Goal: Transaction & Acquisition: Purchase product/service

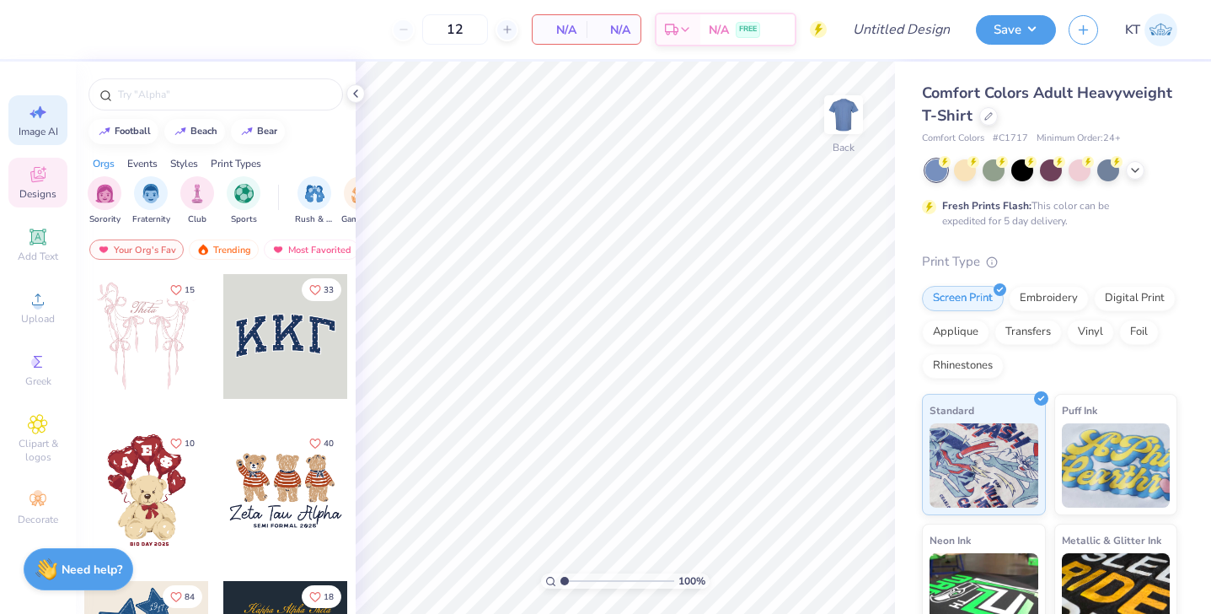
click at [39, 112] on icon at bounding box center [41, 112] width 12 height 13
select select "4"
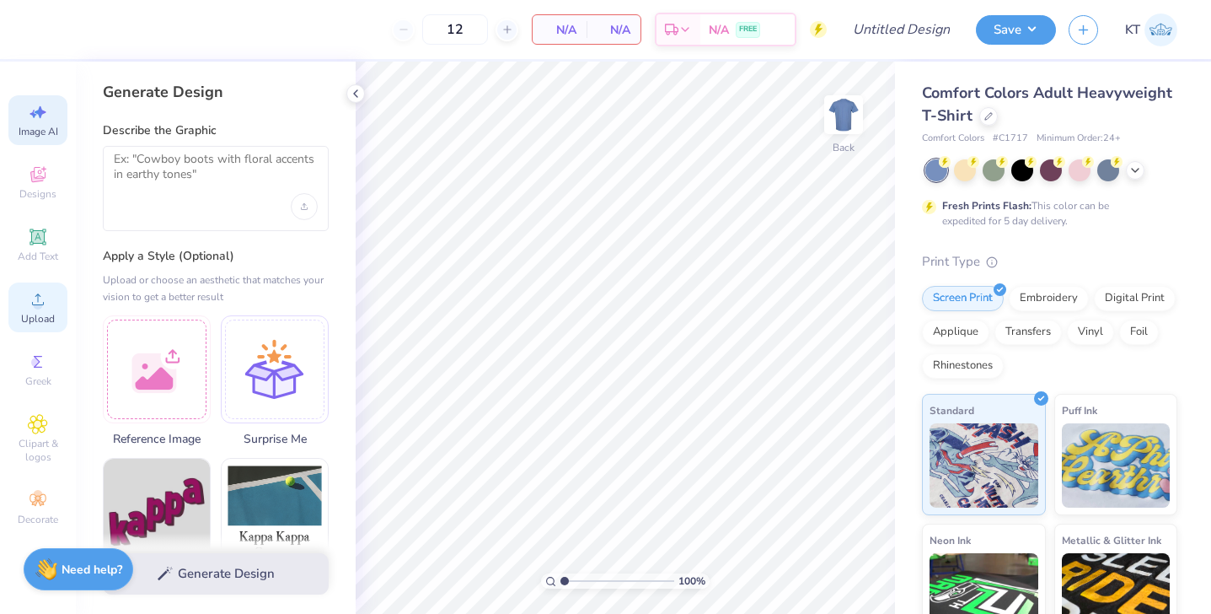
click at [42, 307] on icon at bounding box center [38, 299] width 20 height 20
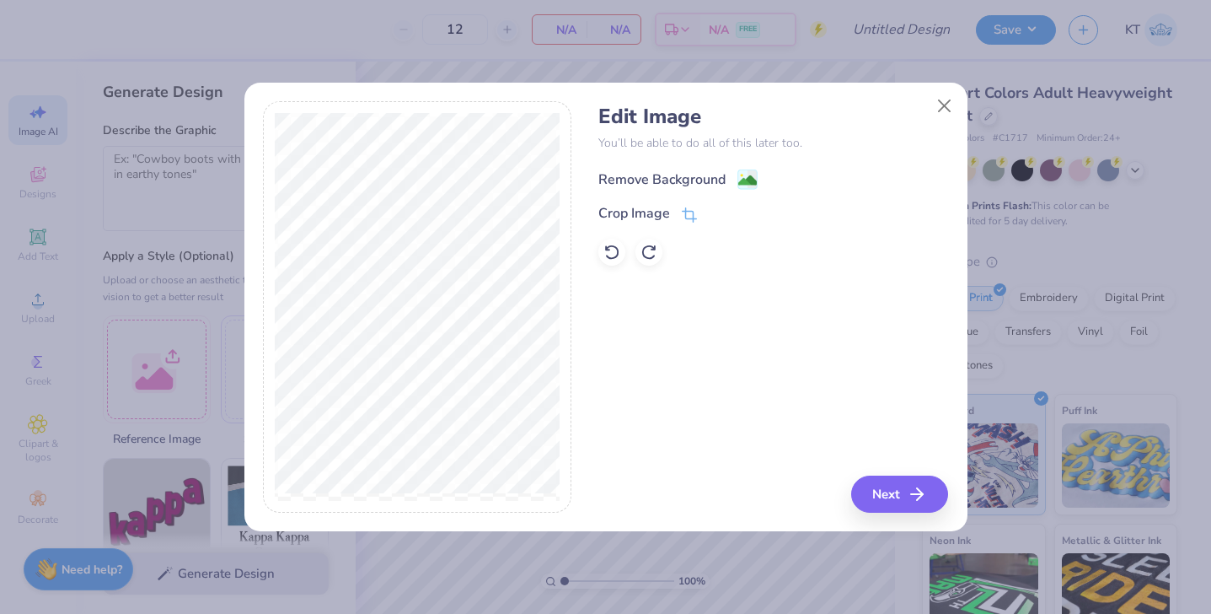
click at [685, 179] on div "Remove Background" at bounding box center [662, 179] width 127 height 20
click at [890, 492] on button "Next" at bounding box center [902, 493] width 97 height 37
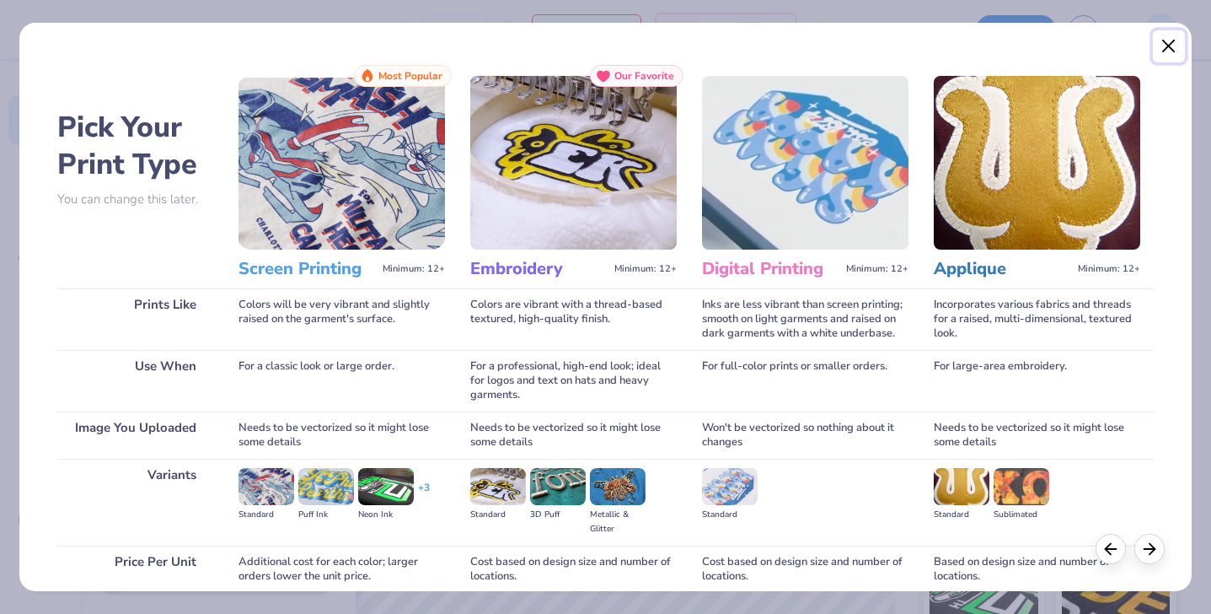
click at [1160, 44] on button "Close" at bounding box center [1169, 46] width 32 height 32
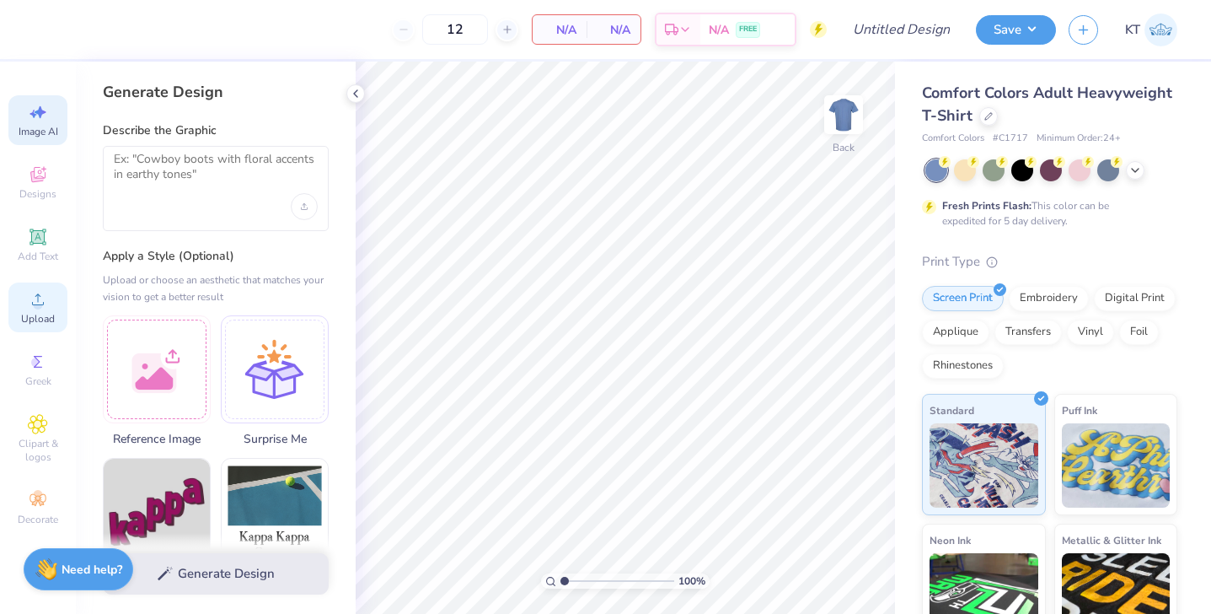
click at [35, 313] on span "Upload" at bounding box center [38, 318] width 34 height 13
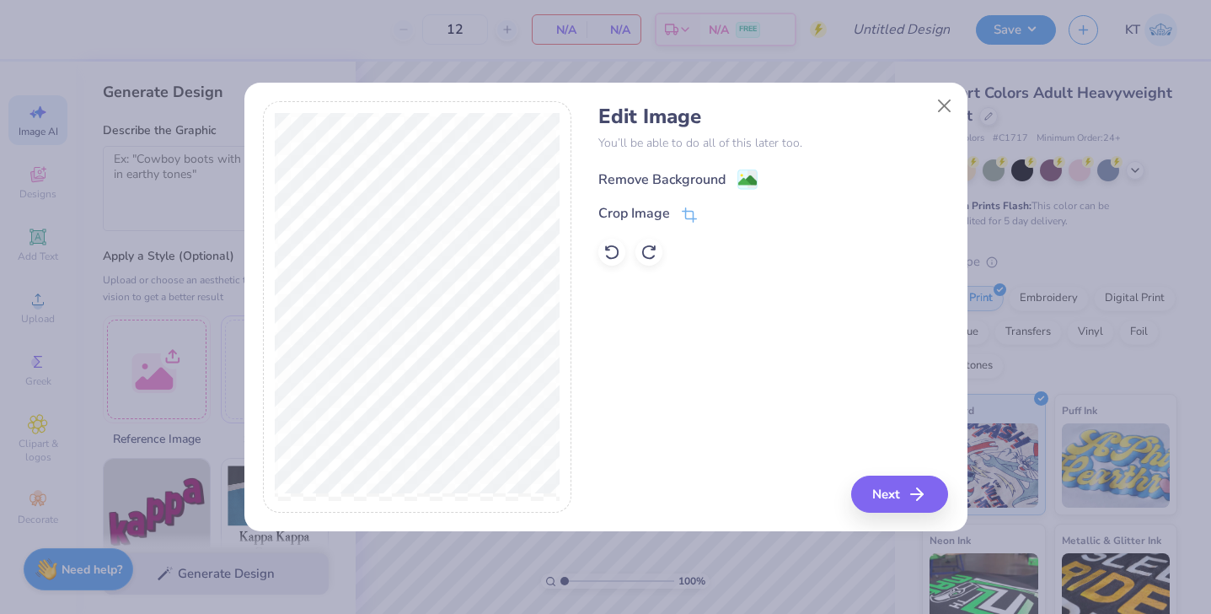
click at [654, 174] on div "Remove Background" at bounding box center [662, 179] width 127 height 20
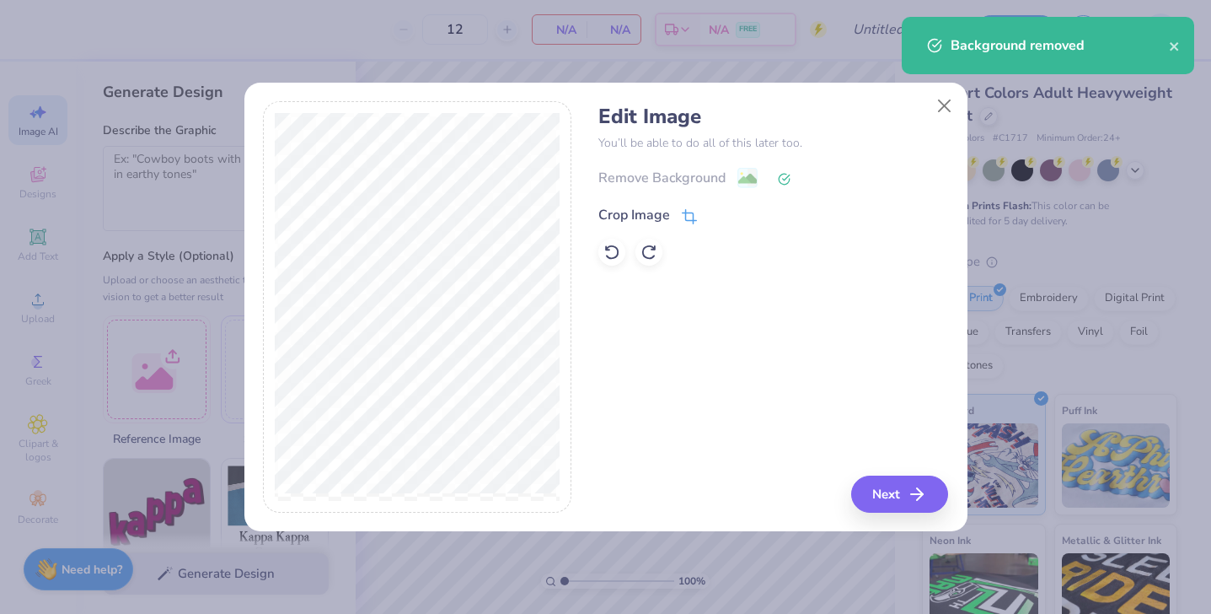
click at [683, 208] on span at bounding box center [689, 215] width 15 height 20
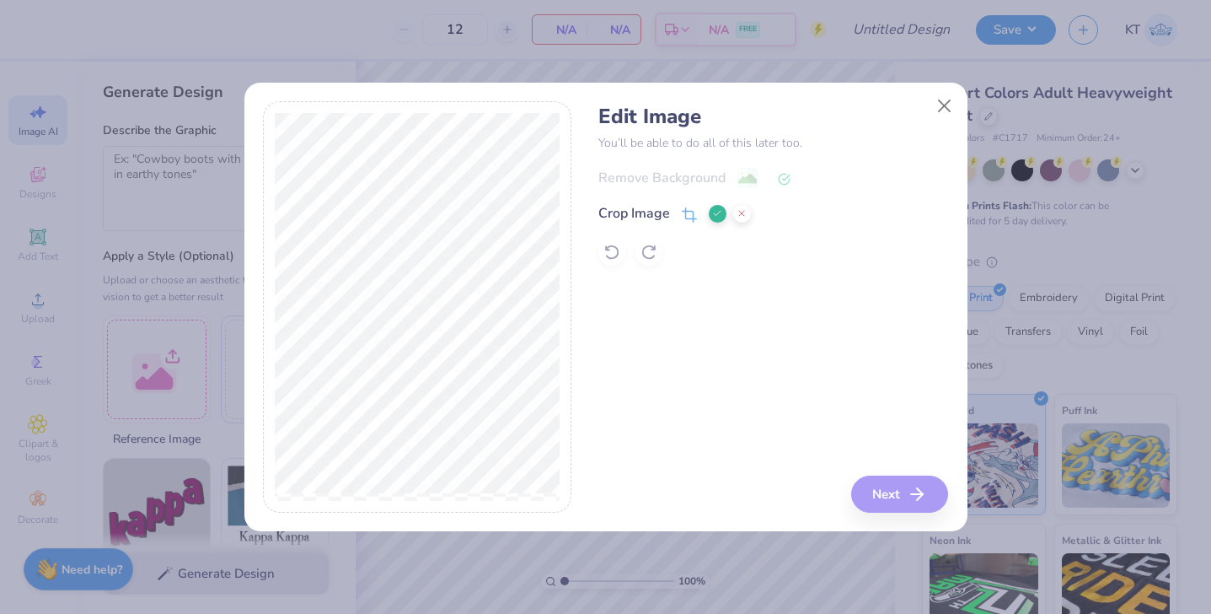
click at [613, 449] on div "Edit Image You’ll be able to do all of this later too. Remove Background Crop I…" at bounding box center [605, 306] width 685 height 411
click at [723, 219] on div at bounding box center [730, 213] width 42 height 20
click at [720, 209] on icon at bounding box center [717, 213] width 10 height 10
click at [905, 500] on button "Next" at bounding box center [902, 493] width 97 height 37
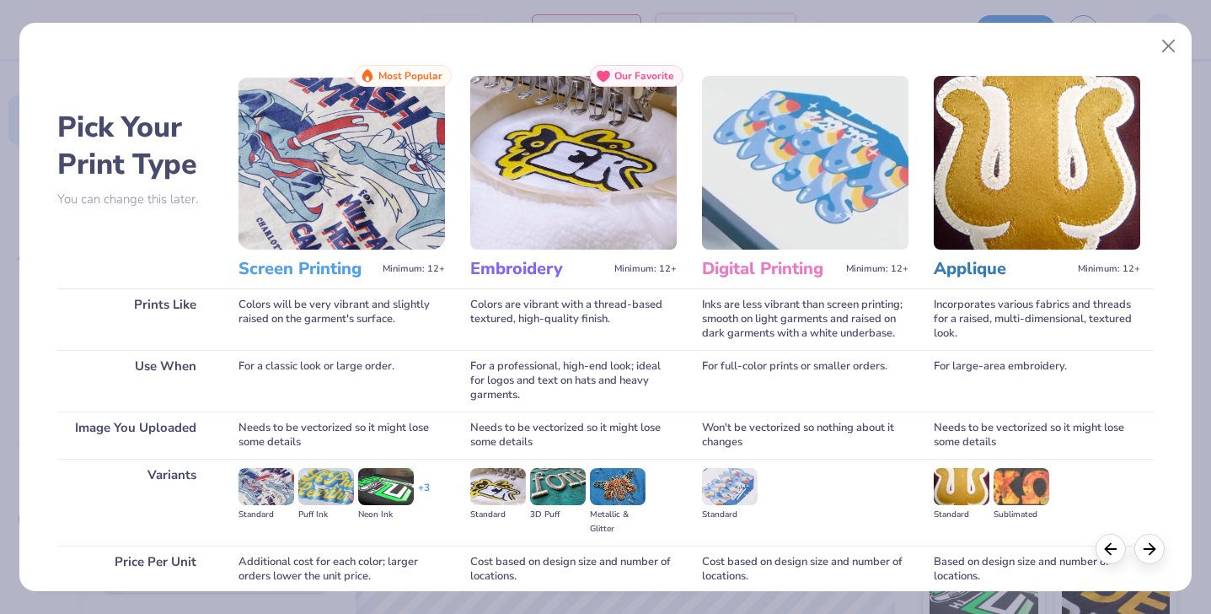
scroll to position [142, 0]
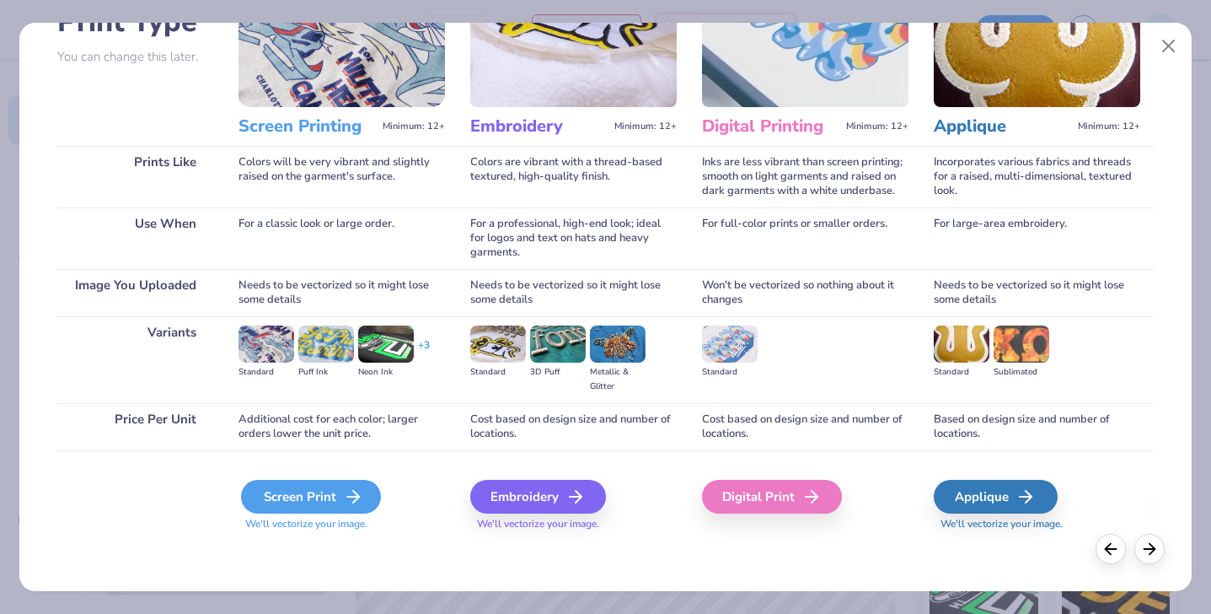
click at [330, 487] on div "Screen Print" at bounding box center [311, 497] width 140 height 34
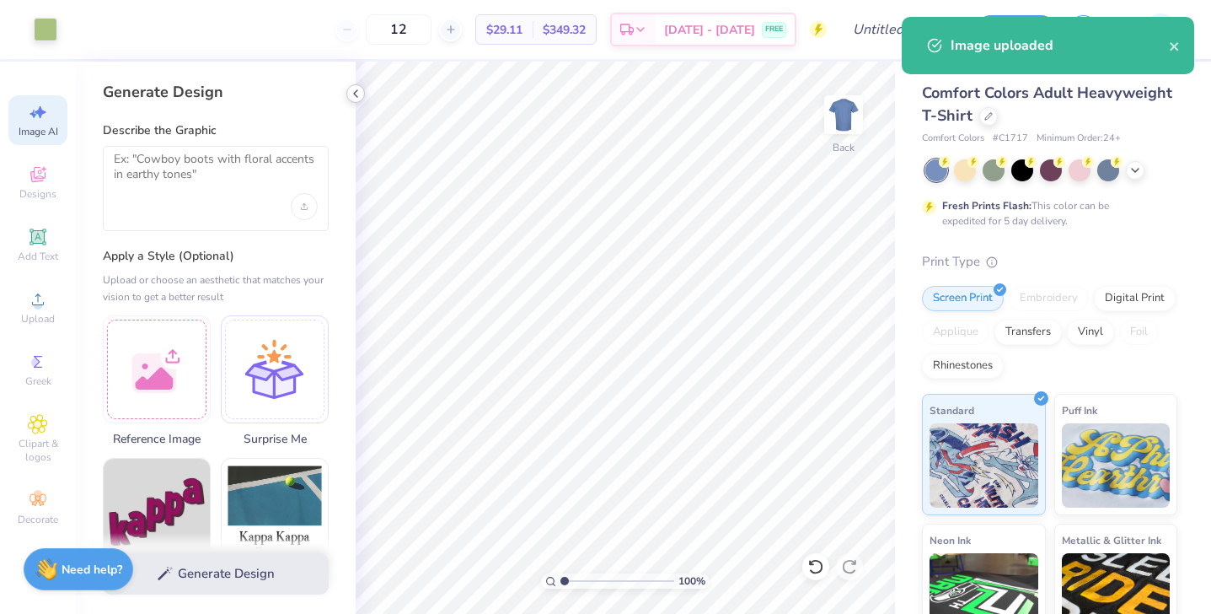
click at [358, 89] on icon at bounding box center [355, 93] width 13 height 13
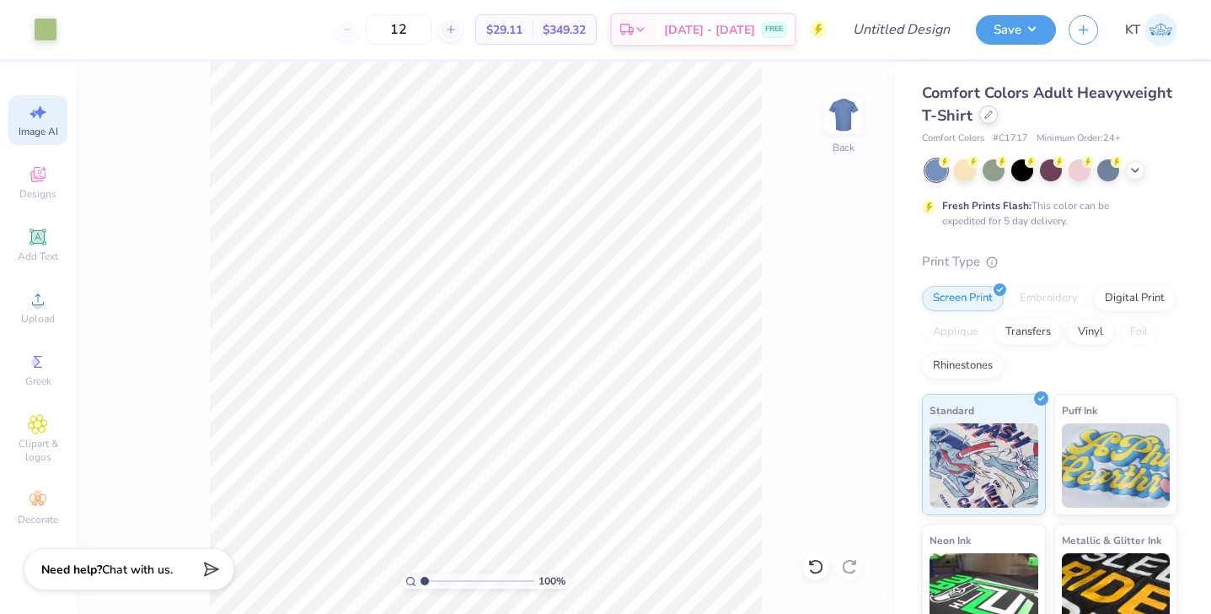
click at [990, 114] on icon at bounding box center [989, 114] width 8 height 8
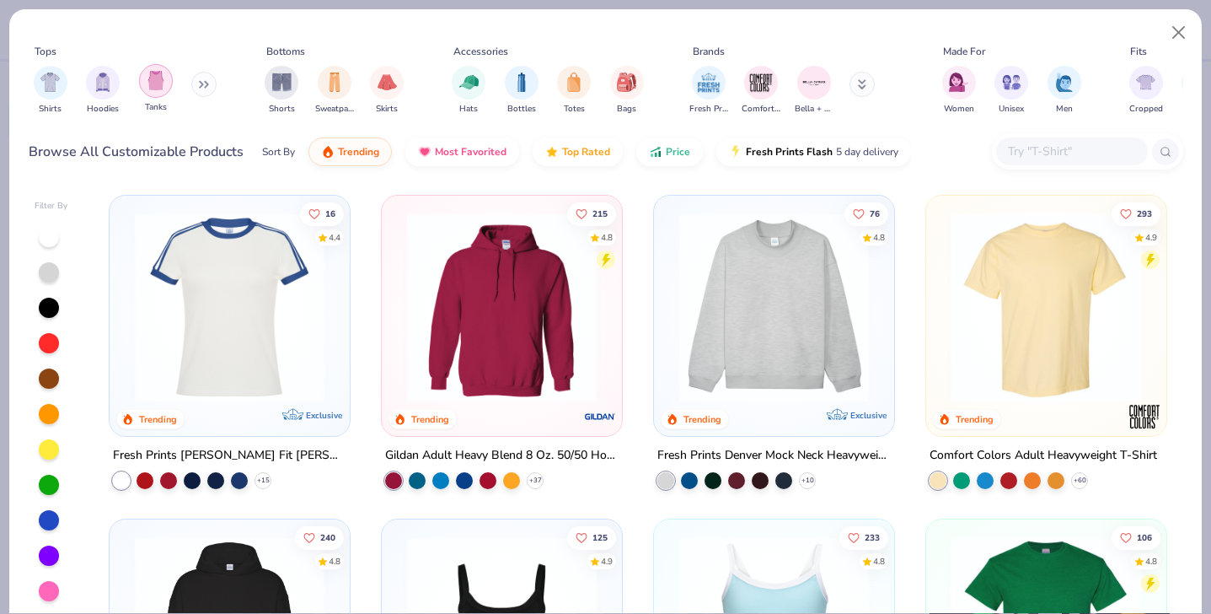
click at [163, 83] on img "filter for Tanks" at bounding box center [156, 80] width 19 height 19
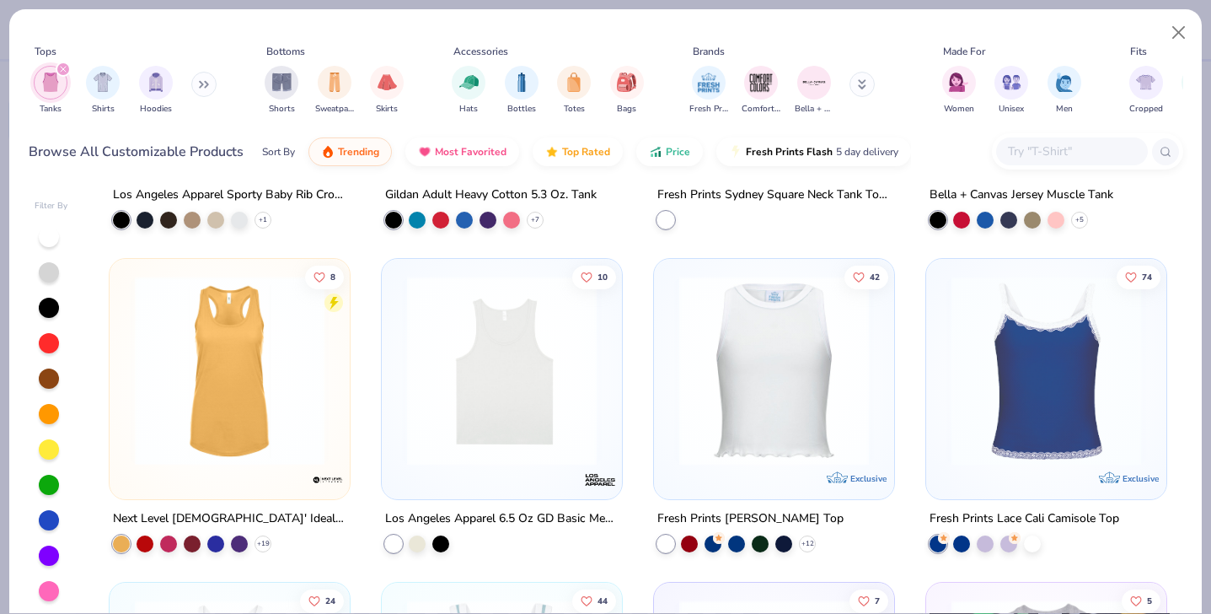
scroll to position [932, 0]
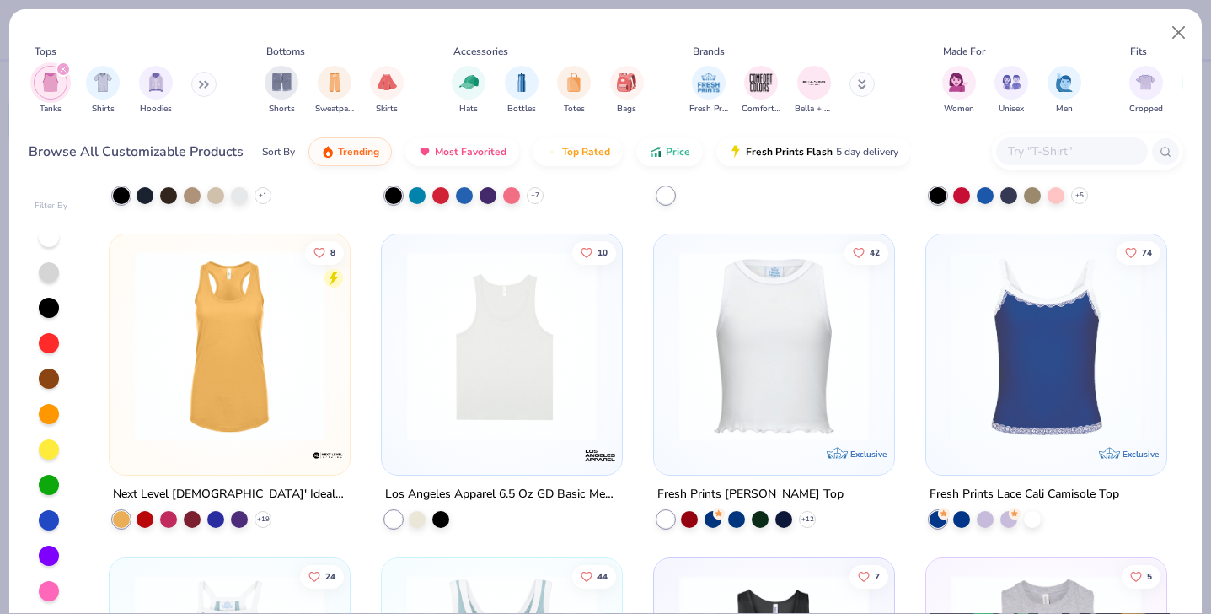
click at [563, 373] on img at bounding box center [502, 346] width 207 height 190
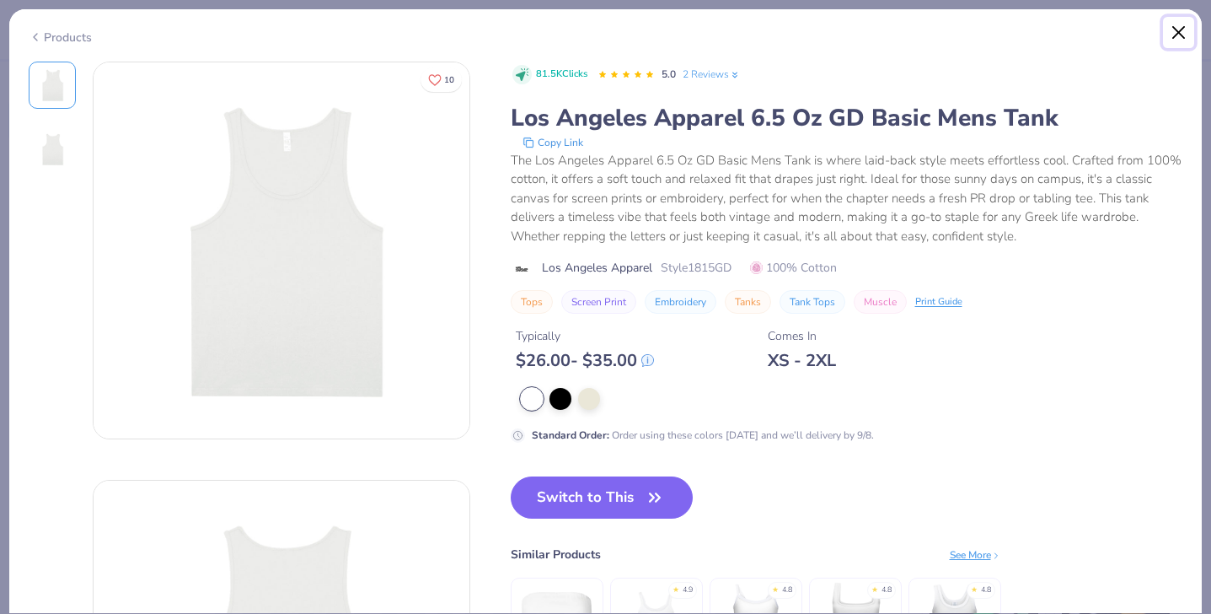
click at [1176, 30] on button "Close" at bounding box center [1179, 33] width 32 height 32
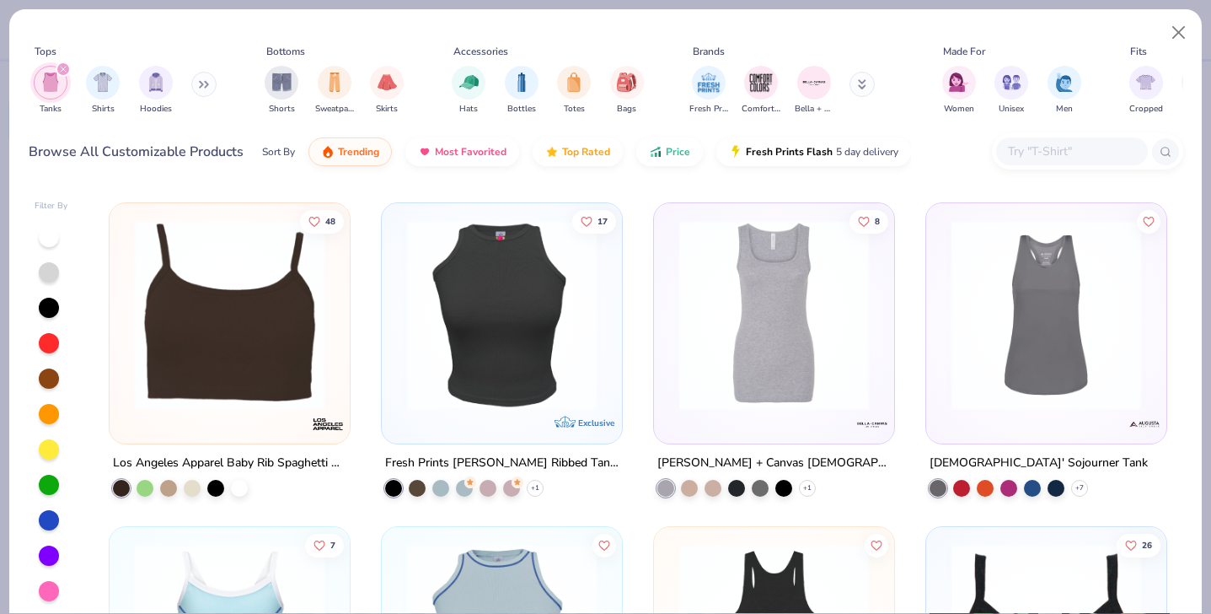
scroll to position [2273, 0]
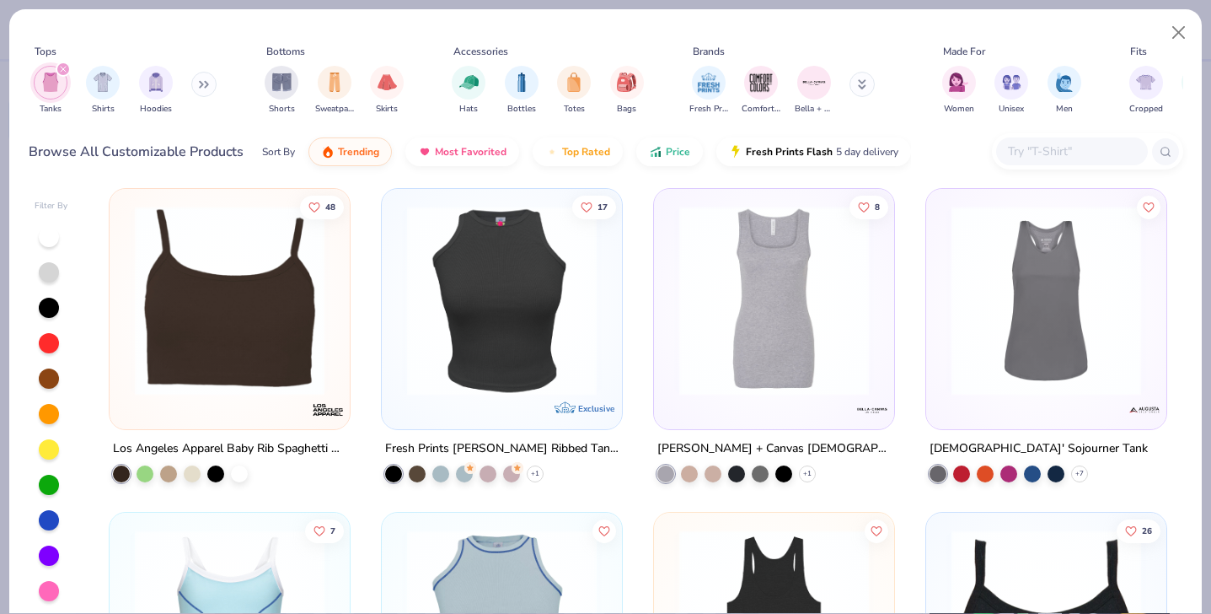
click at [754, 363] on img at bounding box center [774, 301] width 207 height 190
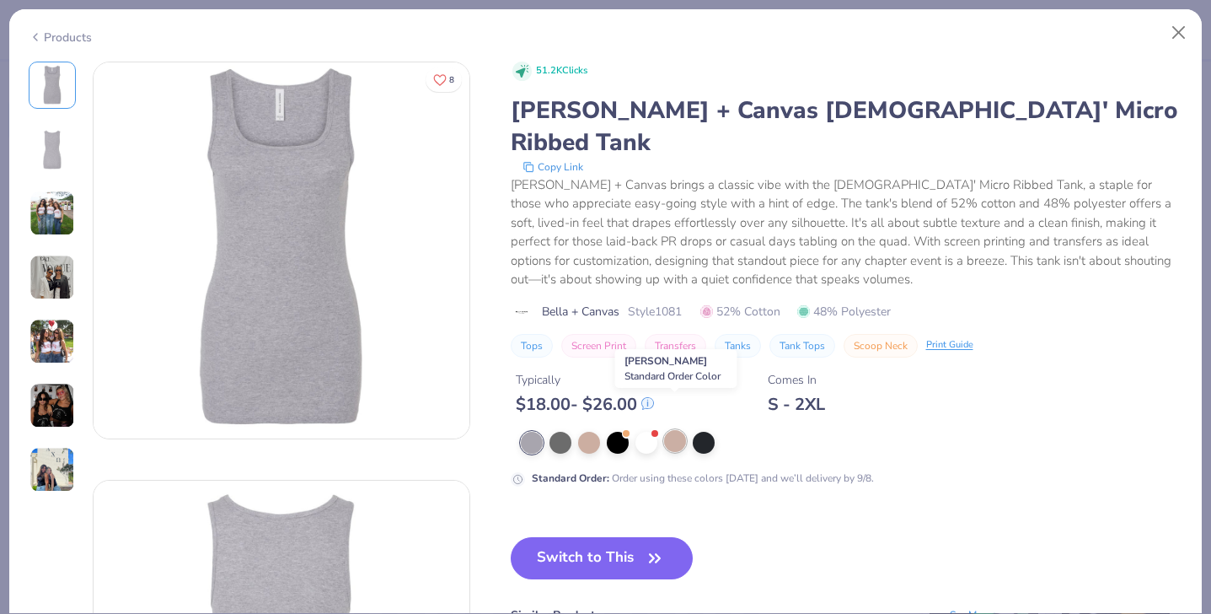
click at [676, 430] on div at bounding box center [675, 441] width 22 height 22
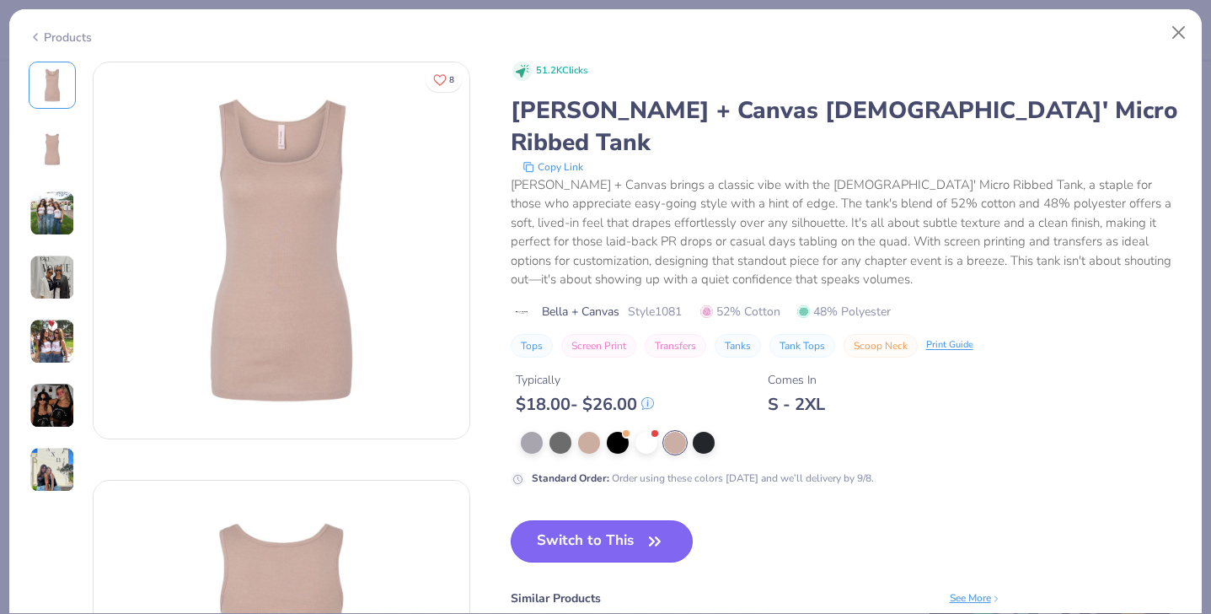
click at [609, 520] on button "Switch to This" at bounding box center [602, 541] width 183 height 42
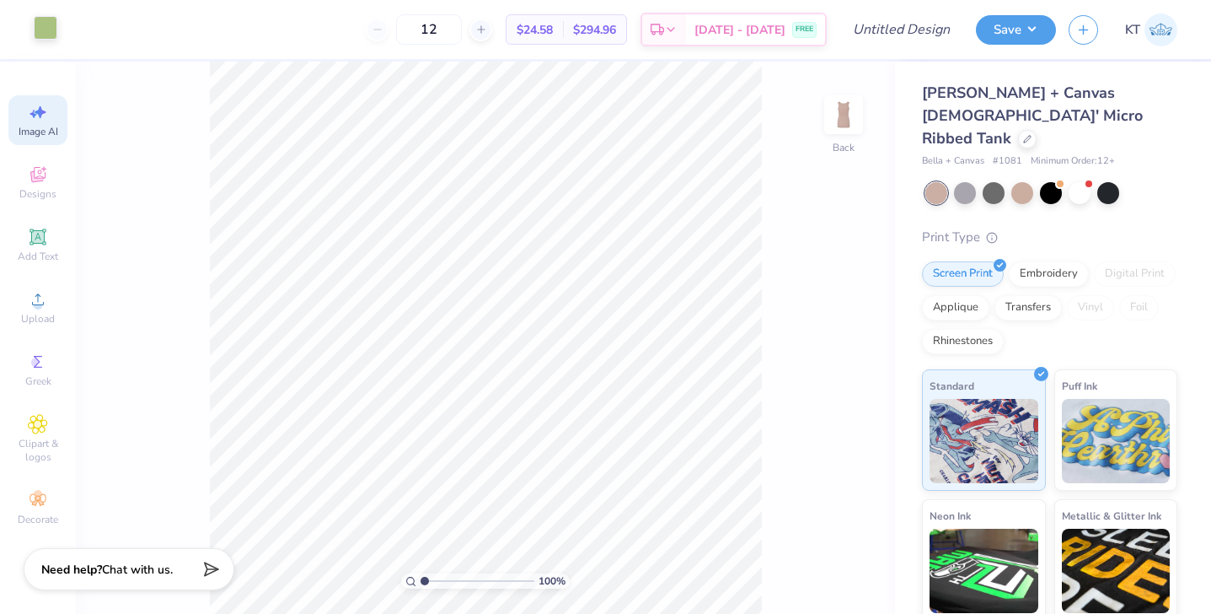
click at [39, 37] on div at bounding box center [46, 28] width 24 height 24
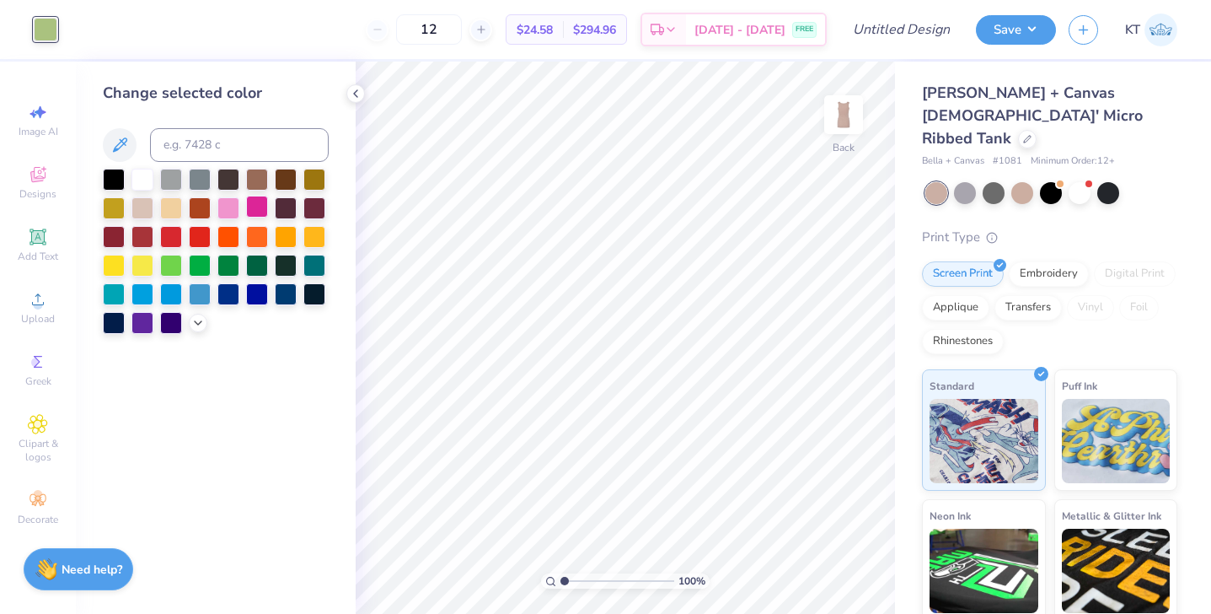
click at [257, 206] on div at bounding box center [257, 207] width 22 height 22
click at [228, 211] on div at bounding box center [229, 207] width 22 height 22
click at [195, 320] on polyline at bounding box center [198, 321] width 7 height 3
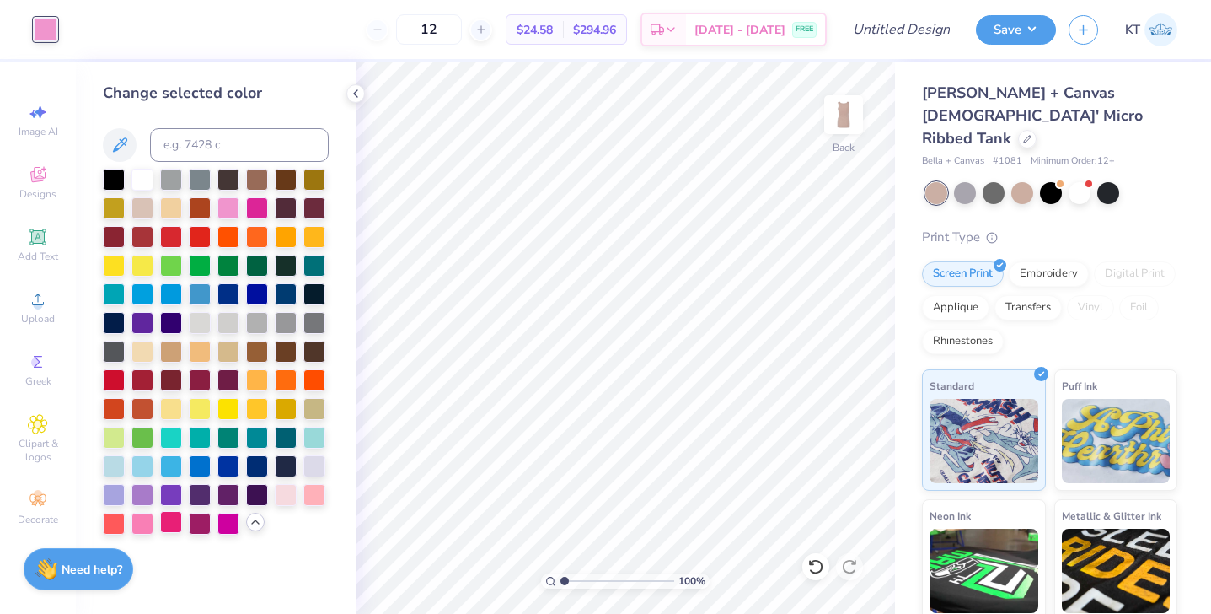
click at [168, 524] on div at bounding box center [171, 522] width 22 height 22
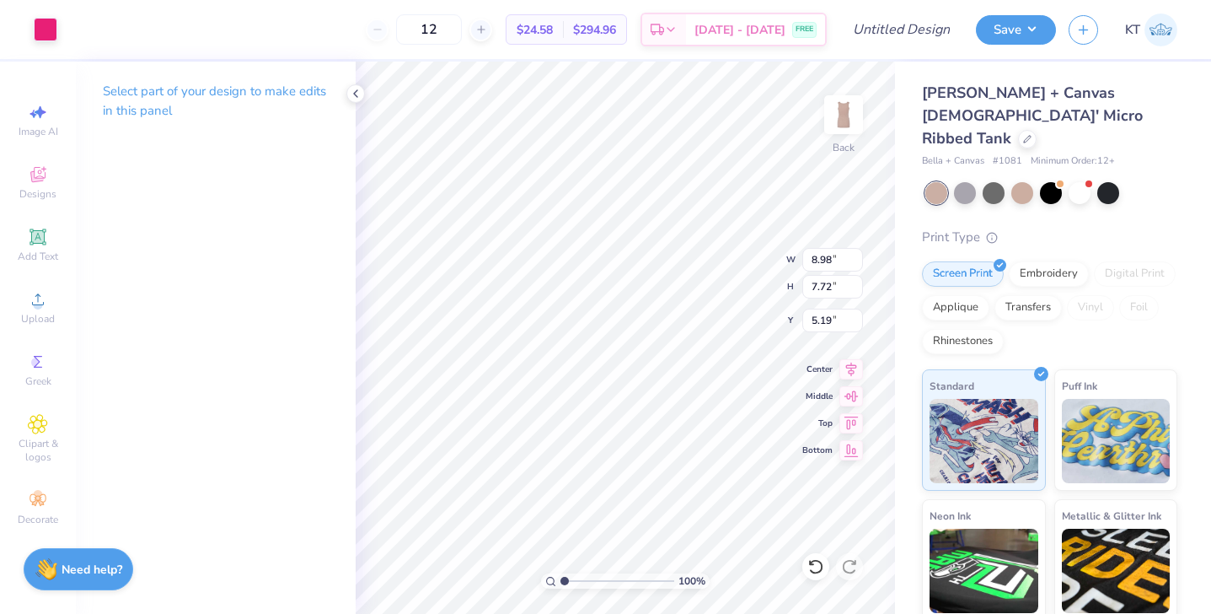
type input "0.50"
click at [357, 101] on div at bounding box center [356, 93] width 19 height 19
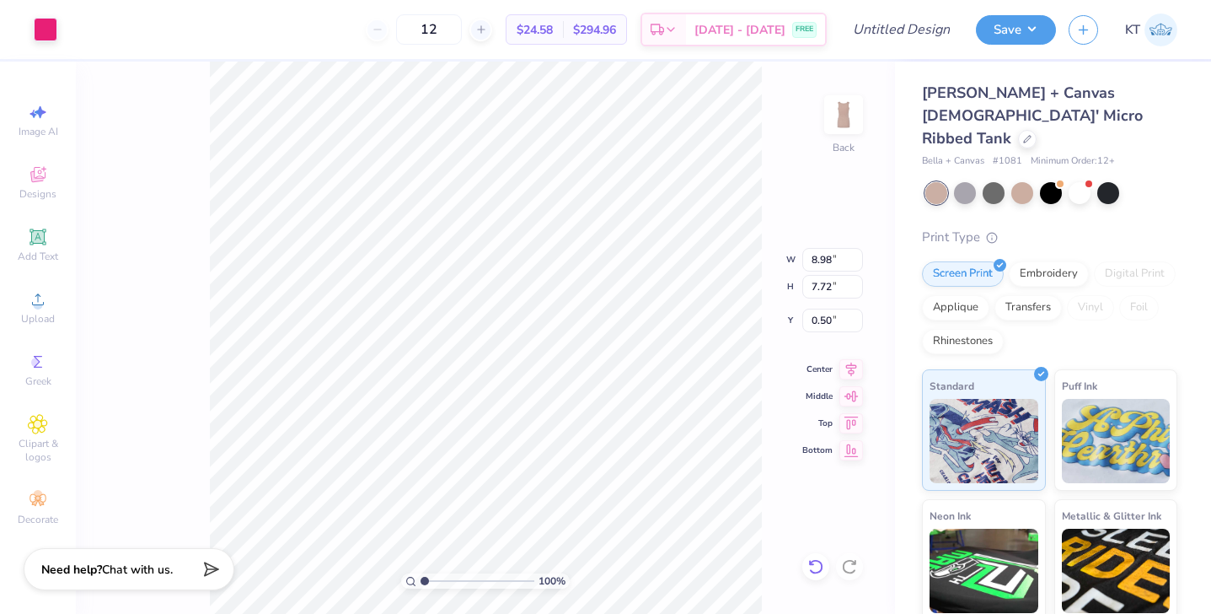
click at [813, 564] on icon at bounding box center [811, 562] width 3 height 3
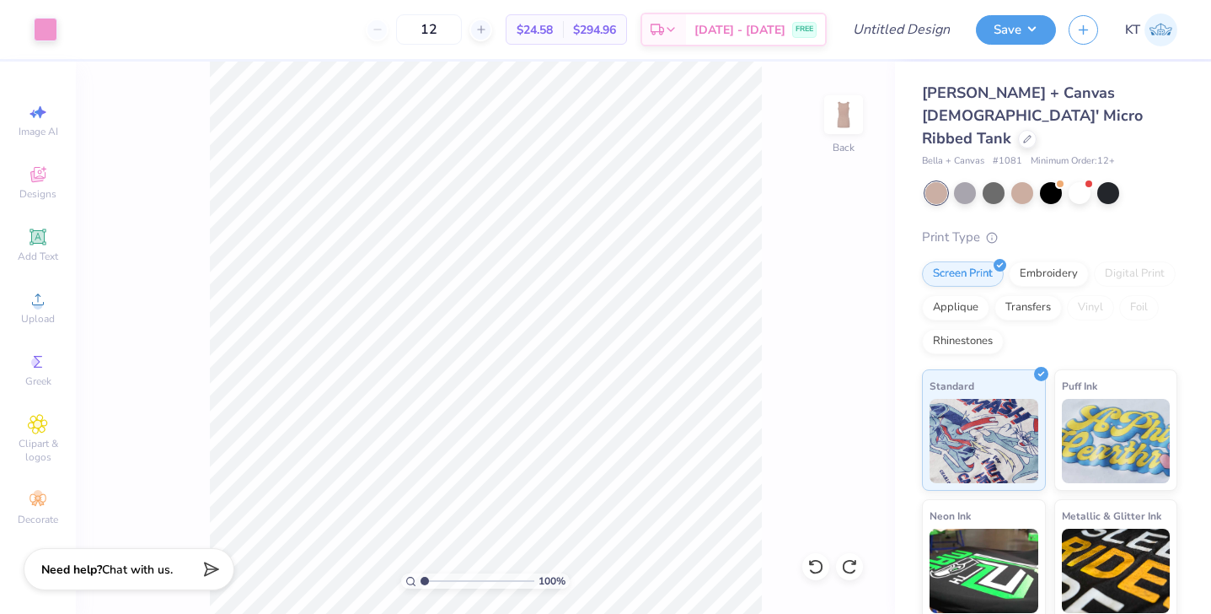
click at [794, 551] on div "100 % Back" at bounding box center [485, 338] width 819 height 552
click at [812, 563] on icon at bounding box center [816, 566] width 17 height 17
click at [812, 563] on div "100 % Back" at bounding box center [485, 338] width 819 height 552
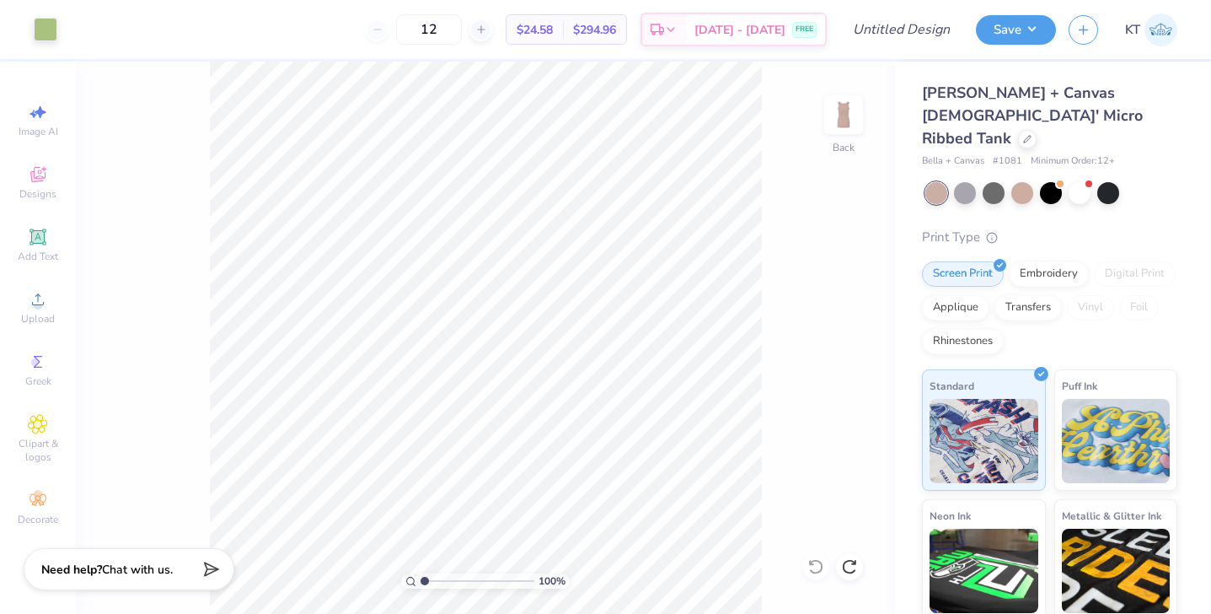
click at [812, 563] on div "100 % Back" at bounding box center [485, 338] width 819 height 552
click at [25, 318] on span "Upload" at bounding box center [38, 318] width 34 height 13
click at [1023, 133] on icon at bounding box center [1027, 137] width 8 height 8
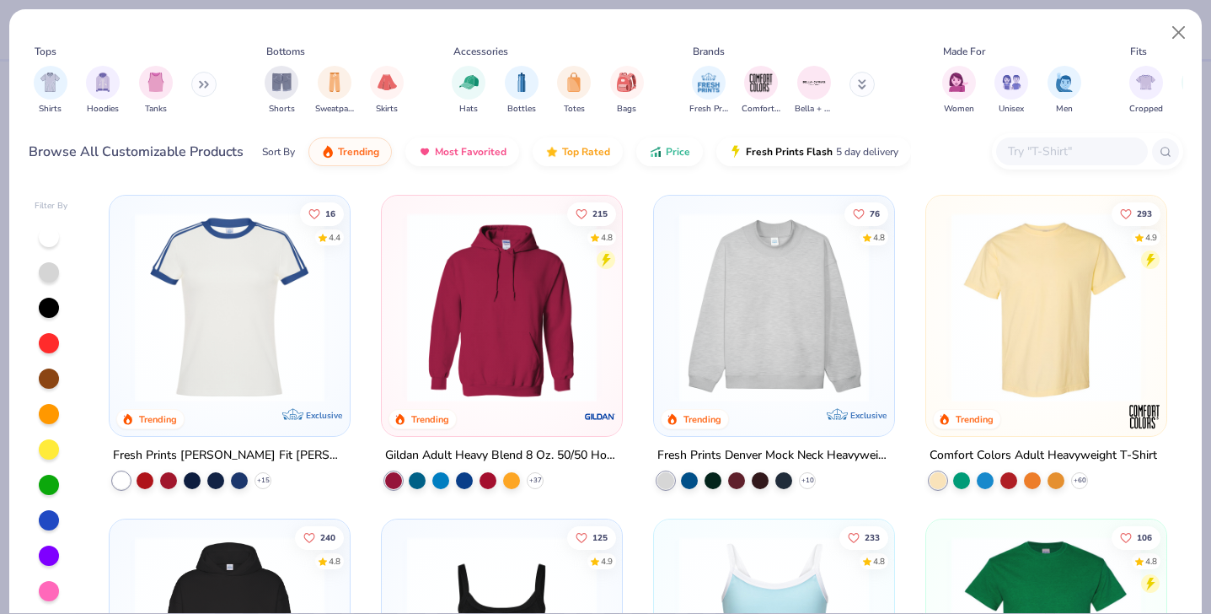
click at [1035, 156] on input "text" at bounding box center [1072, 151] width 130 height 19
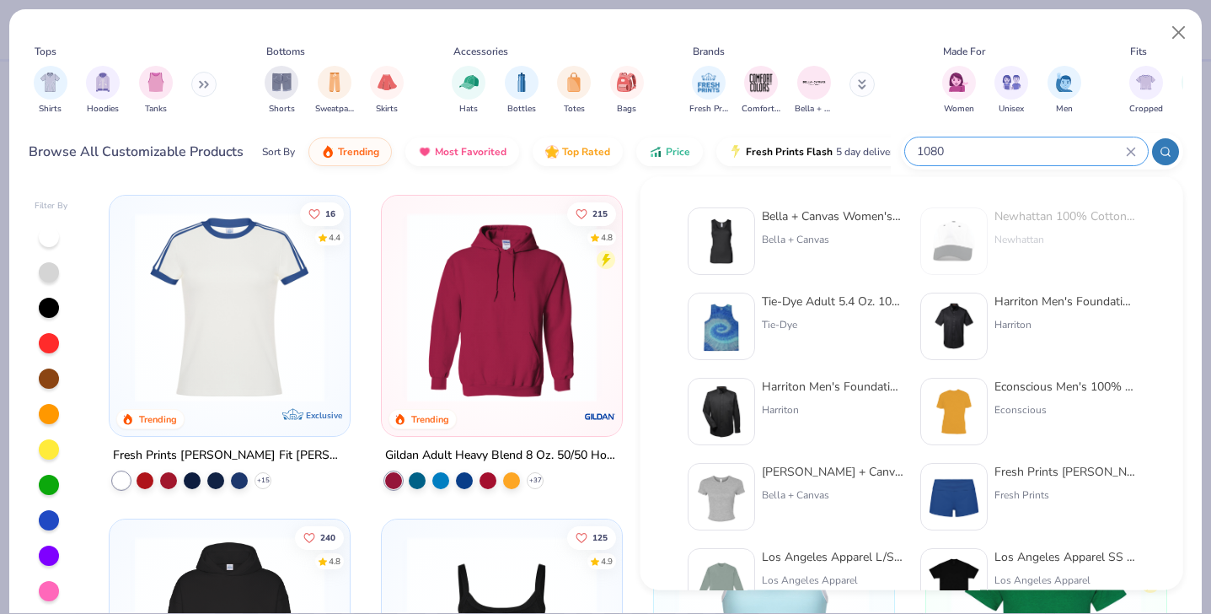
type input "1080"
click at [823, 227] on div "[PERSON_NAME] + Canvas Women's Baby Rib Tank Bella + Canvas" at bounding box center [833, 240] width 142 height 67
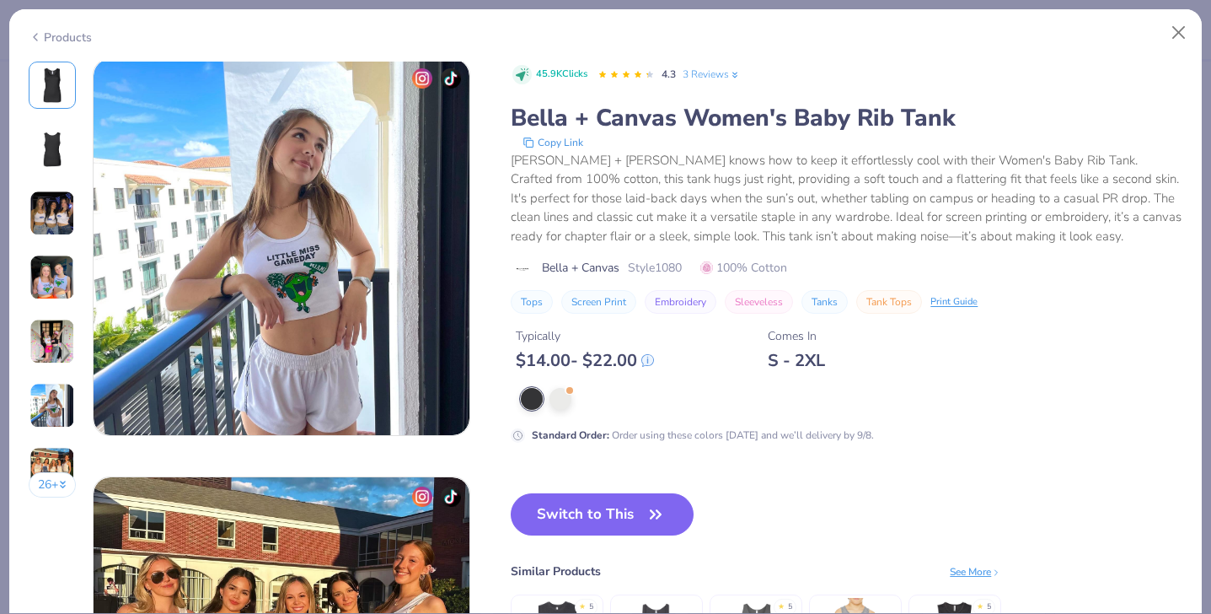
scroll to position [1878, 0]
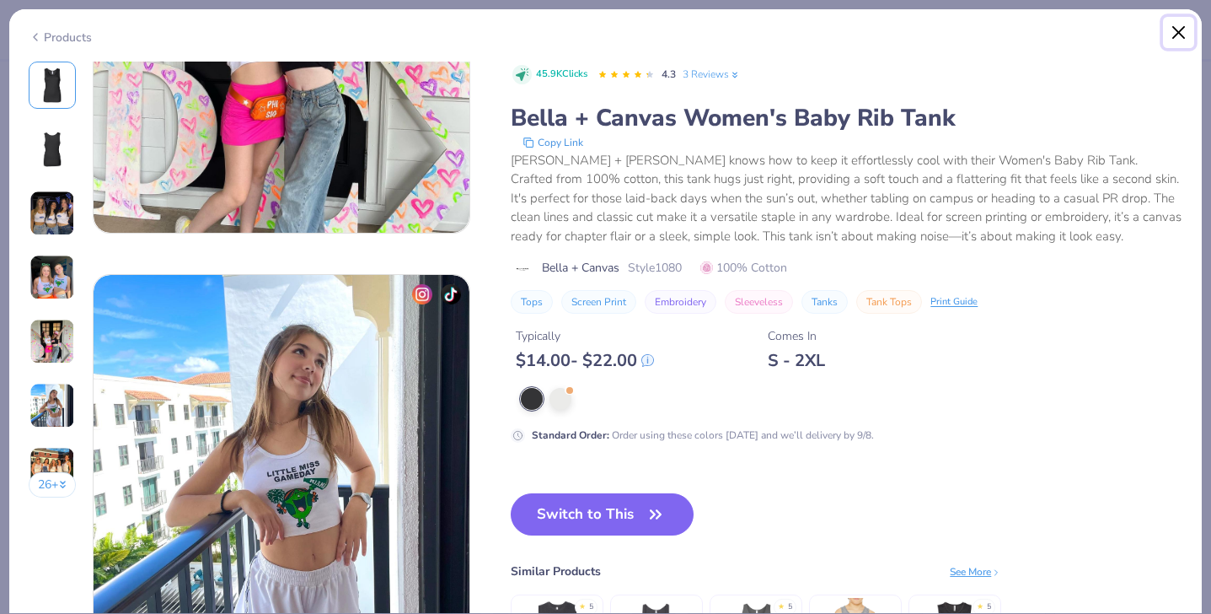
click at [1180, 27] on button "Close" at bounding box center [1179, 33] width 32 height 32
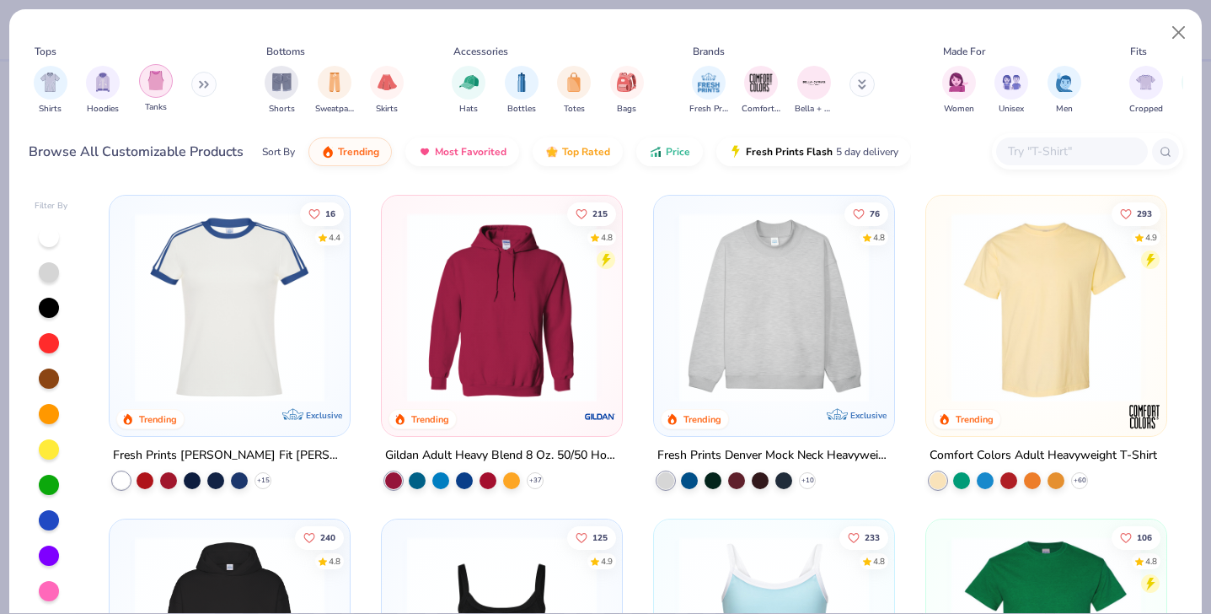
click at [166, 84] on div "filter for Tanks" at bounding box center [156, 81] width 34 height 34
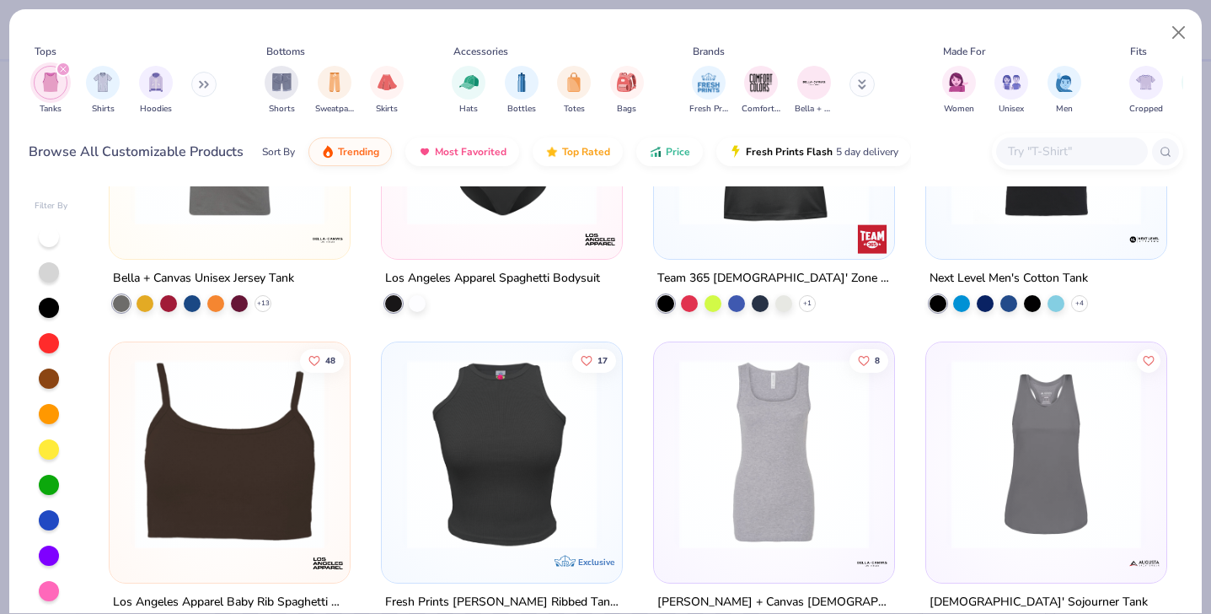
scroll to position [2109, 0]
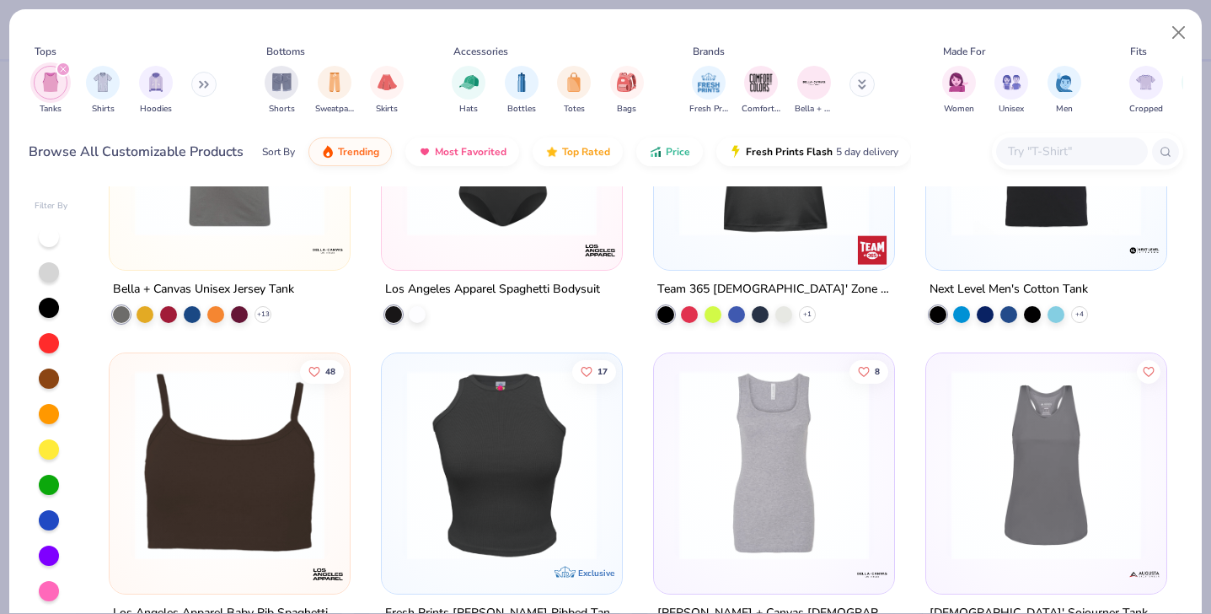
click at [1077, 231] on img at bounding box center [1046, 141] width 207 height 190
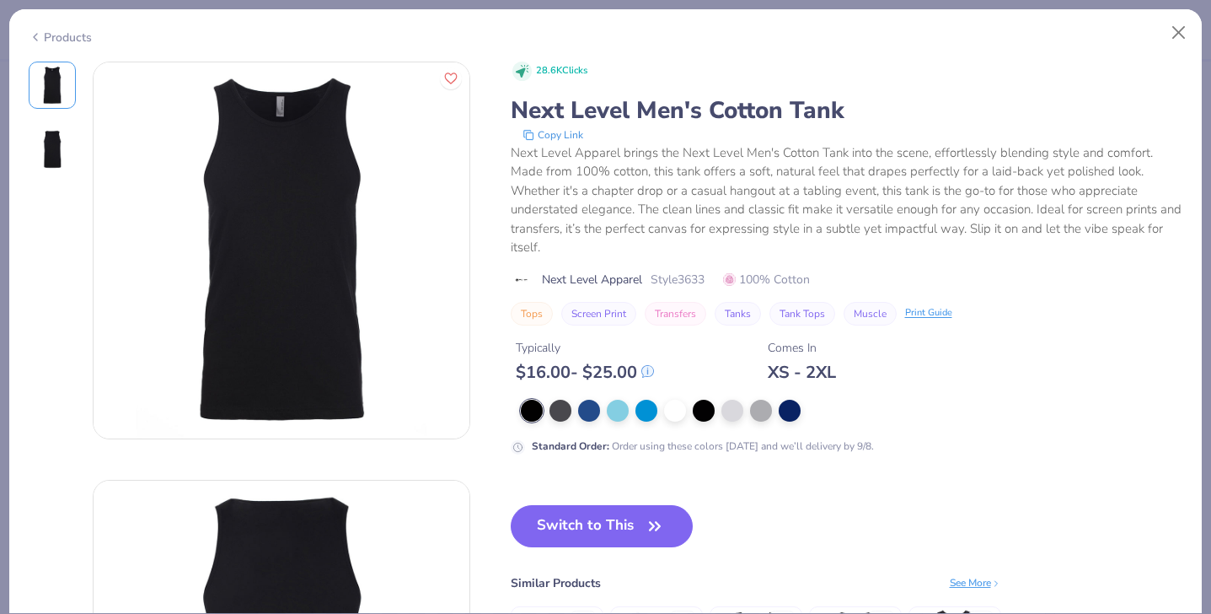
click at [872, 411] on div at bounding box center [852, 411] width 663 height 22
click at [667, 401] on div at bounding box center [675, 409] width 22 height 22
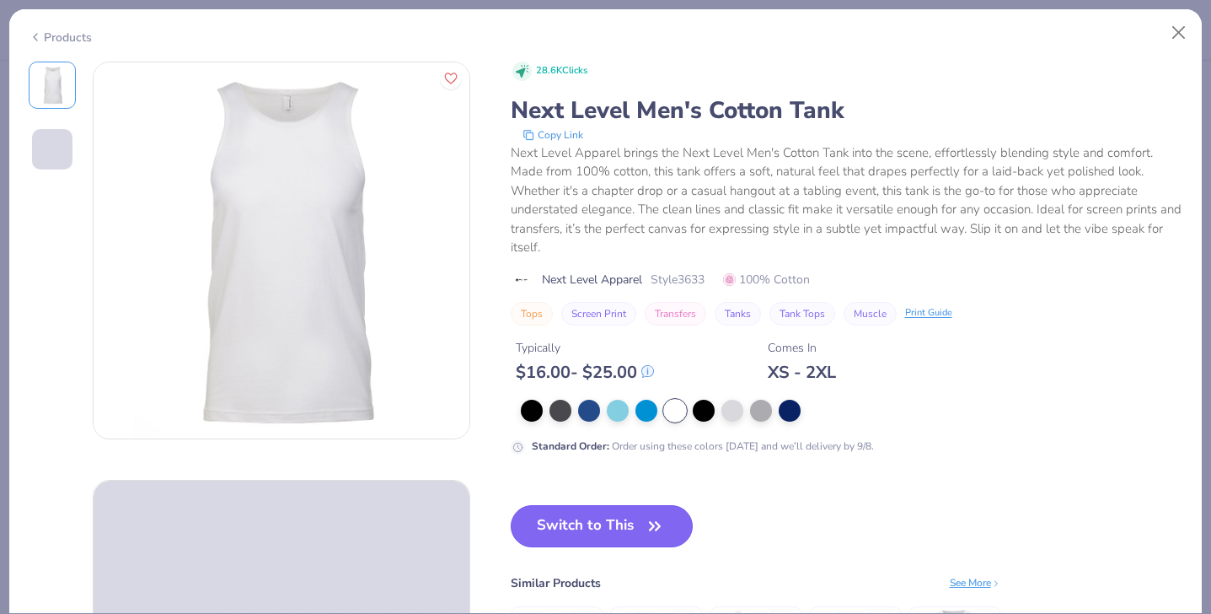
click at [615, 526] on button "Switch to This" at bounding box center [602, 526] width 183 height 42
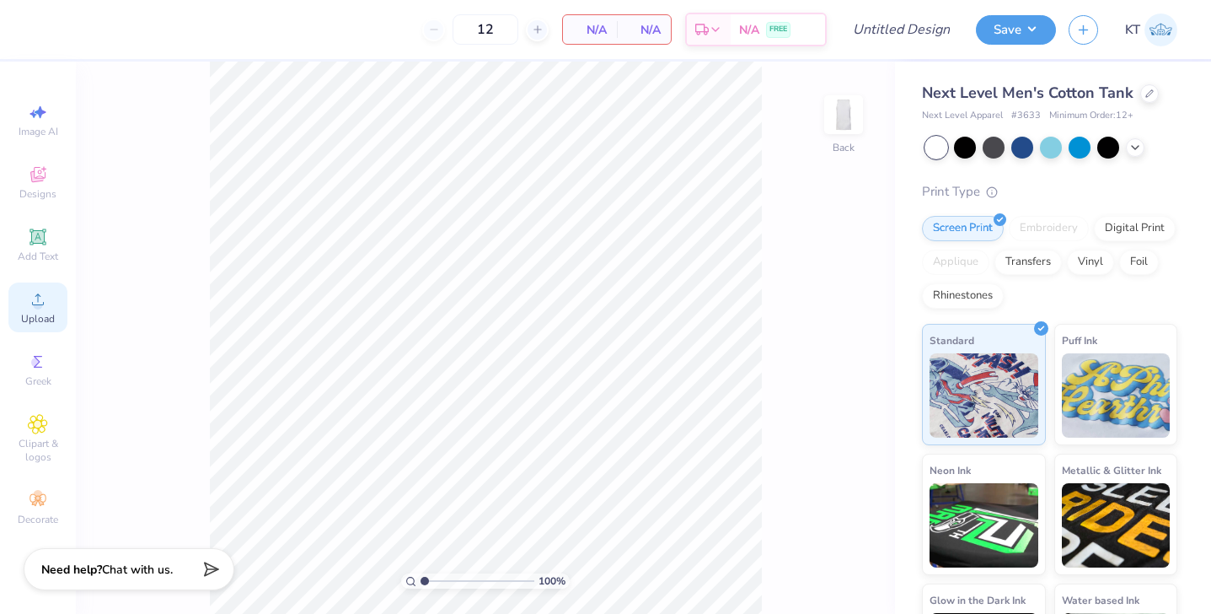
click at [40, 313] on span "Upload" at bounding box center [38, 318] width 34 height 13
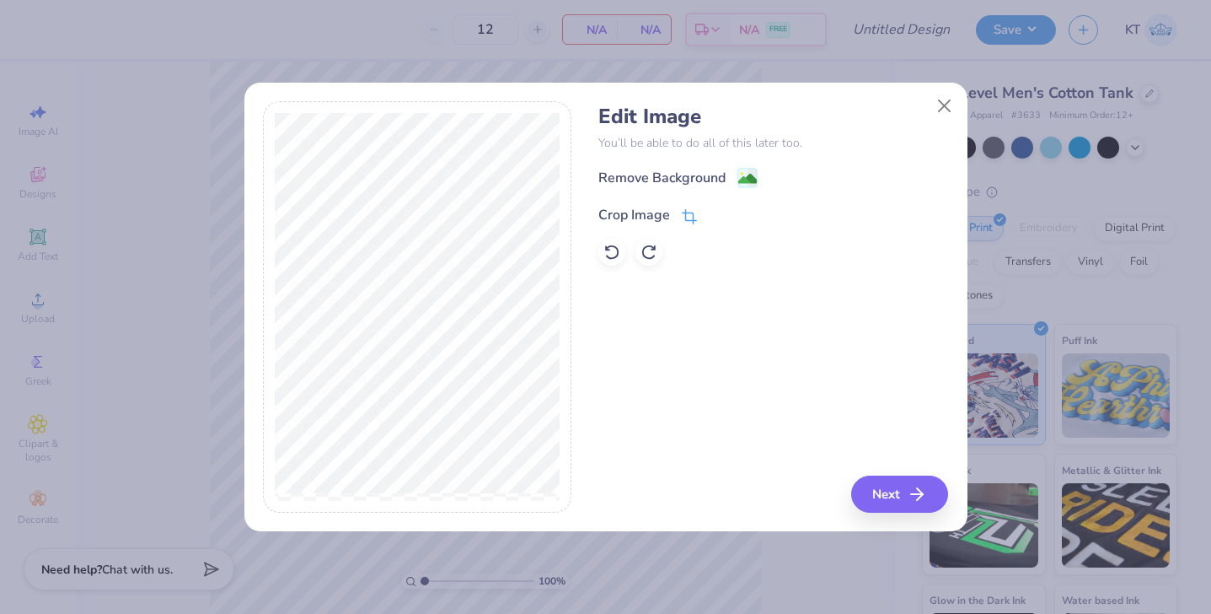
click at [620, 223] on div "Crop Image" at bounding box center [635, 215] width 72 height 20
click at [603, 142] on div "Edit Image You’ll be able to do all of this later too. Remove Background Crop I…" at bounding box center [605, 306] width 685 height 411
click at [711, 216] on button at bounding box center [718, 214] width 18 height 18
click at [748, 176] on image at bounding box center [748, 180] width 19 height 19
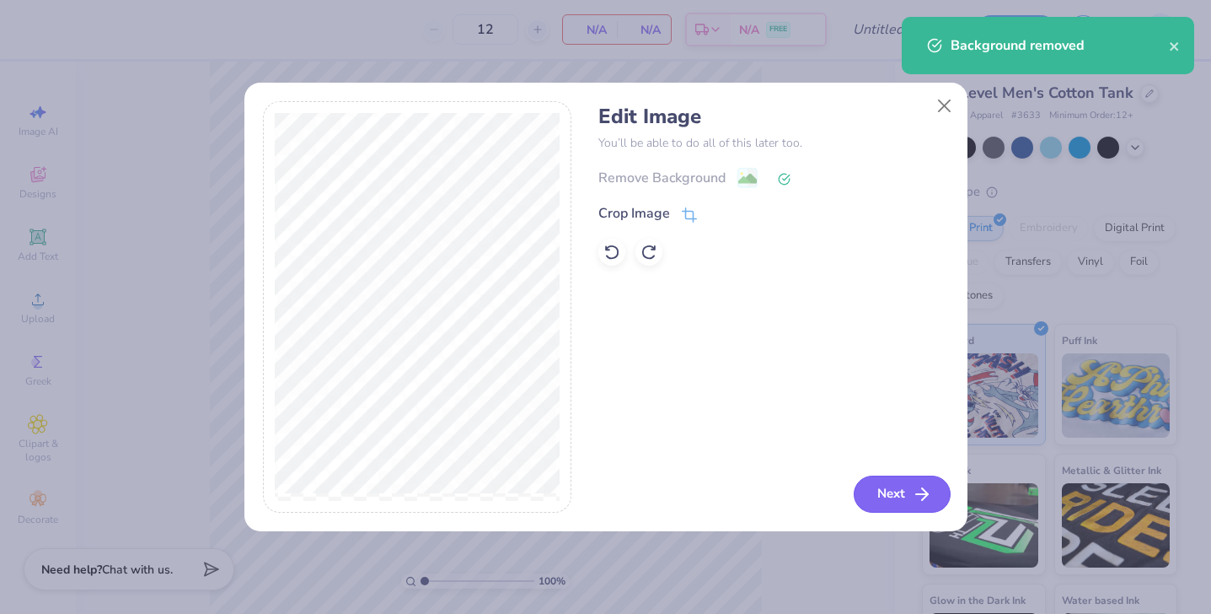
click at [889, 492] on button "Next" at bounding box center [902, 493] width 97 height 37
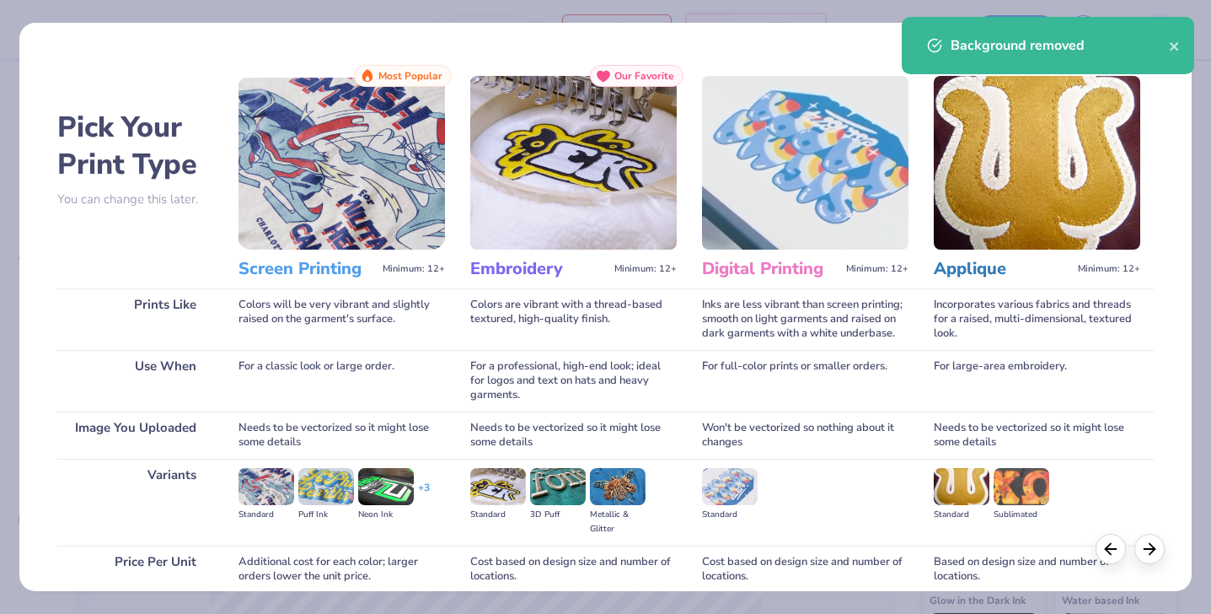
scroll to position [142, 0]
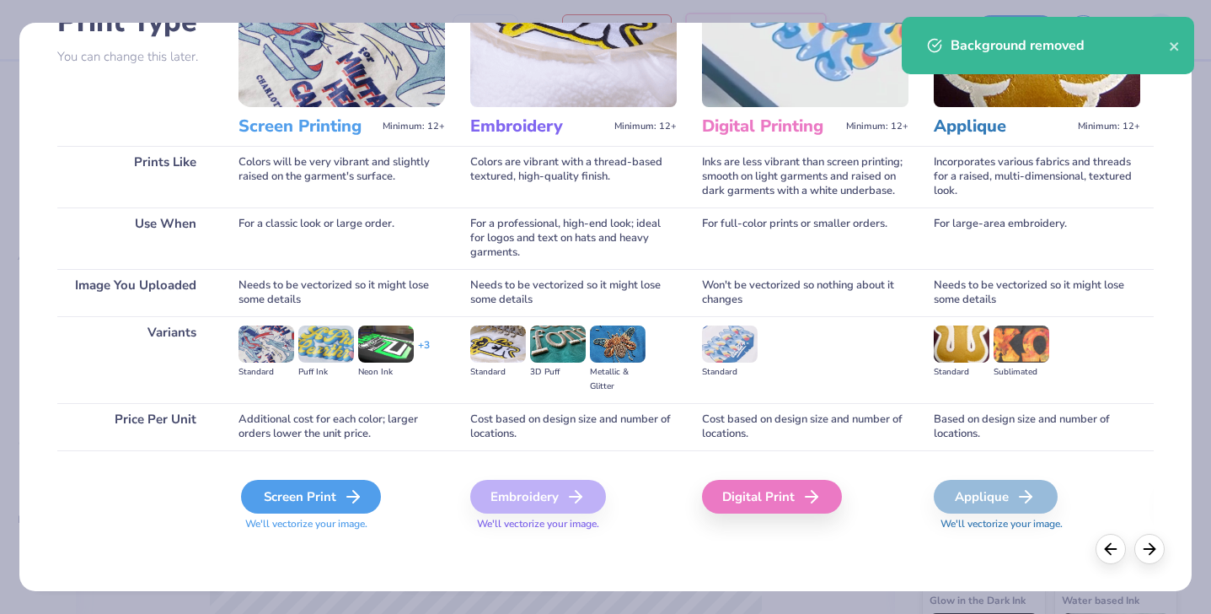
click at [304, 501] on div "Screen Print" at bounding box center [311, 497] width 140 height 34
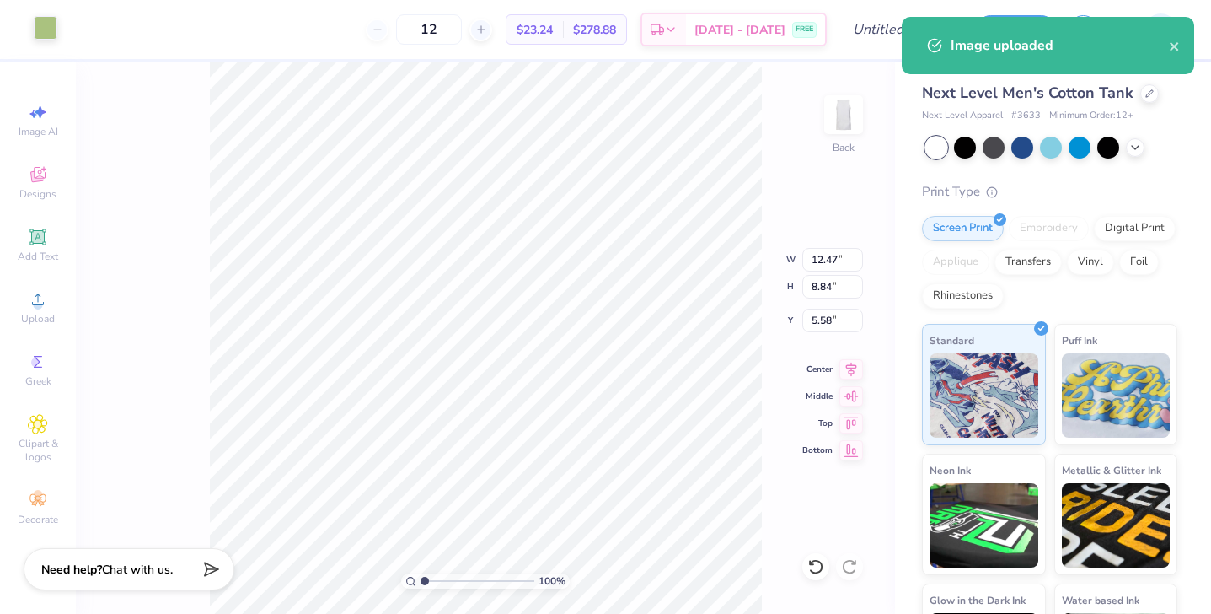
click at [47, 31] on div at bounding box center [46, 28] width 24 height 24
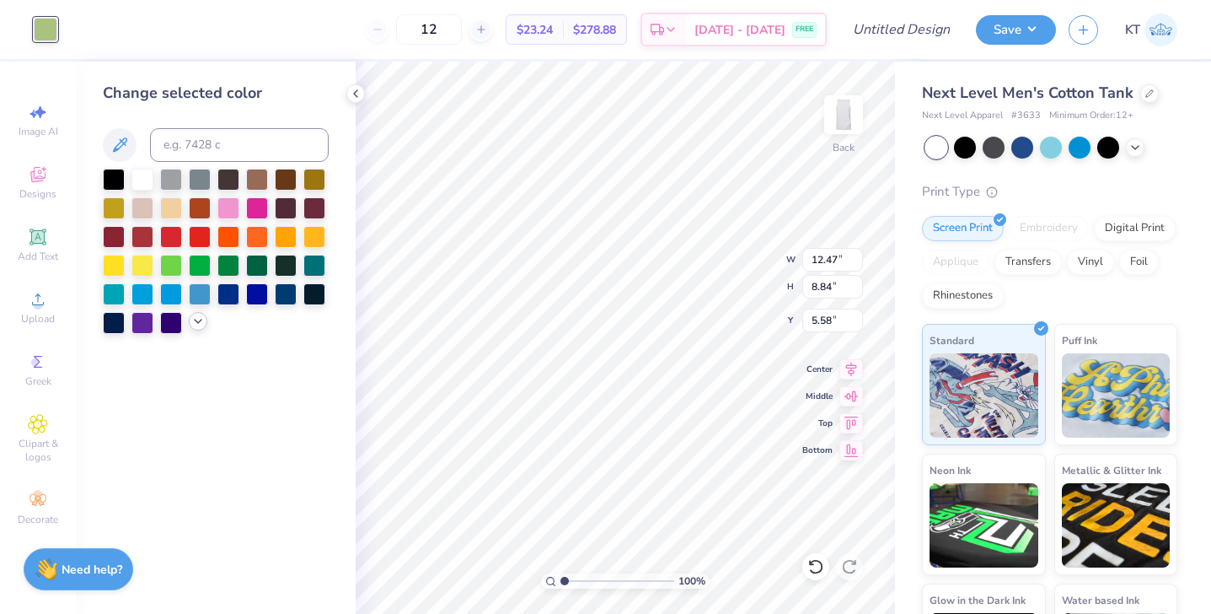
click at [201, 325] on icon at bounding box center [197, 320] width 13 height 13
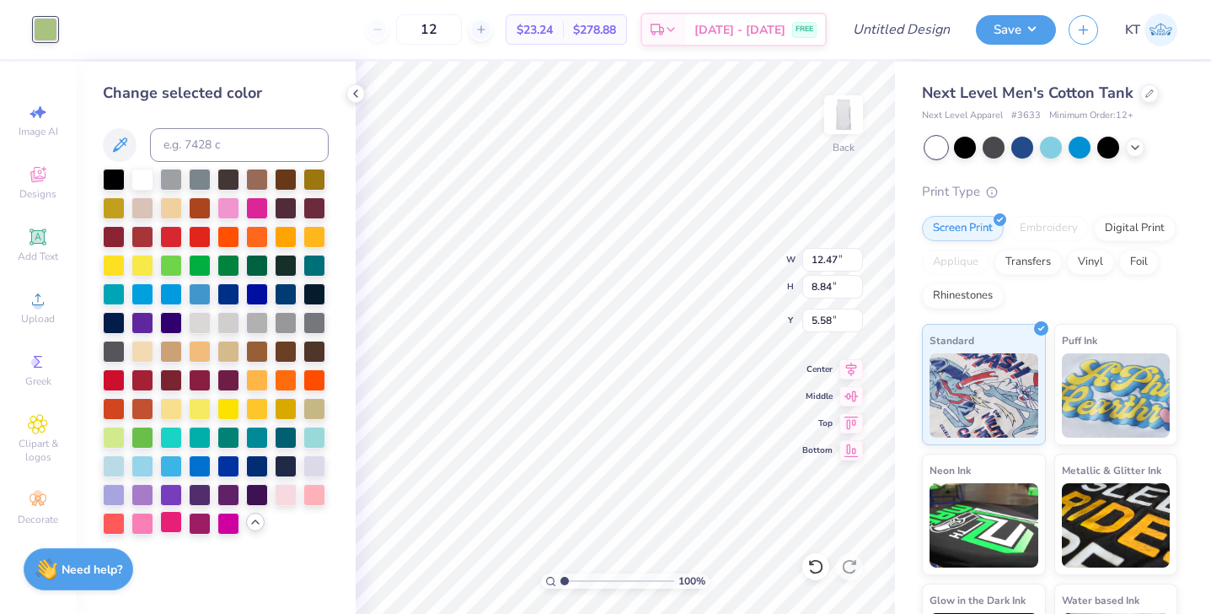
click at [174, 522] on div at bounding box center [171, 522] width 22 height 22
type input "11.24"
type input "7.97"
type input "0.50"
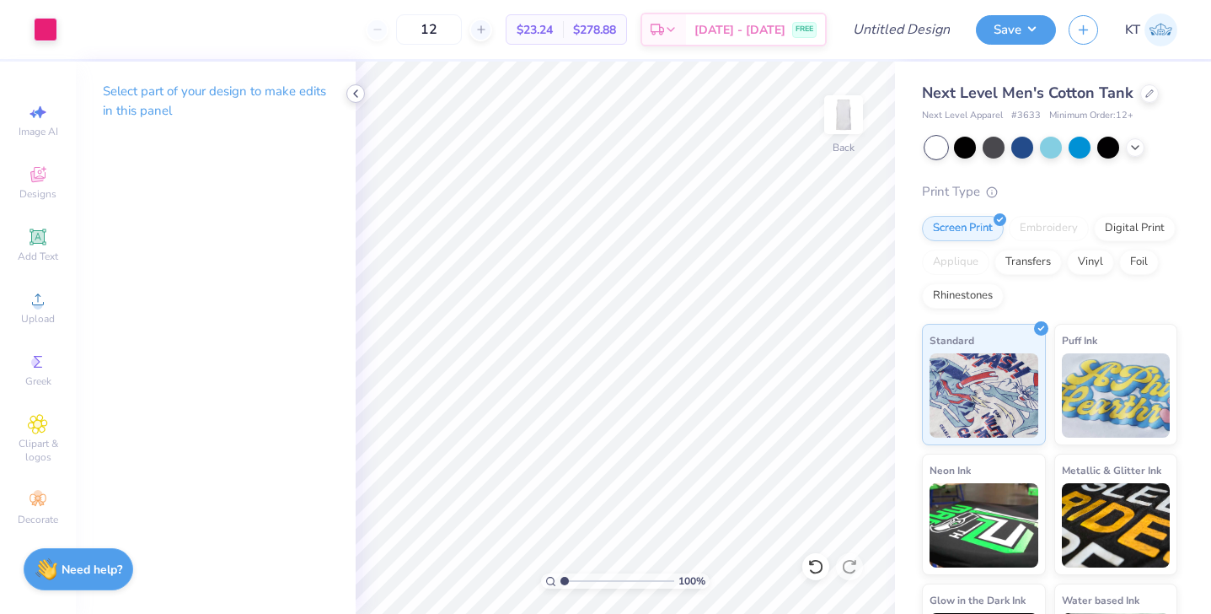
click at [354, 98] on icon at bounding box center [355, 93] width 13 height 13
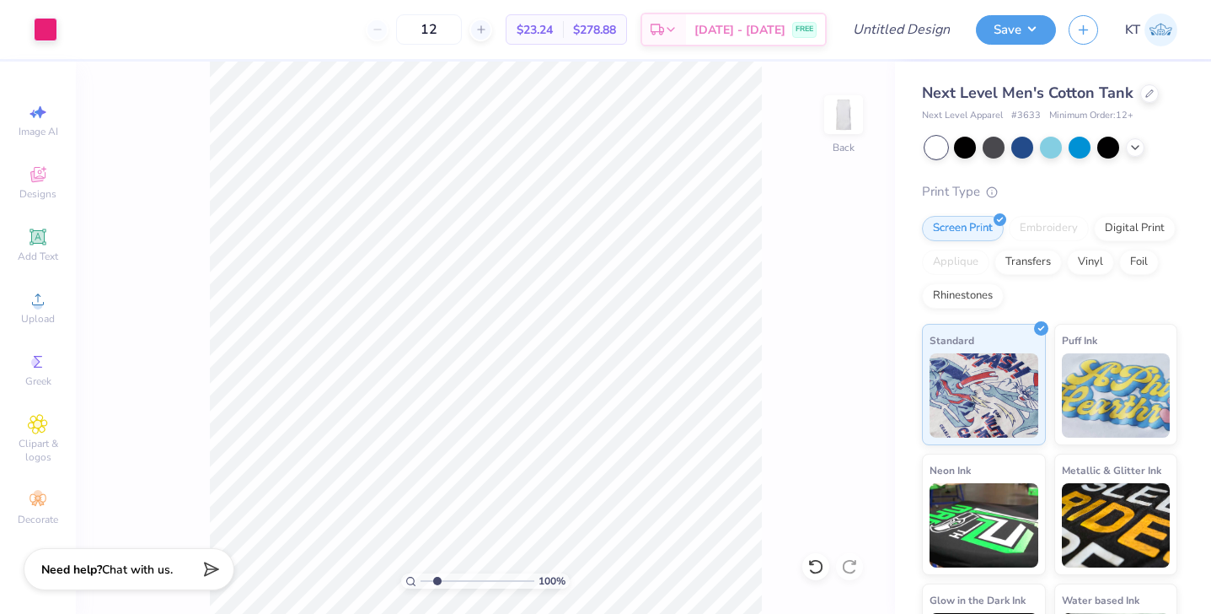
click at [437, 580] on input "range" at bounding box center [478, 580] width 114 height 15
drag, startPoint x: 436, startPoint y: 582, endPoint x: 405, endPoint y: 581, distance: 31.2
type input "1"
click at [421, 581] on input "range" at bounding box center [478, 580] width 114 height 15
click at [1148, 94] on icon at bounding box center [1150, 92] width 8 height 8
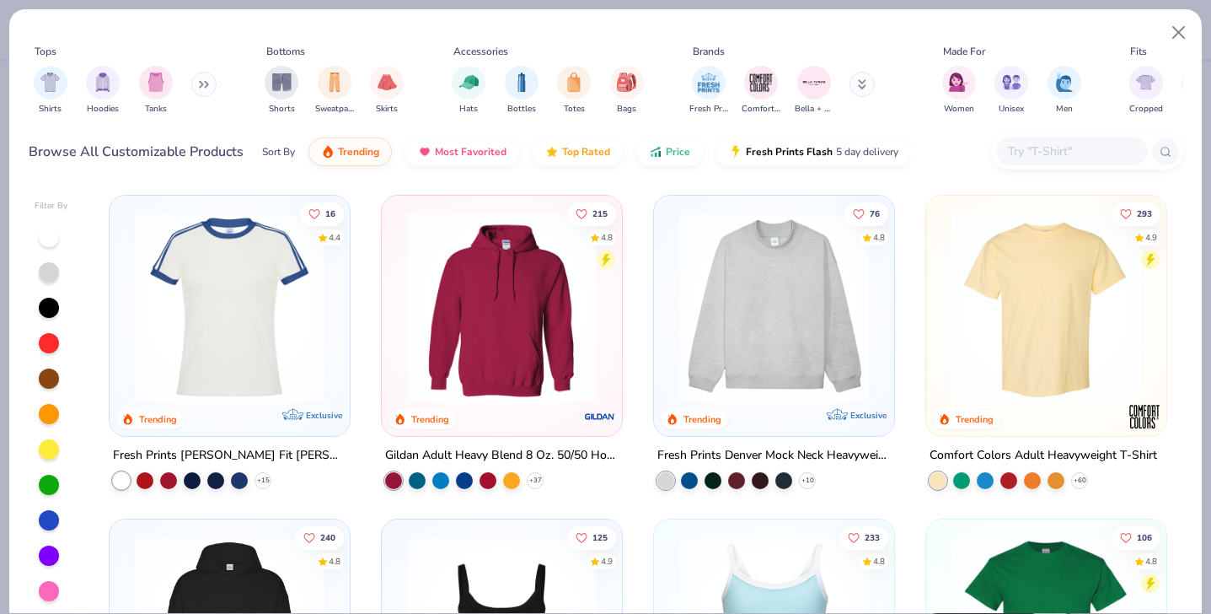
click at [1028, 149] on input "text" at bounding box center [1072, 151] width 130 height 19
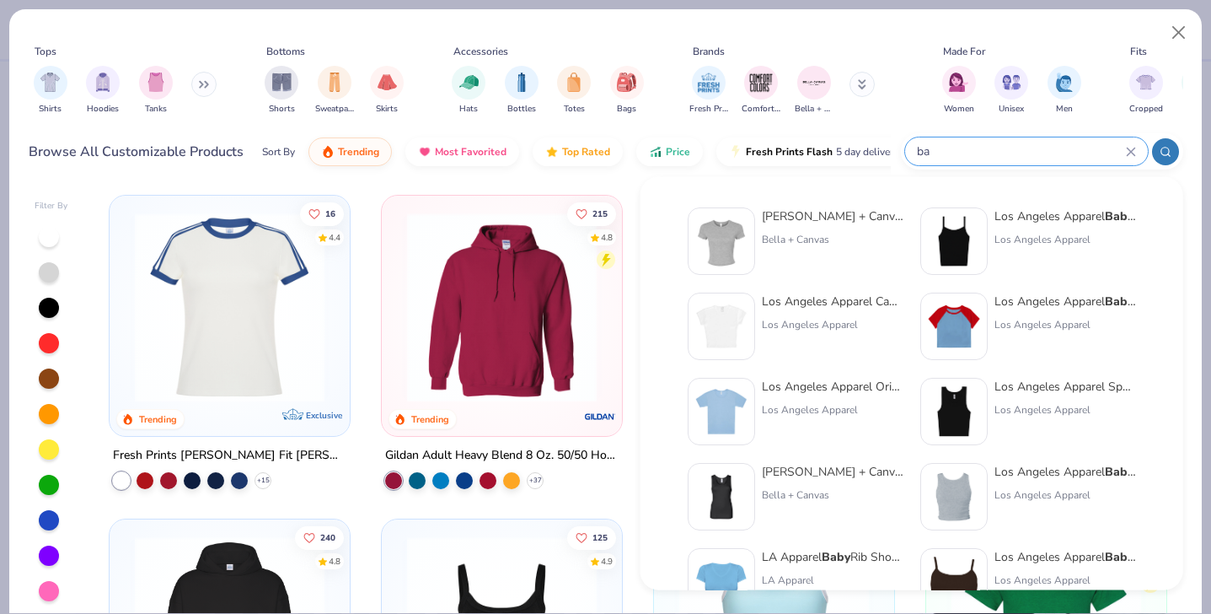
type input "b"
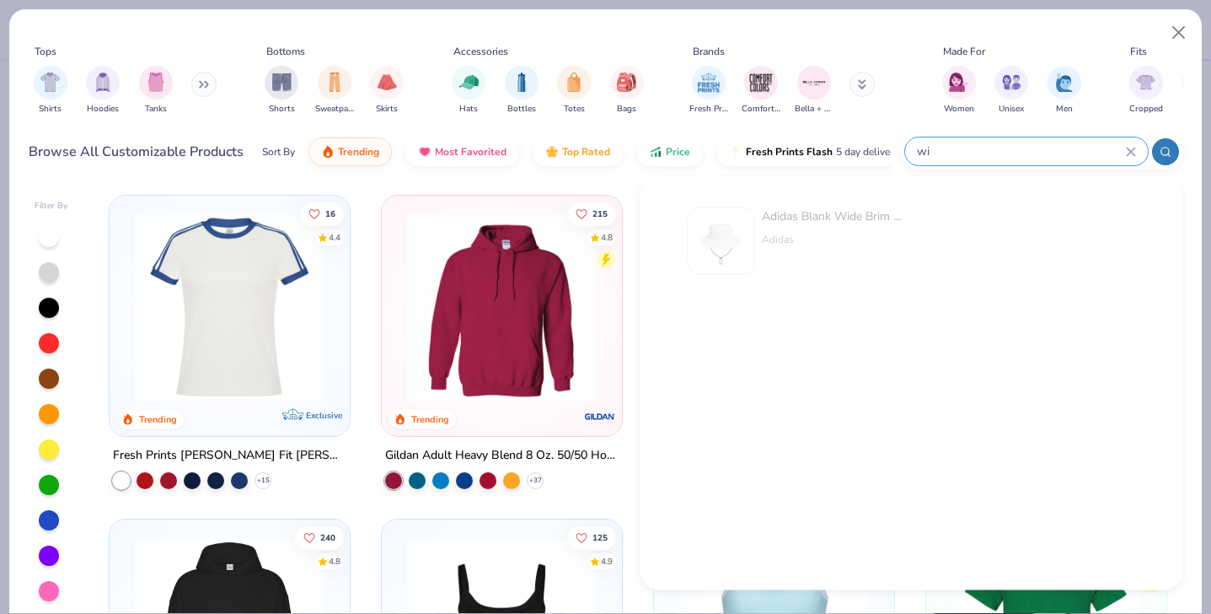
type input "w"
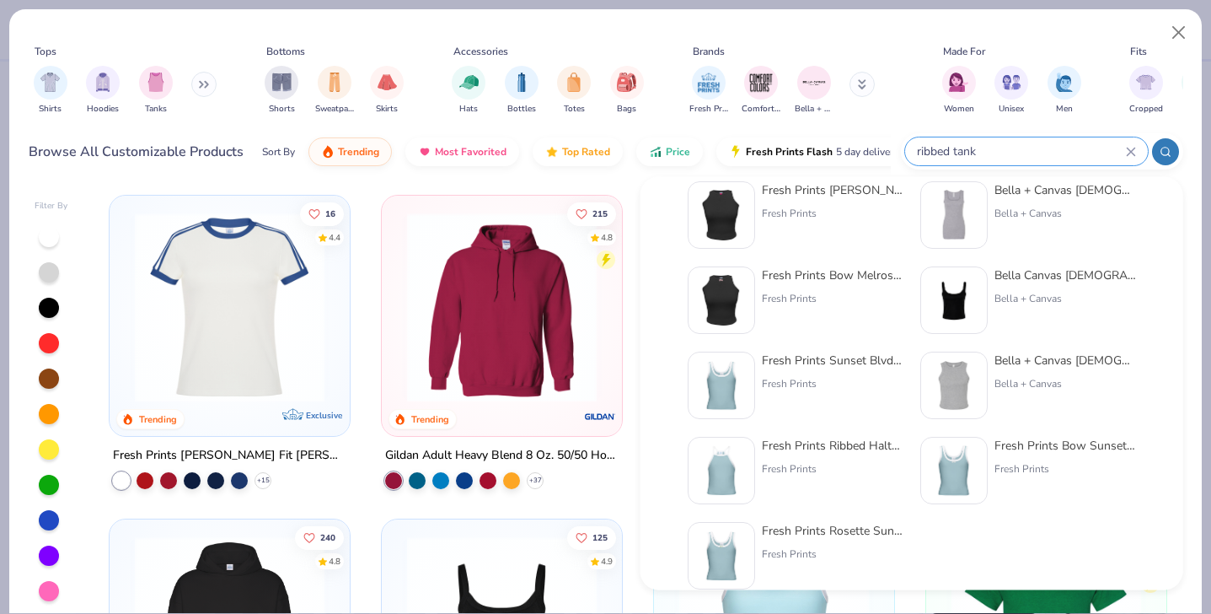
scroll to position [35, 0]
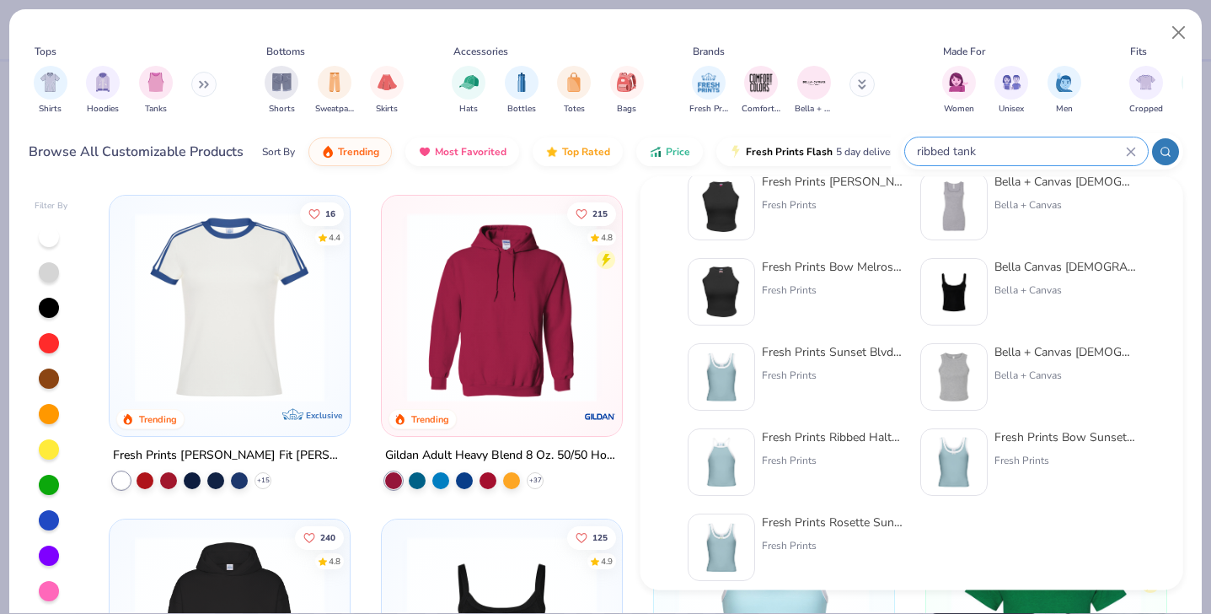
type input "ribbed tank"
click at [1011, 190] on div "Bella + Canvas [DEMOGRAPHIC_DATA]' Micro Ribbed Tank Bella + Canvas" at bounding box center [1066, 206] width 142 height 67
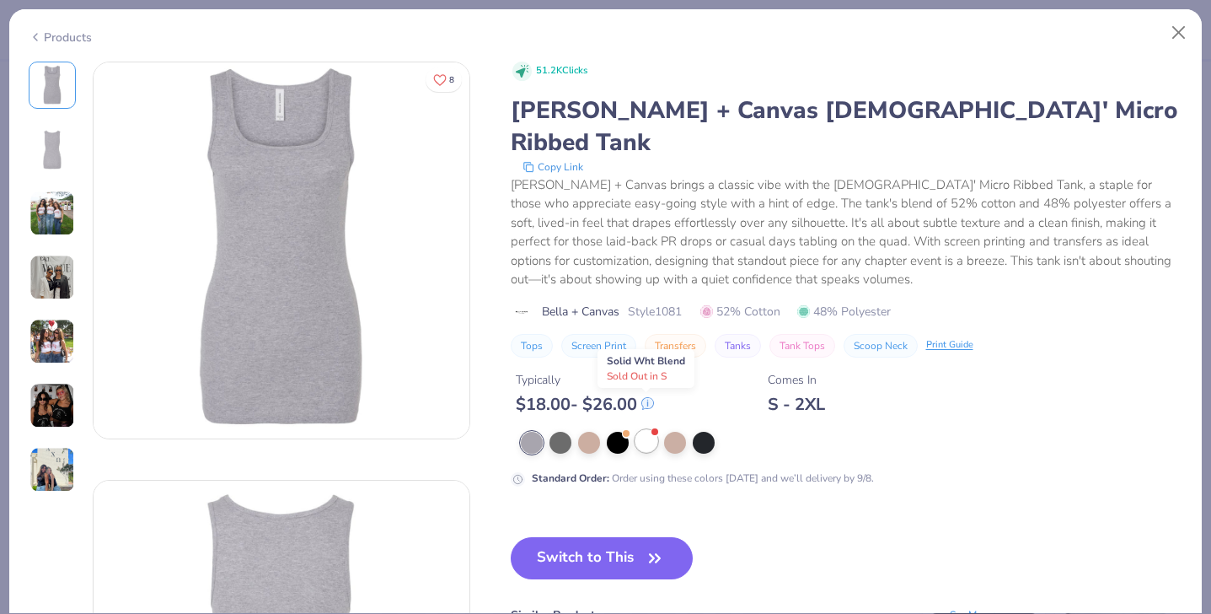
click at [656, 430] on div at bounding box center [647, 441] width 22 height 22
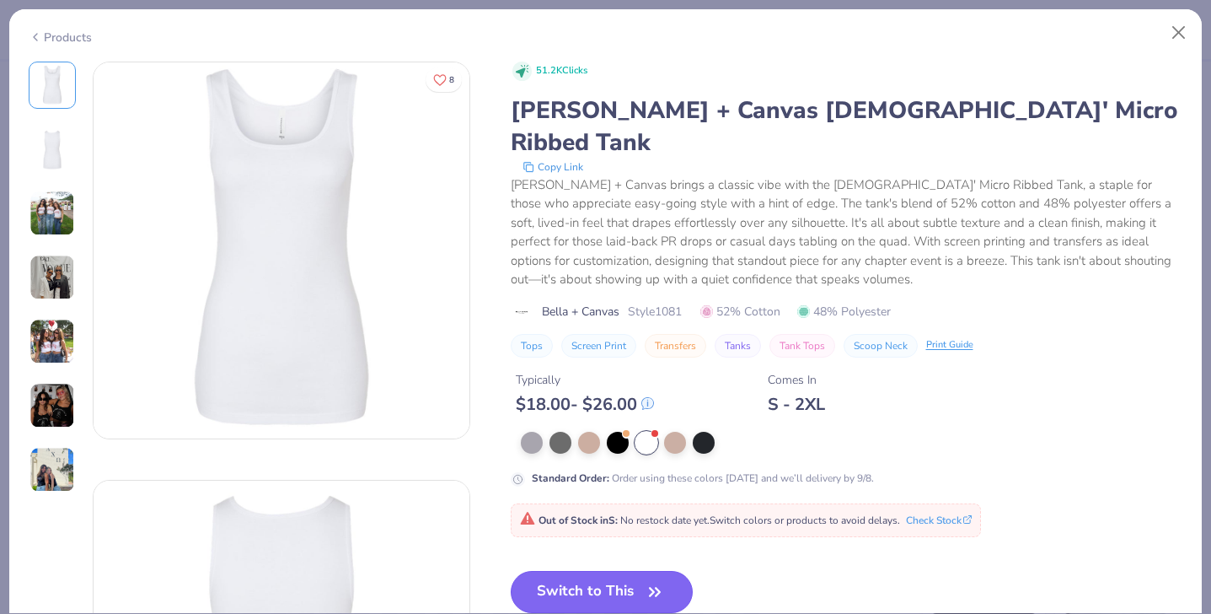
click at [623, 571] on button "Switch to This" at bounding box center [602, 592] width 183 height 42
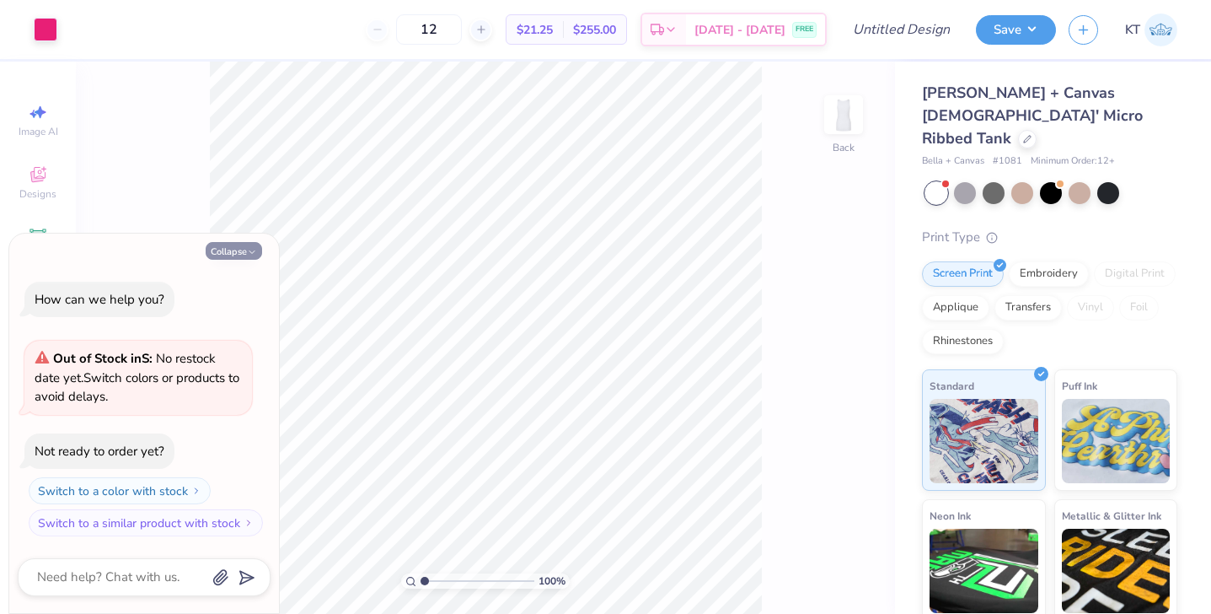
click at [232, 250] on button "Collapse" at bounding box center [234, 251] width 56 height 18
type textarea "x"
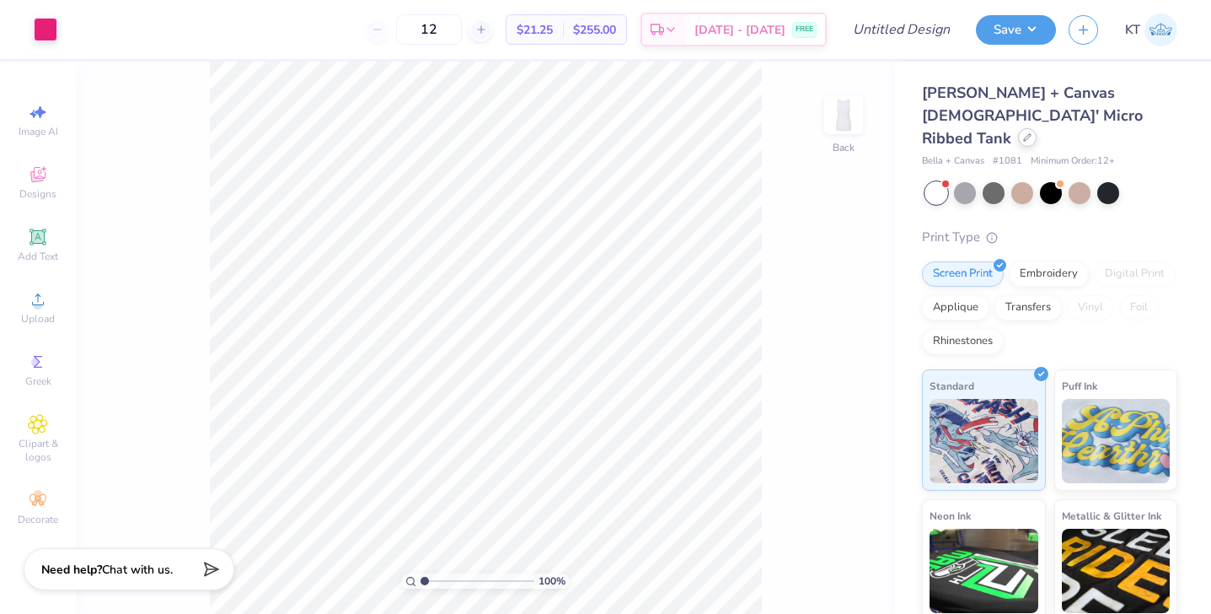
click at [1023, 133] on icon at bounding box center [1027, 137] width 8 height 8
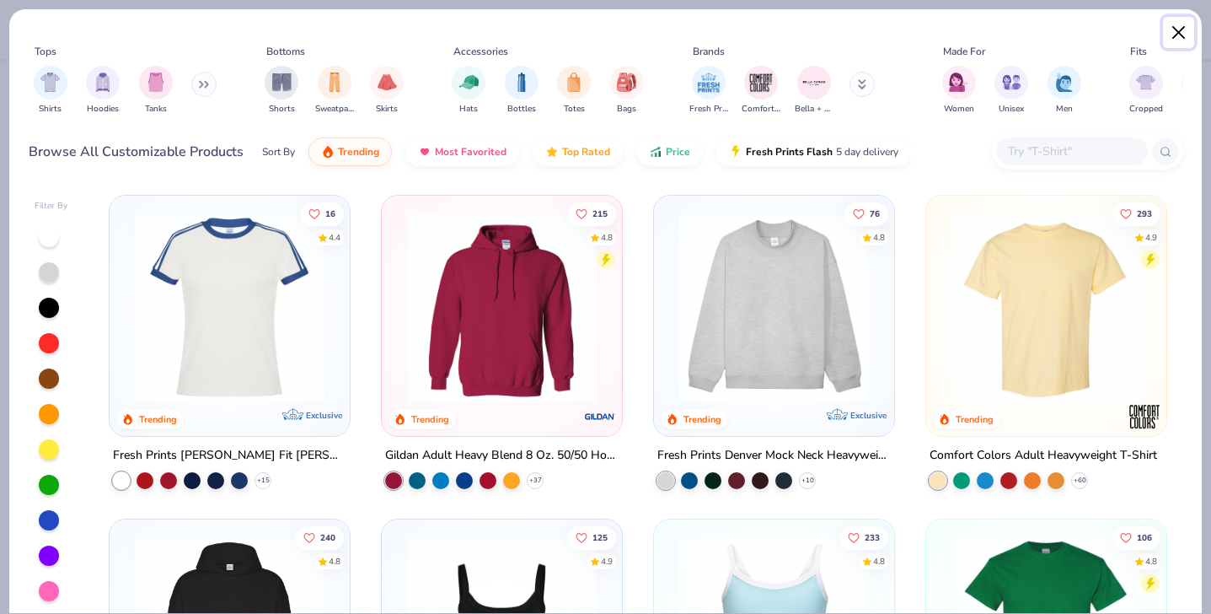
click at [1182, 25] on button "Close" at bounding box center [1179, 33] width 32 height 32
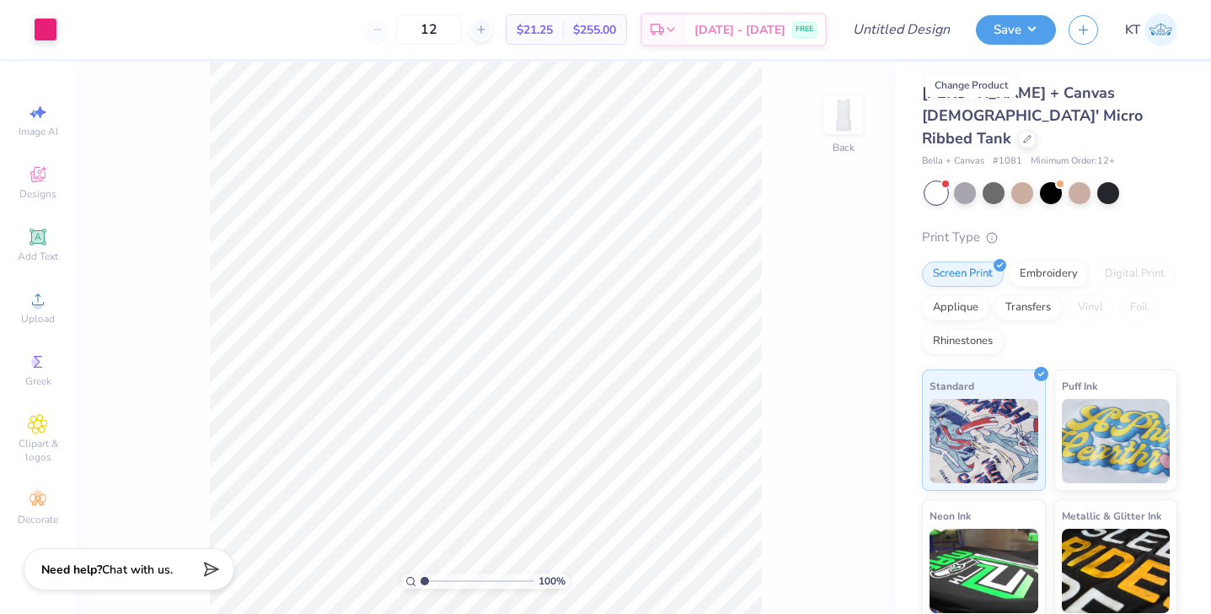
click at [772, 428] on div "100 % Back" at bounding box center [485, 338] width 819 height 552
click at [1023, 133] on icon at bounding box center [1027, 137] width 8 height 8
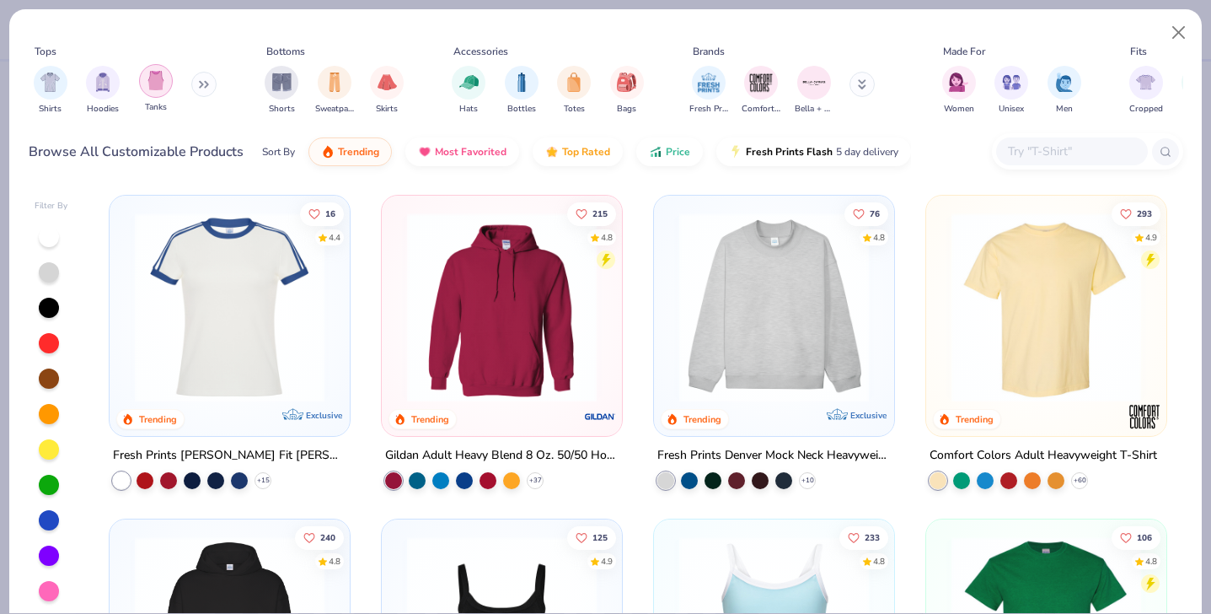
click at [164, 80] on img "filter for Tanks" at bounding box center [156, 80] width 19 height 19
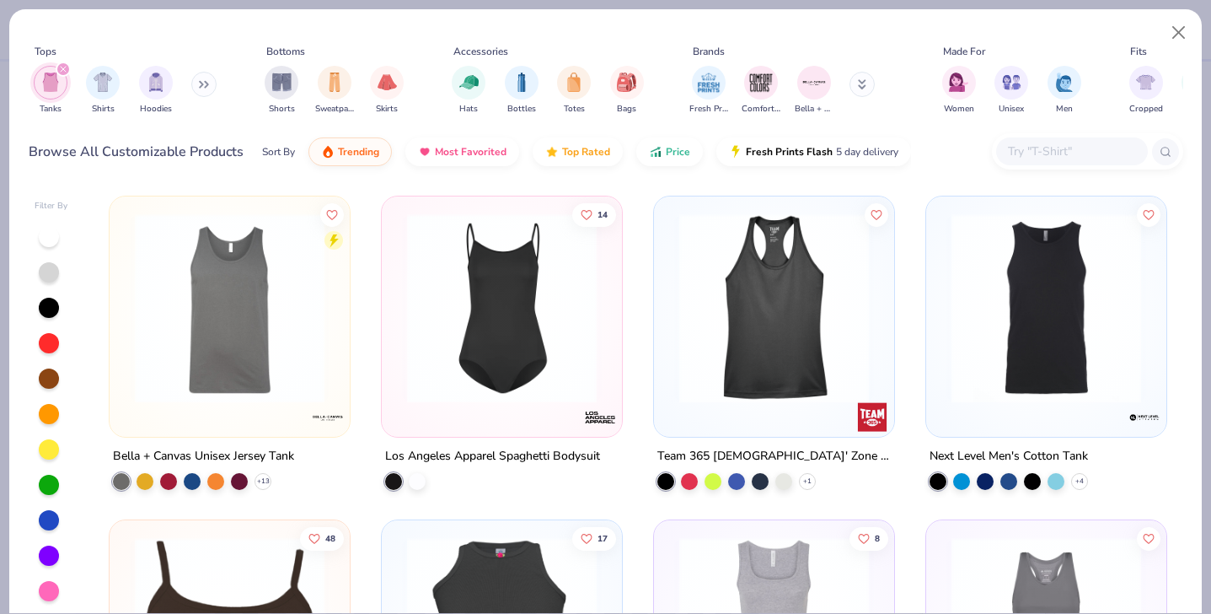
scroll to position [1948, 0]
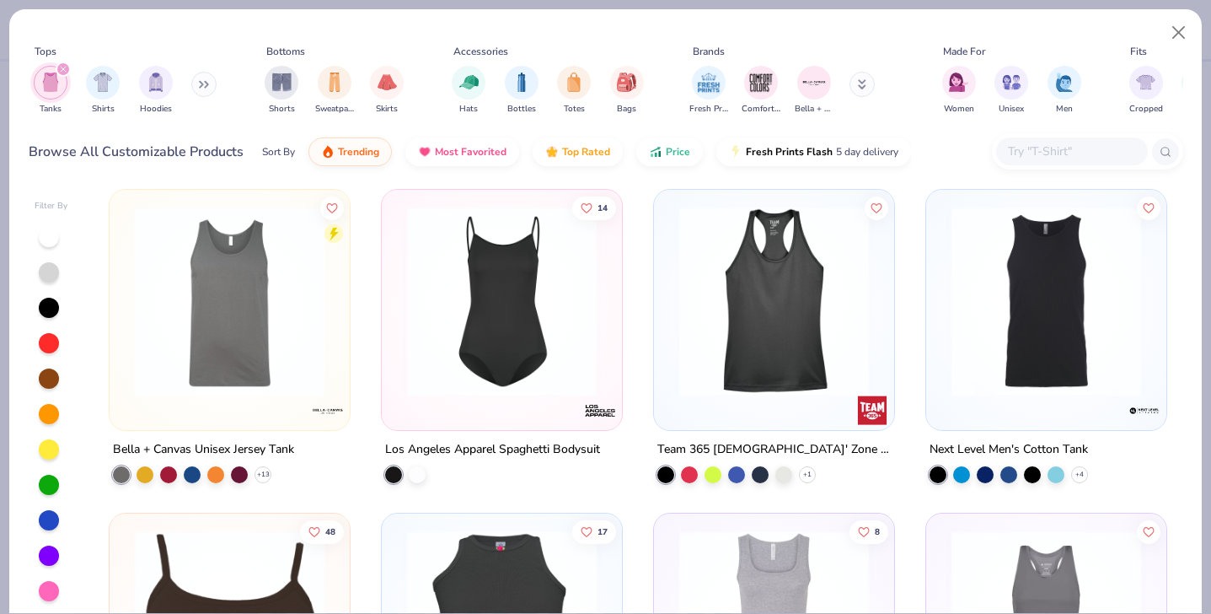
click at [1080, 325] on img at bounding box center [1046, 302] width 207 height 190
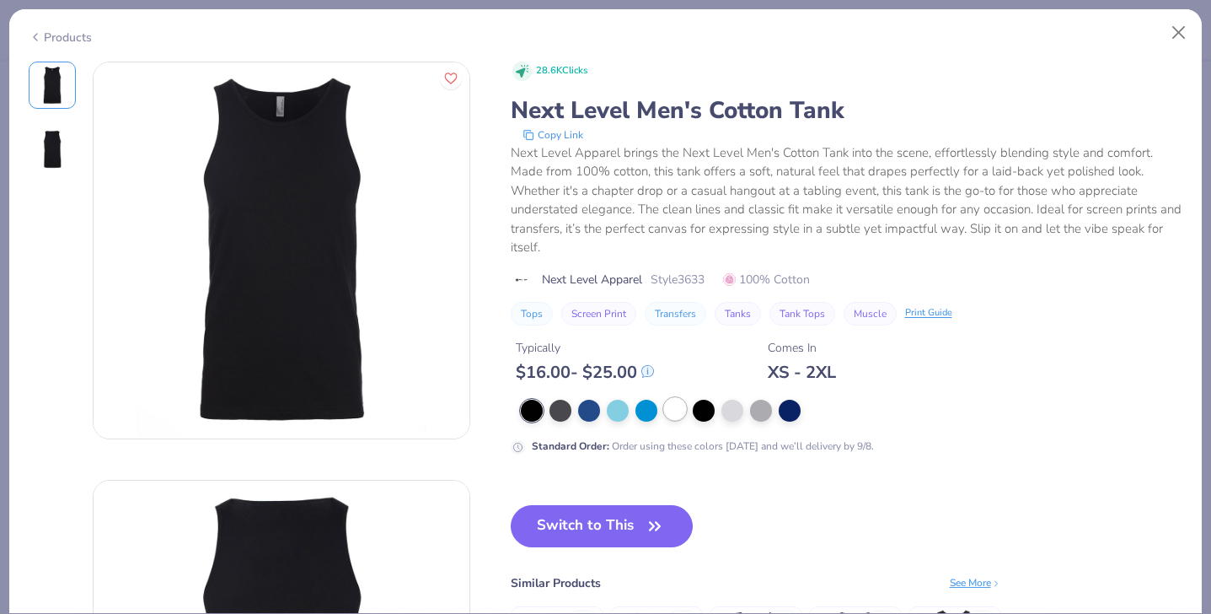
click at [672, 408] on div at bounding box center [675, 409] width 22 height 22
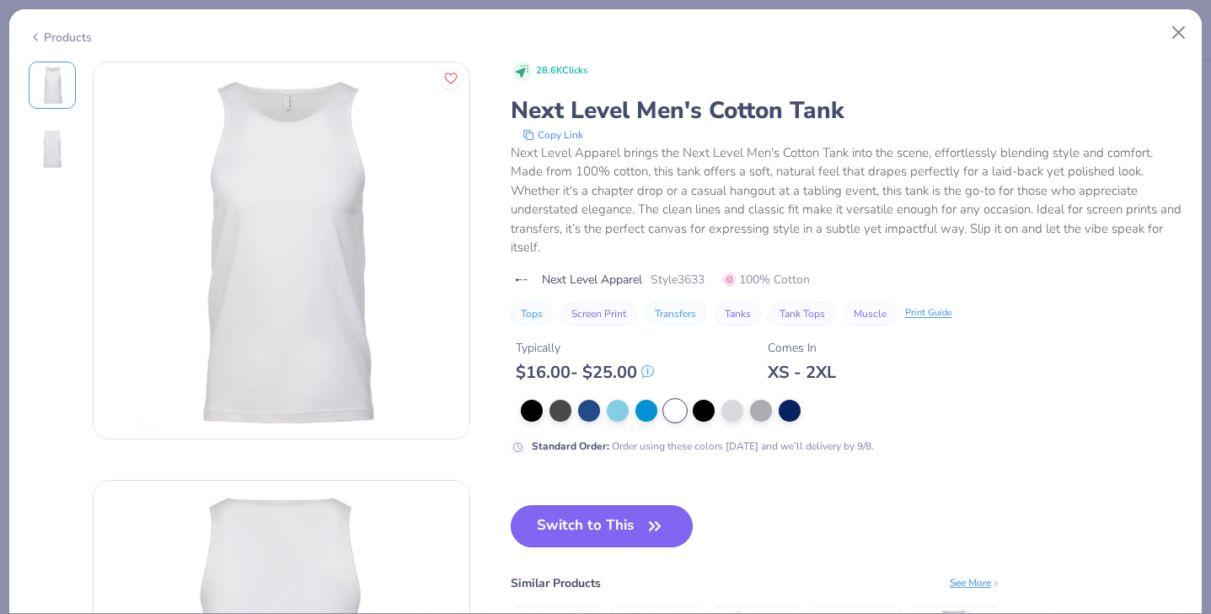
click at [617, 538] on button "Switch to This" at bounding box center [602, 526] width 183 height 42
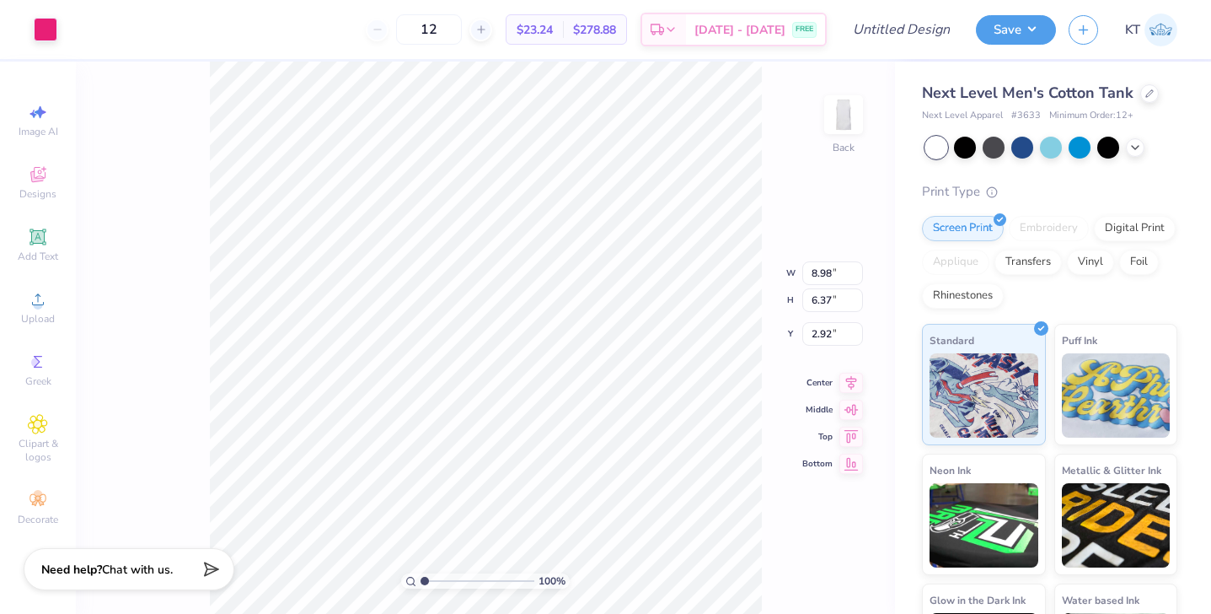
type input "10.64"
type input "7.54"
type input "1.75"
type input "11.69"
type input "8.29"
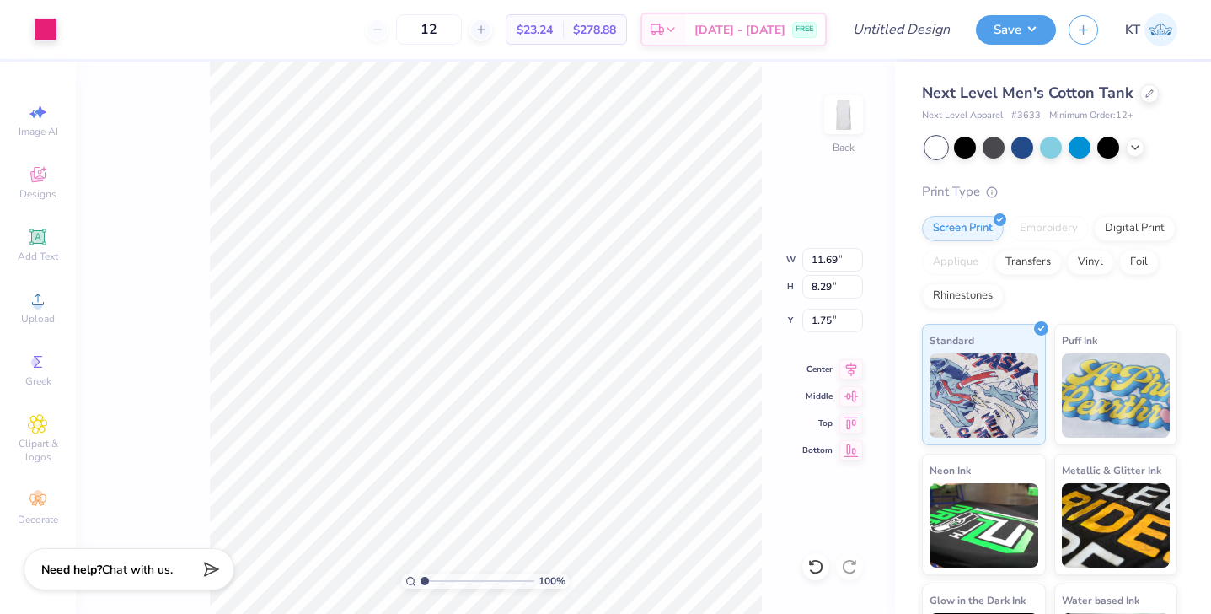
type input "0.50"
click at [1142, 92] on div at bounding box center [1150, 92] width 19 height 19
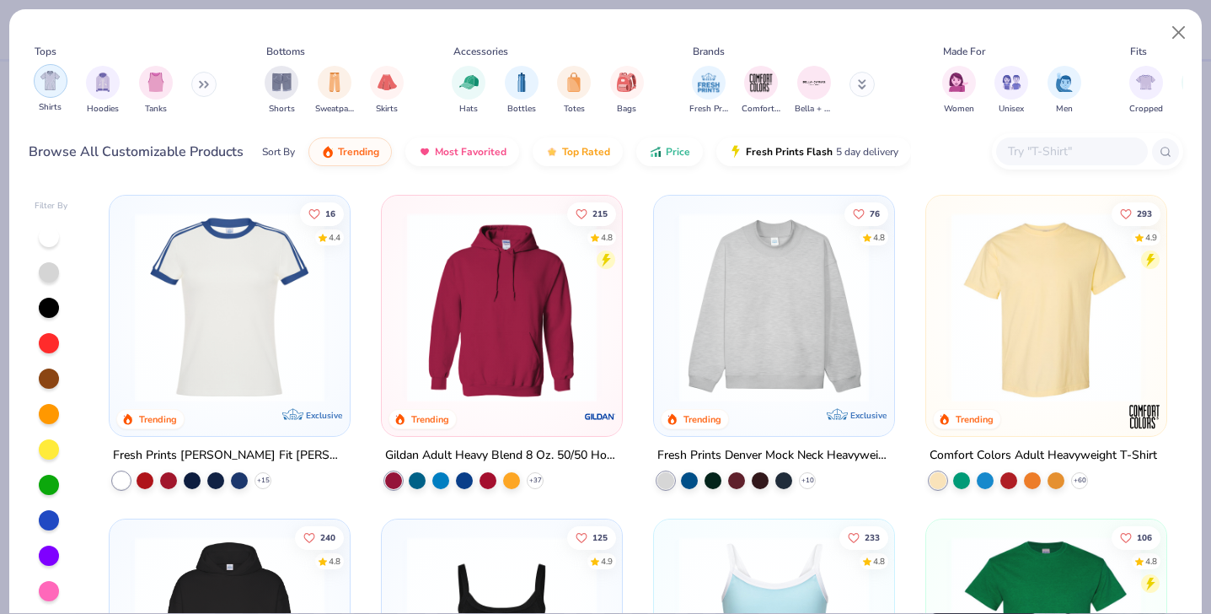
click at [37, 76] on div "filter for Shirts" at bounding box center [51, 81] width 34 height 34
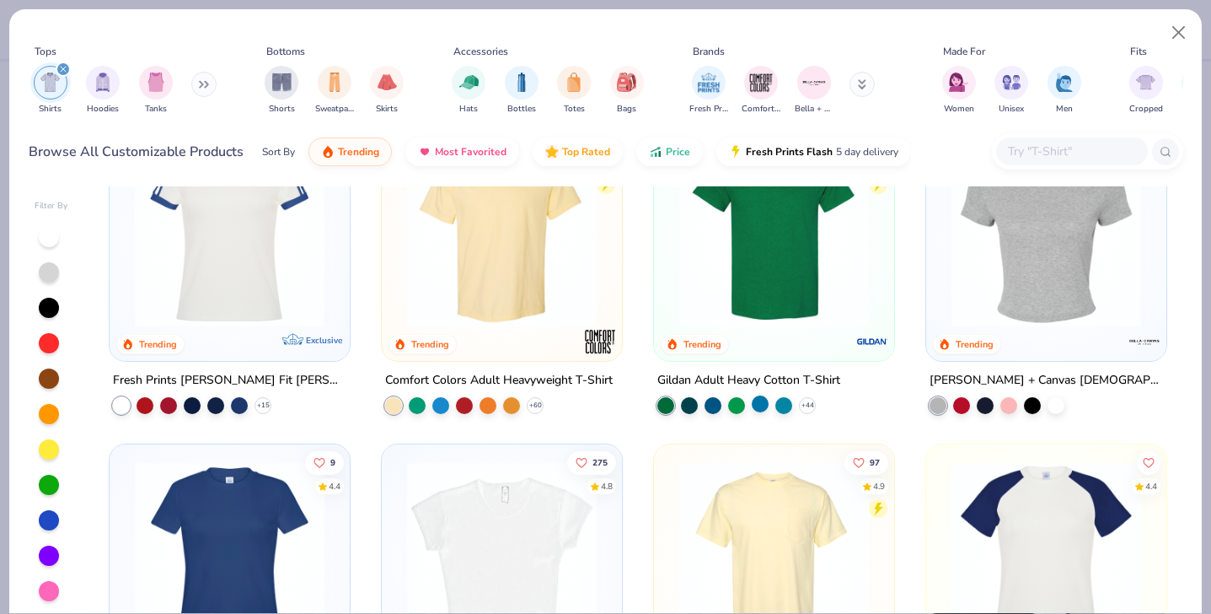
scroll to position [76, 0]
click at [997, 265] on img at bounding box center [1046, 232] width 207 height 190
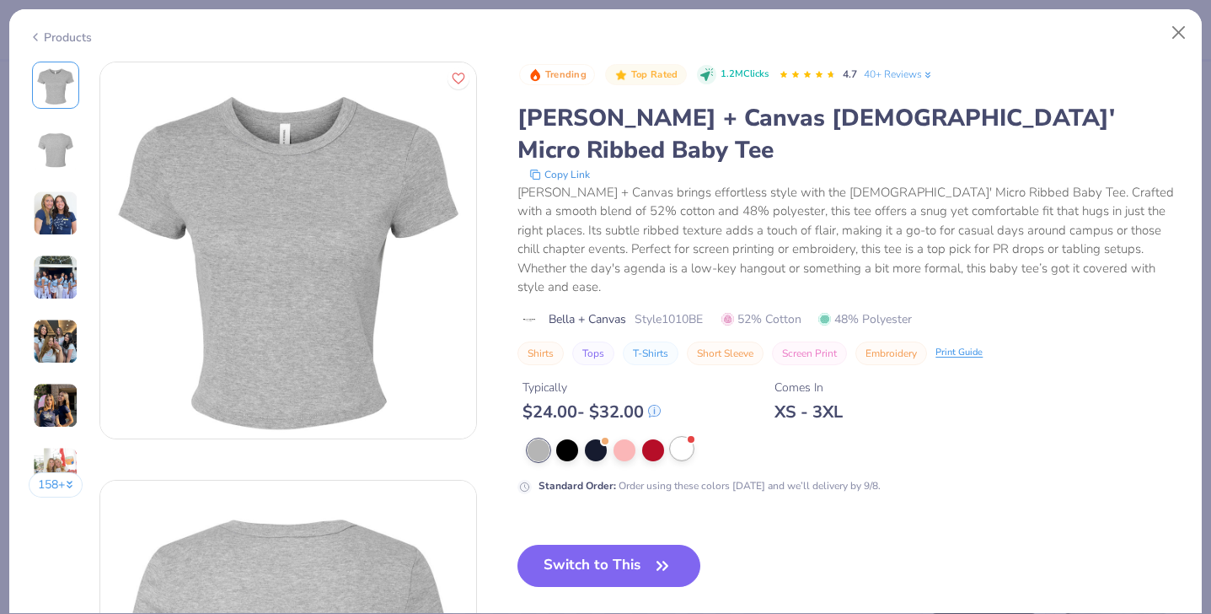
click at [692, 438] on div at bounding box center [682, 449] width 22 height 22
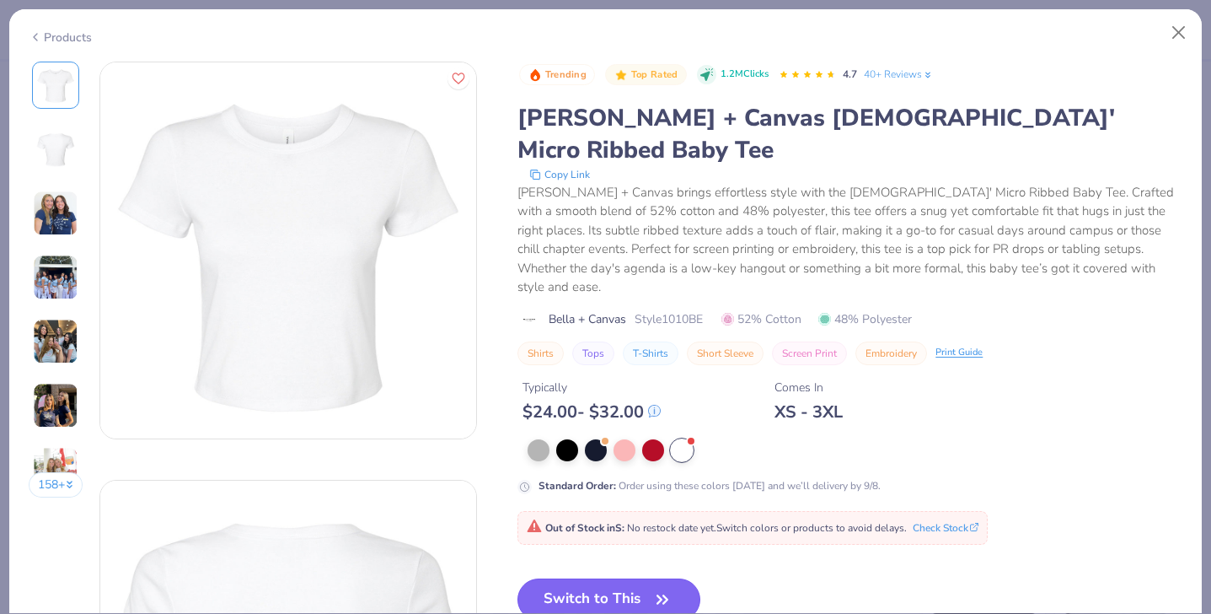
click at [625, 578] on button "Switch to This" at bounding box center [609, 599] width 183 height 42
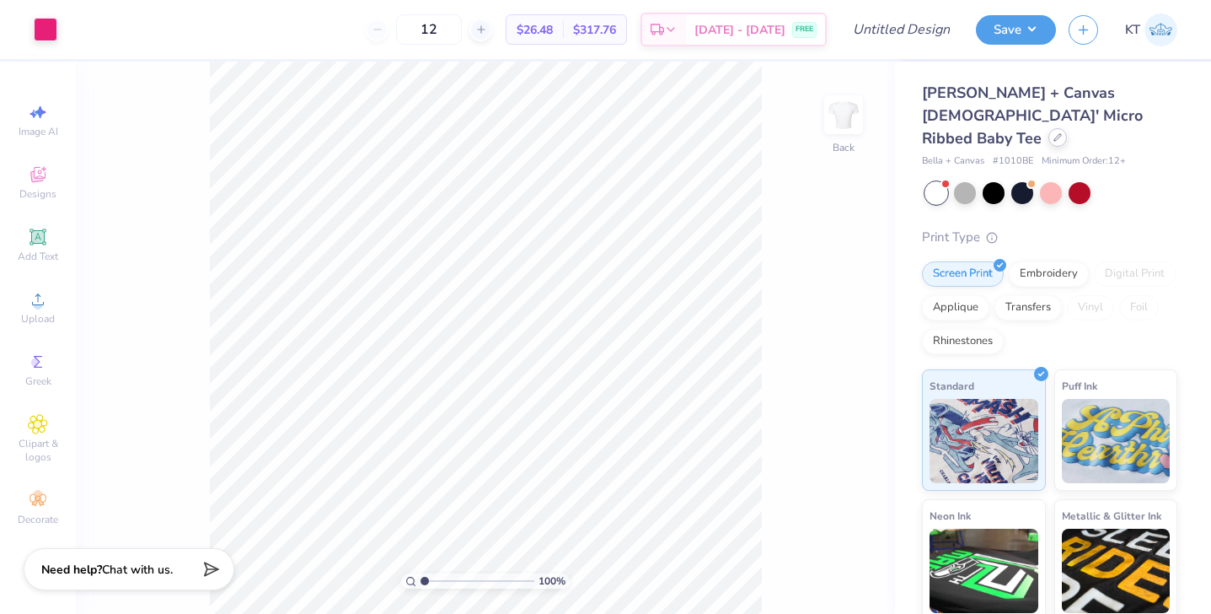
click at [1054, 133] on icon at bounding box center [1058, 137] width 8 height 8
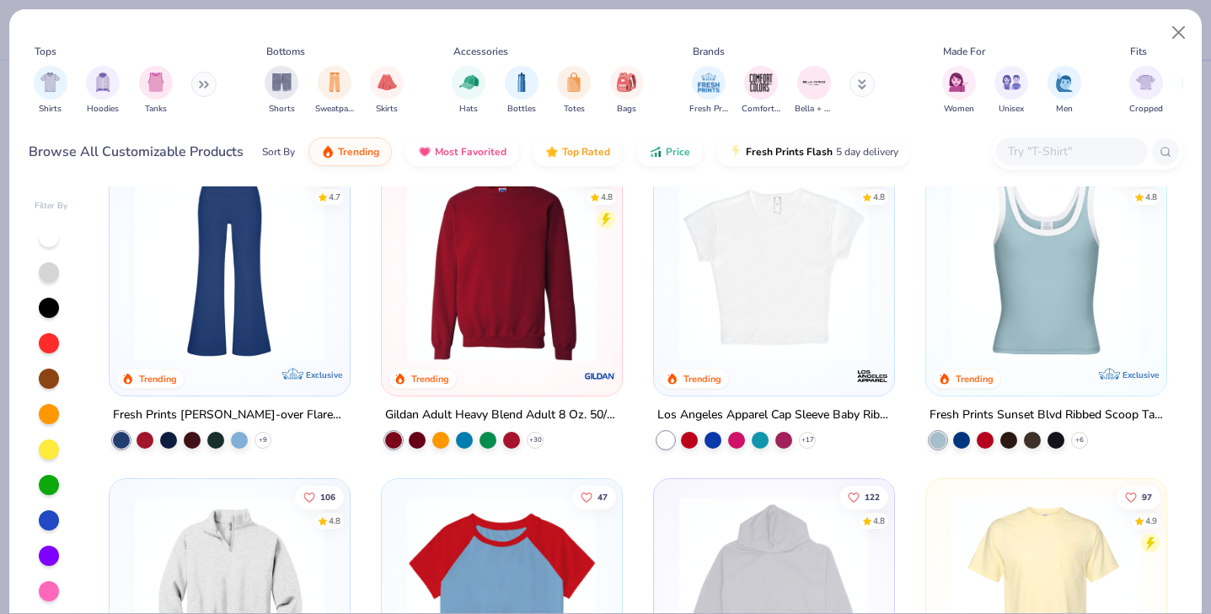
scroll to position [1342, 0]
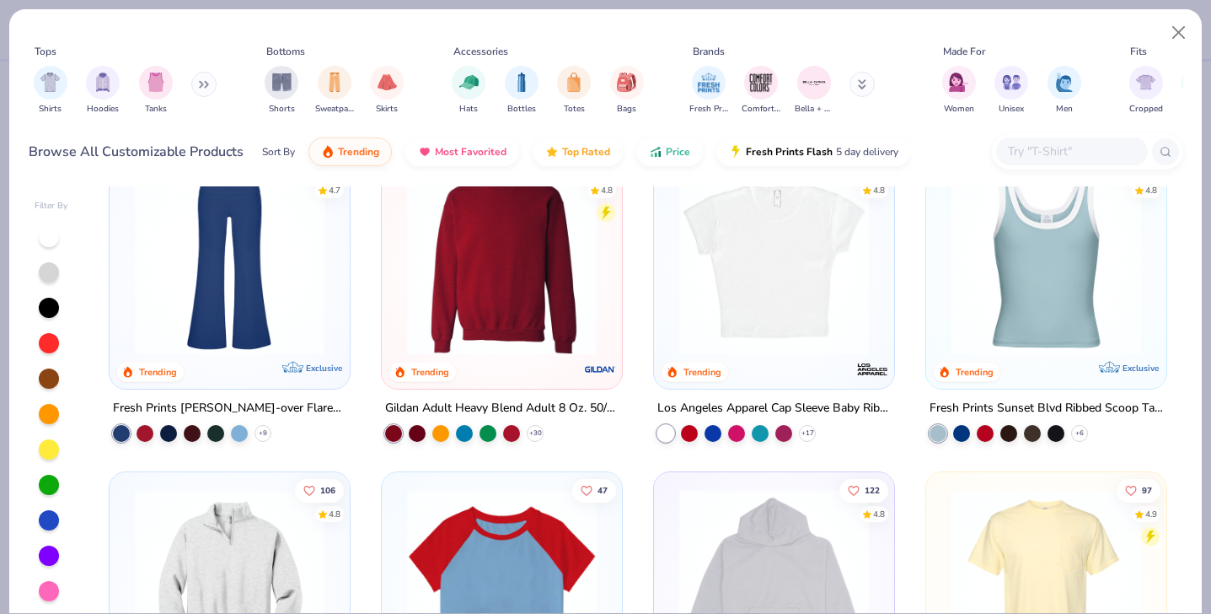
click at [835, 299] on img at bounding box center [774, 260] width 207 height 190
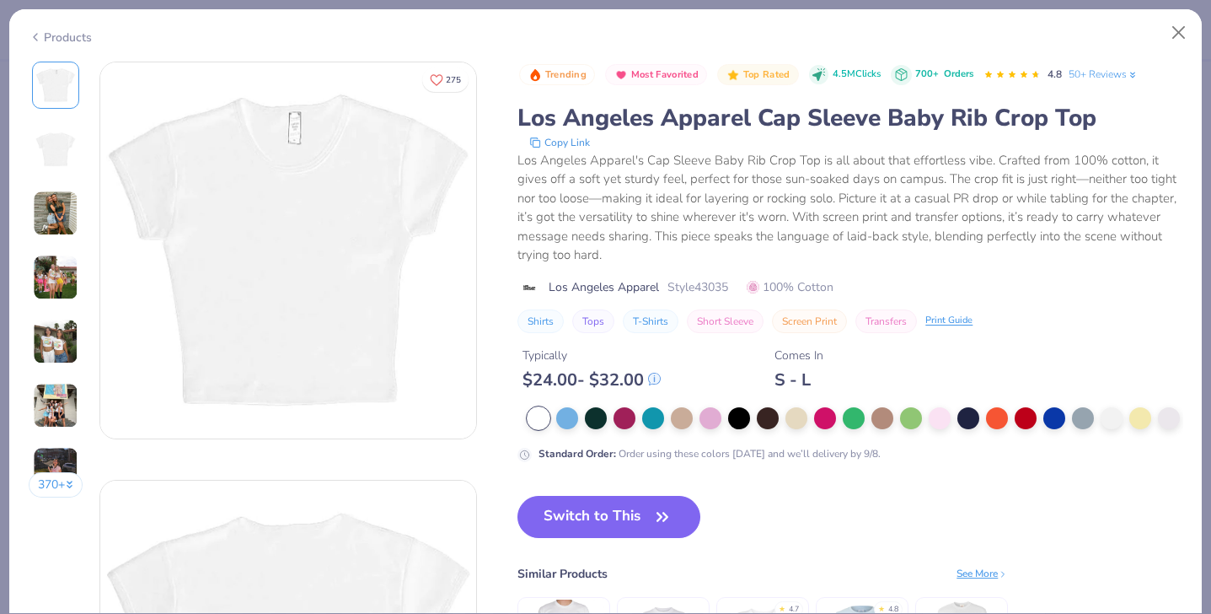
click at [56, 347] on img at bounding box center [56, 342] width 46 height 46
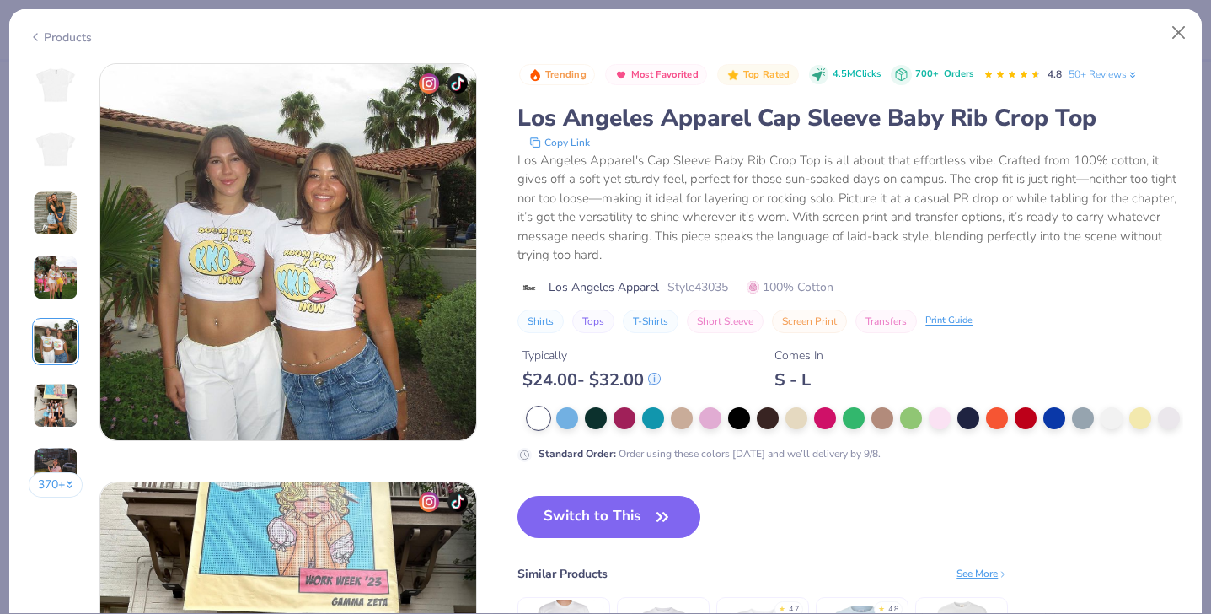
scroll to position [1673, 0]
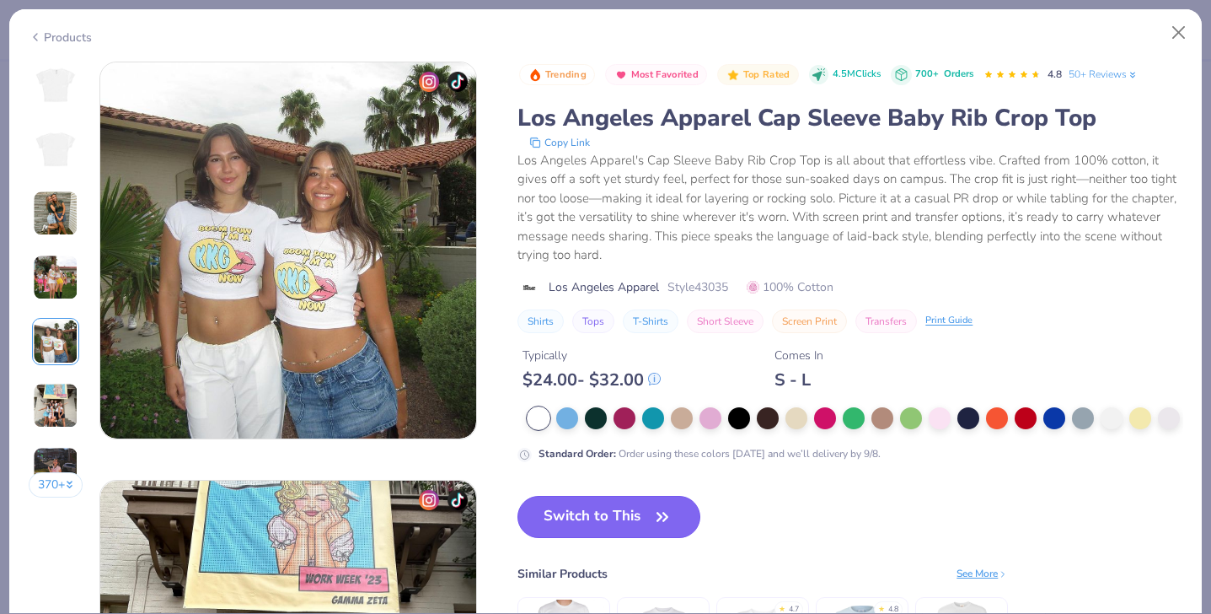
click at [578, 513] on button "Switch to This" at bounding box center [609, 517] width 183 height 42
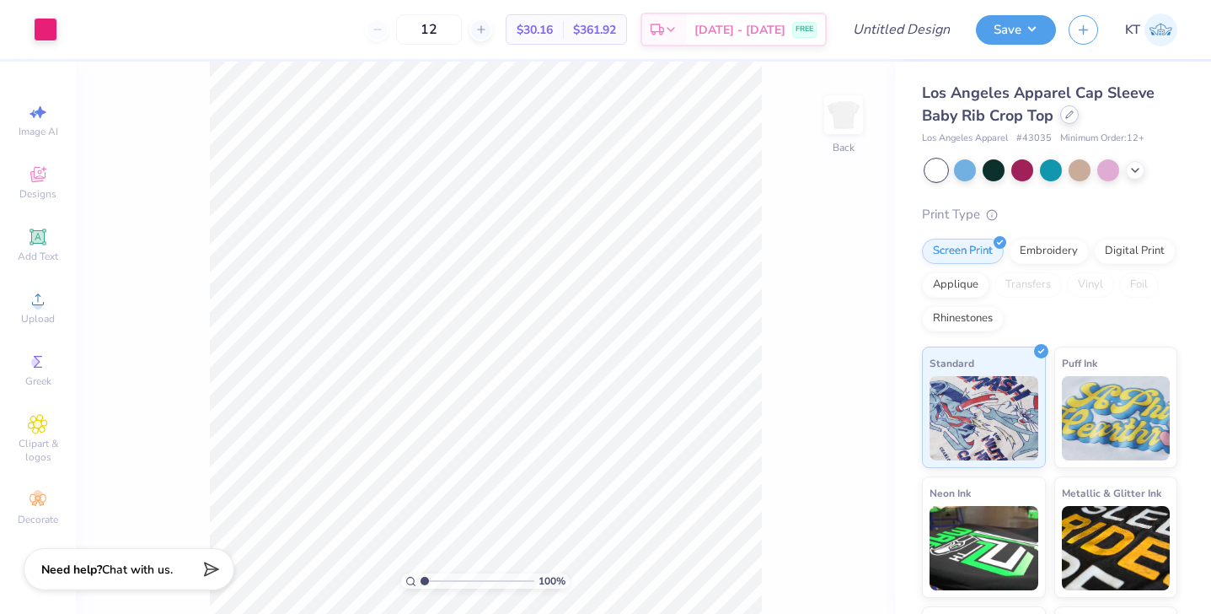
click at [1071, 118] on icon at bounding box center [1070, 114] width 8 height 8
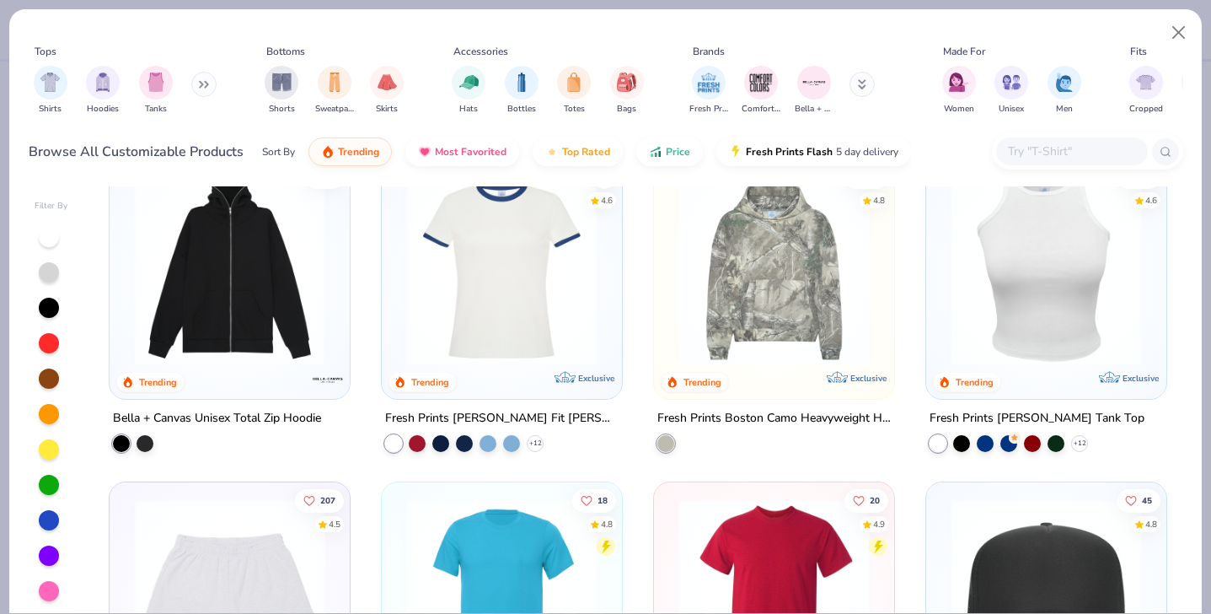
scroll to position [2293, 0]
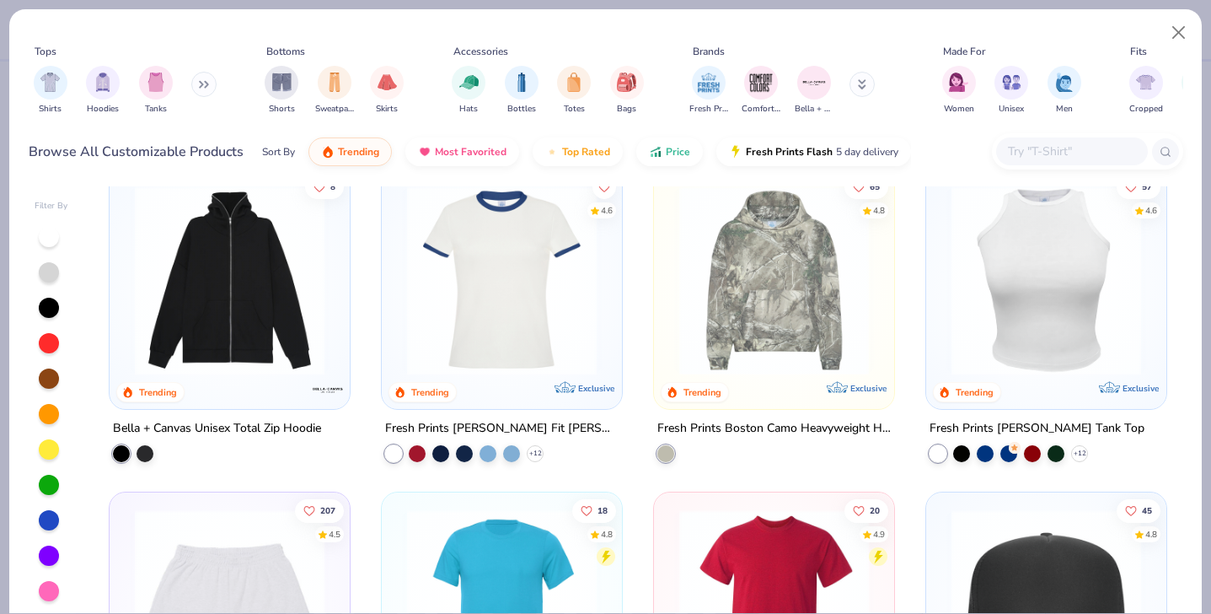
click at [1045, 294] on img at bounding box center [1046, 280] width 207 height 190
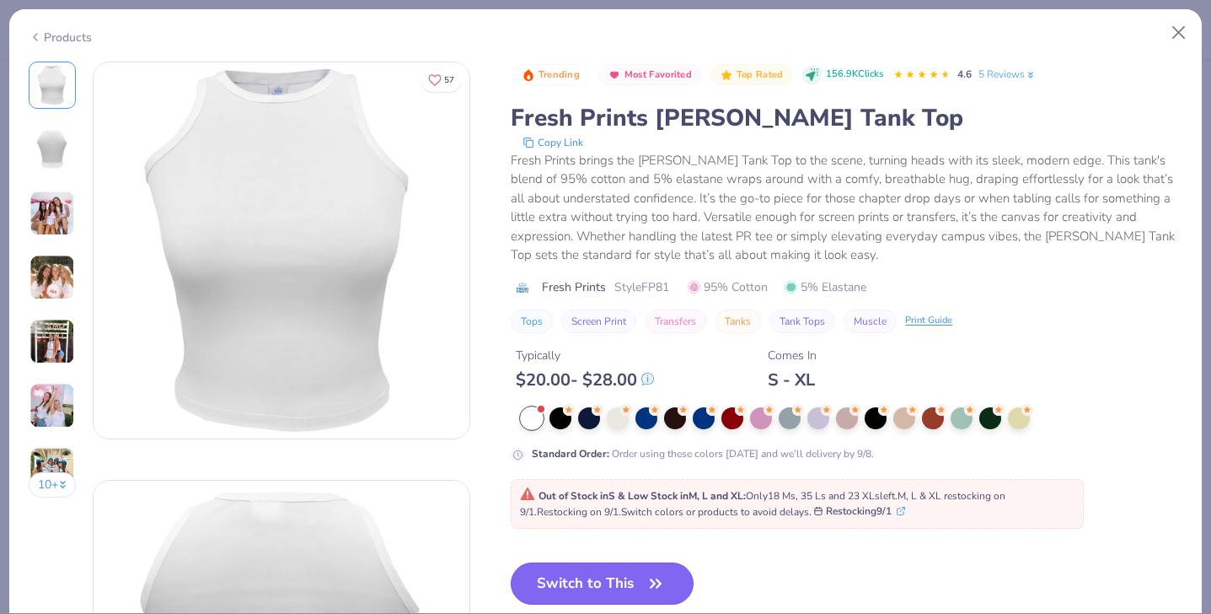
click at [612, 582] on button "Switch to This" at bounding box center [602, 583] width 183 height 42
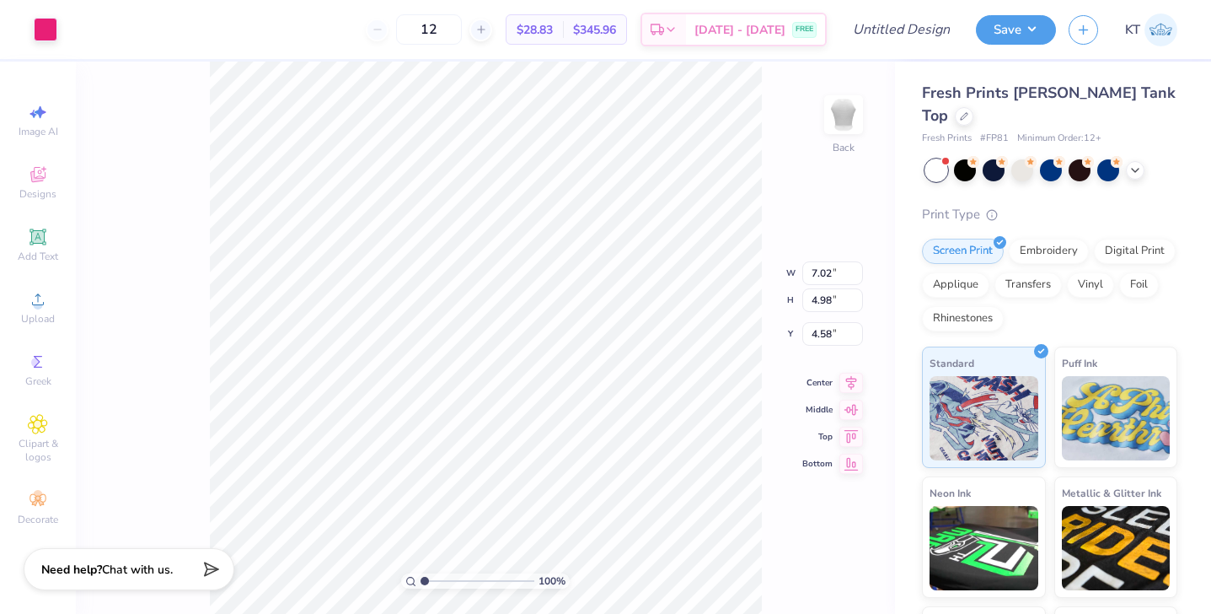
type input "6.98"
type input "4.95"
type input "4.60"
click at [974, 105] on div at bounding box center [964, 114] width 19 height 19
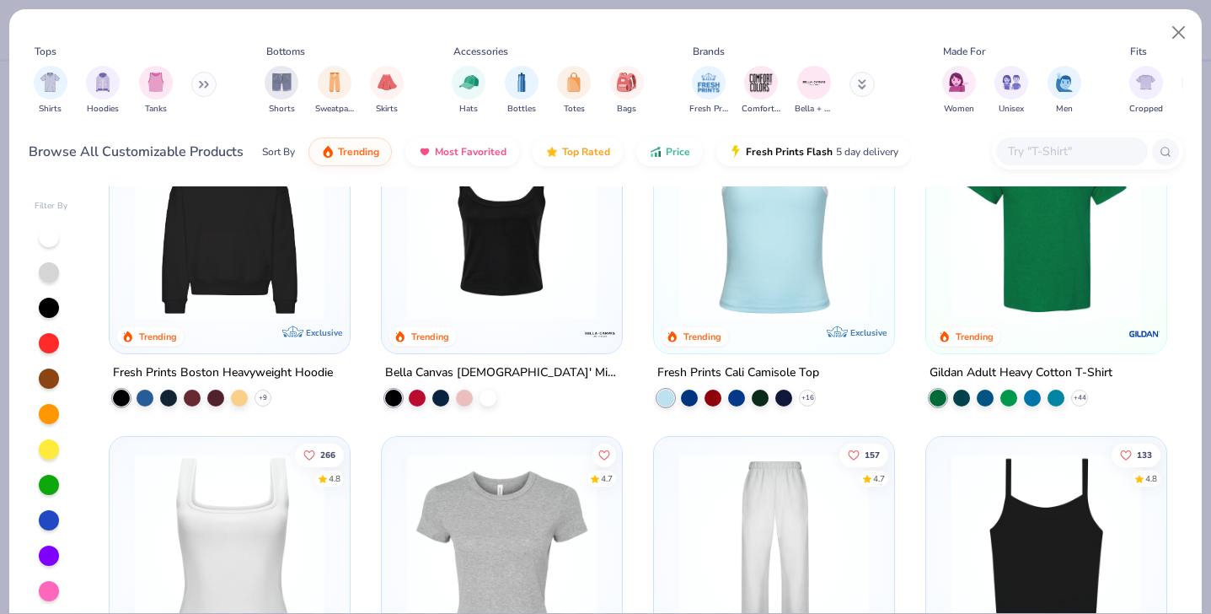
scroll to position [425, 0]
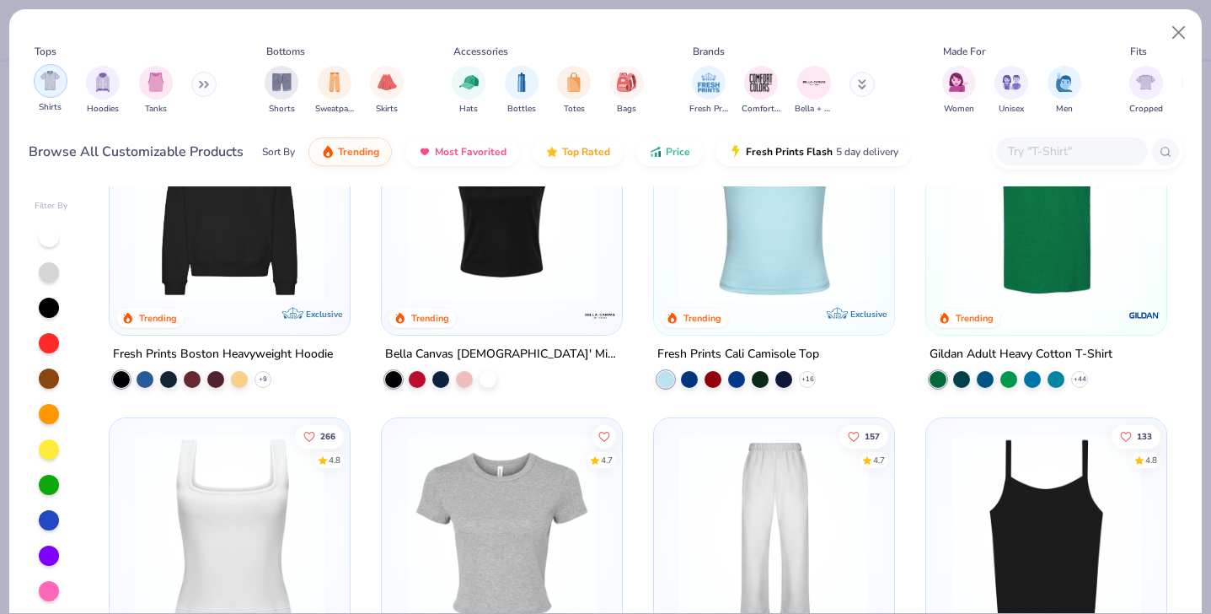
click at [60, 87] on div "filter for Shirts" at bounding box center [51, 81] width 34 height 34
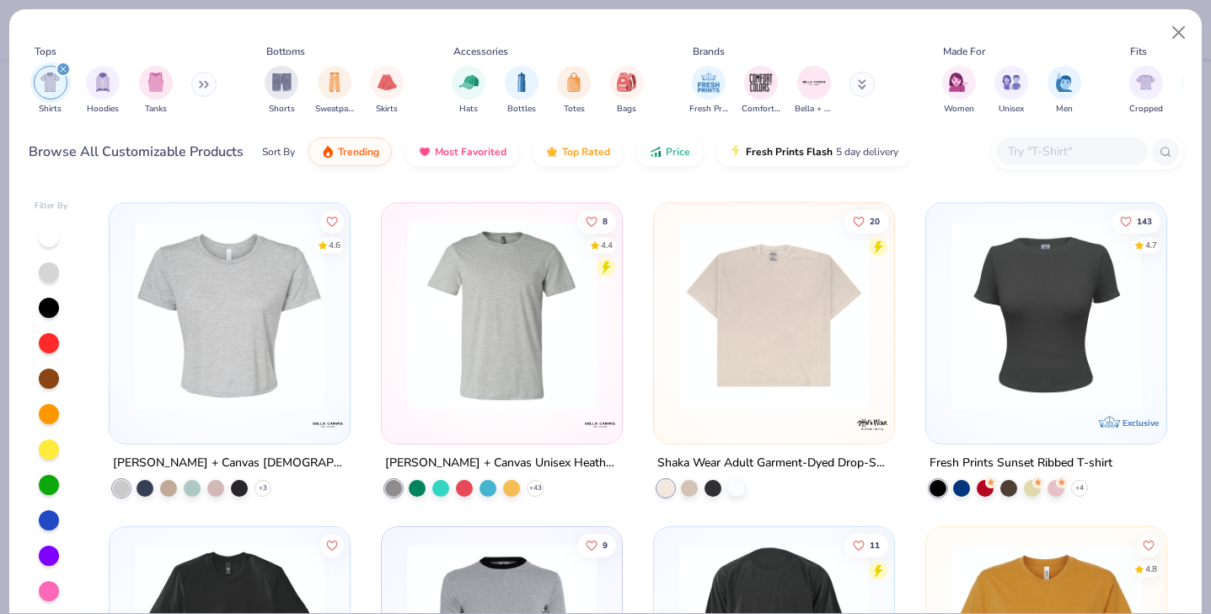
scroll to position [1932, 0]
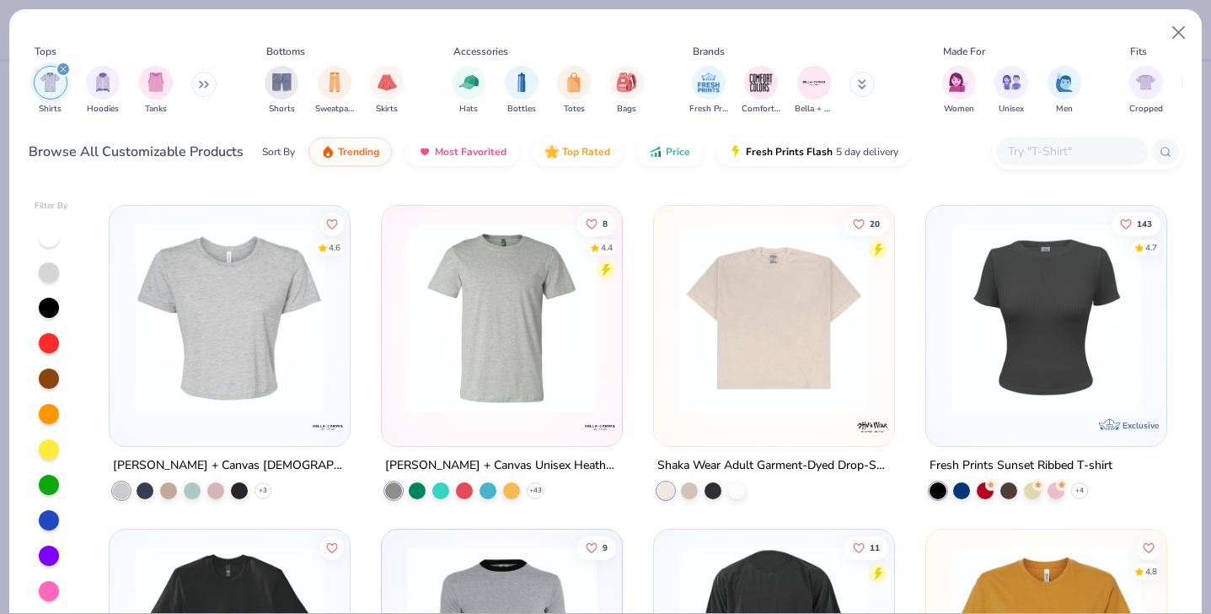
click at [1085, 302] on img at bounding box center [1046, 318] width 207 height 190
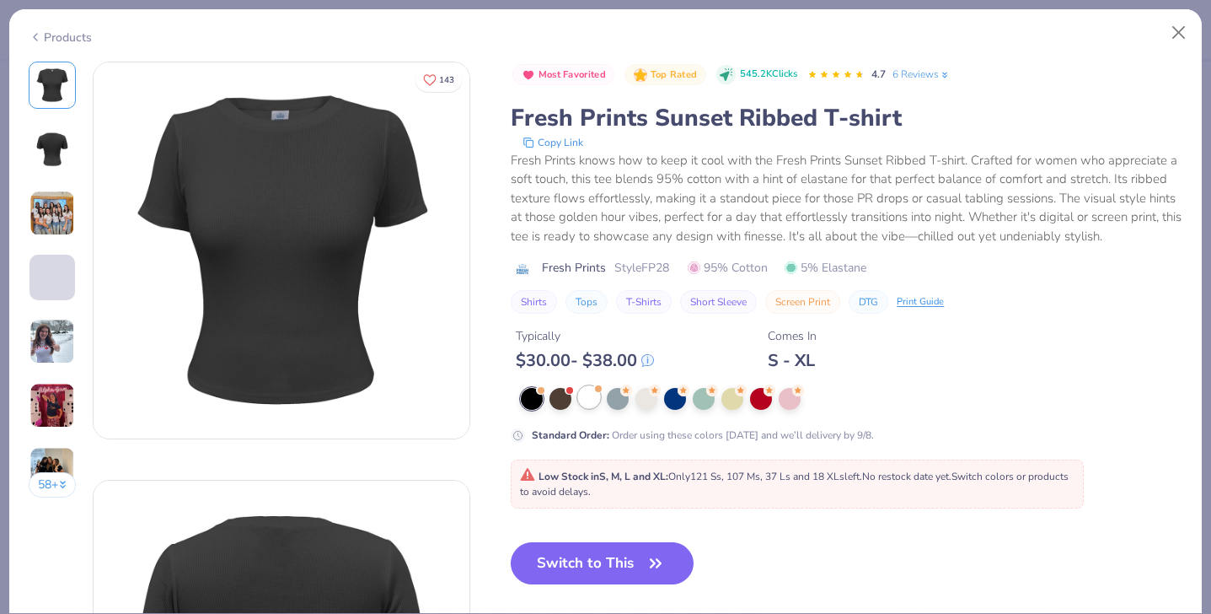
click at [587, 388] on div at bounding box center [589, 397] width 22 height 22
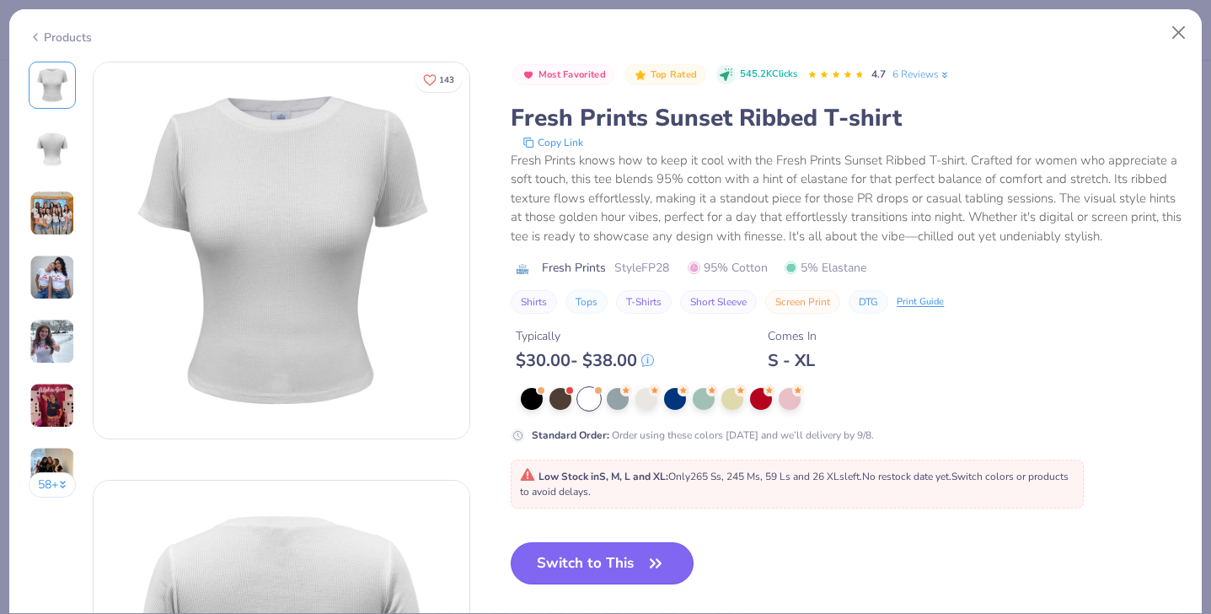
click at [584, 567] on button "Switch to This" at bounding box center [602, 563] width 183 height 42
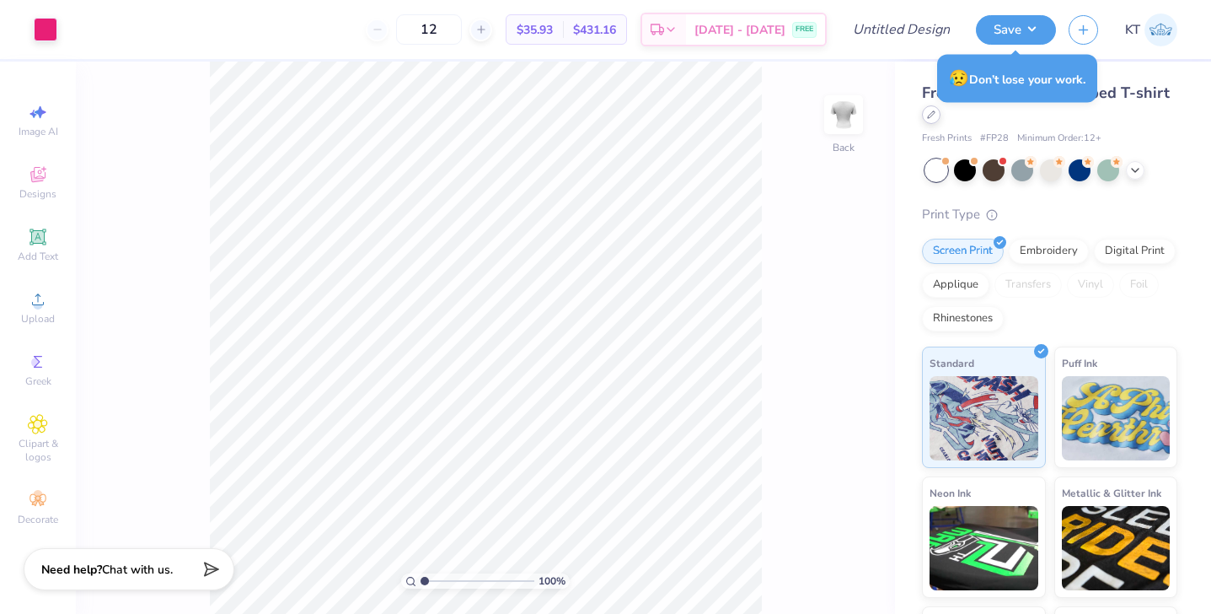
click at [930, 120] on div at bounding box center [931, 114] width 19 height 19
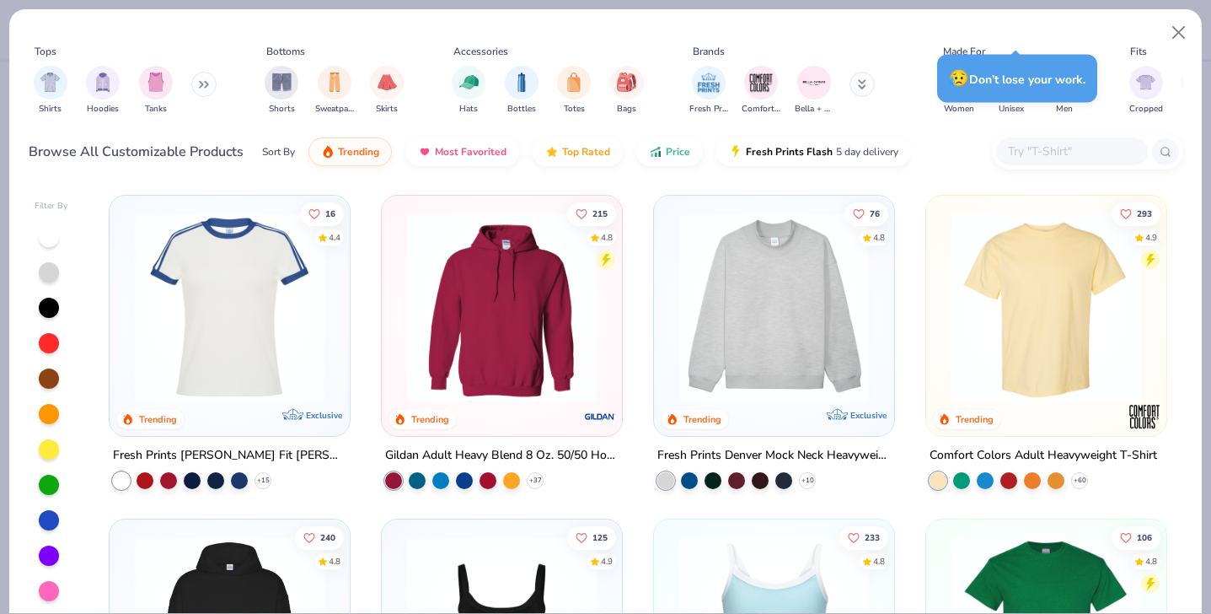
click at [1008, 305] on img at bounding box center [1046, 307] width 207 height 190
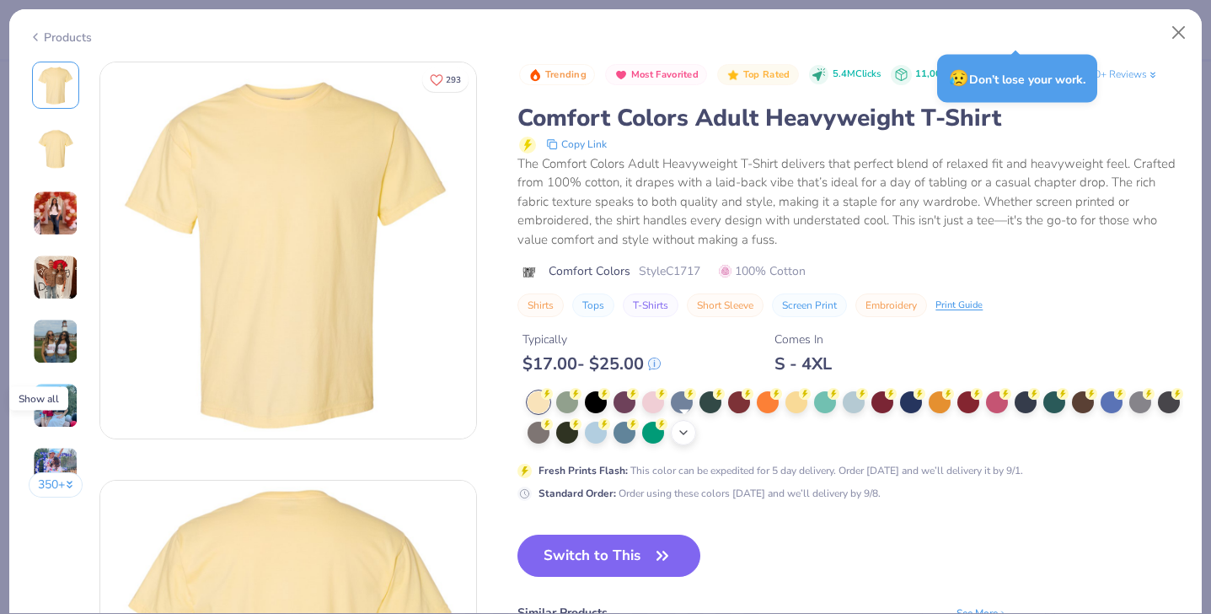
click at [684, 431] on icon at bounding box center [683, 432] width 13 height 13
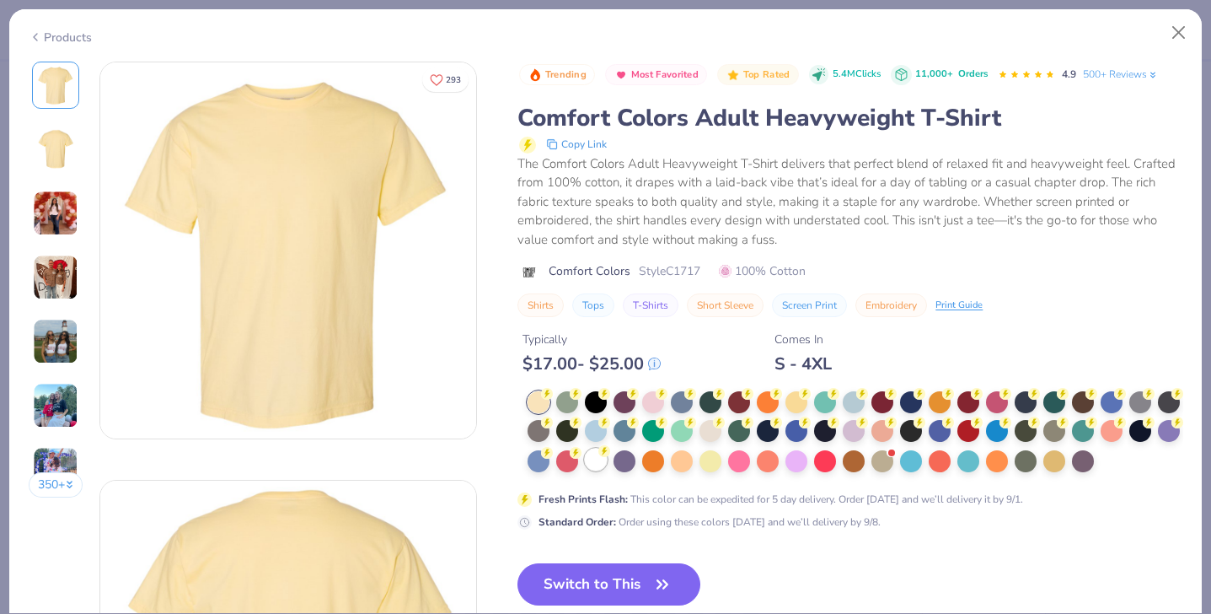
click at [593, 458] on div at bounding box center [596, 460] width 22 height 22
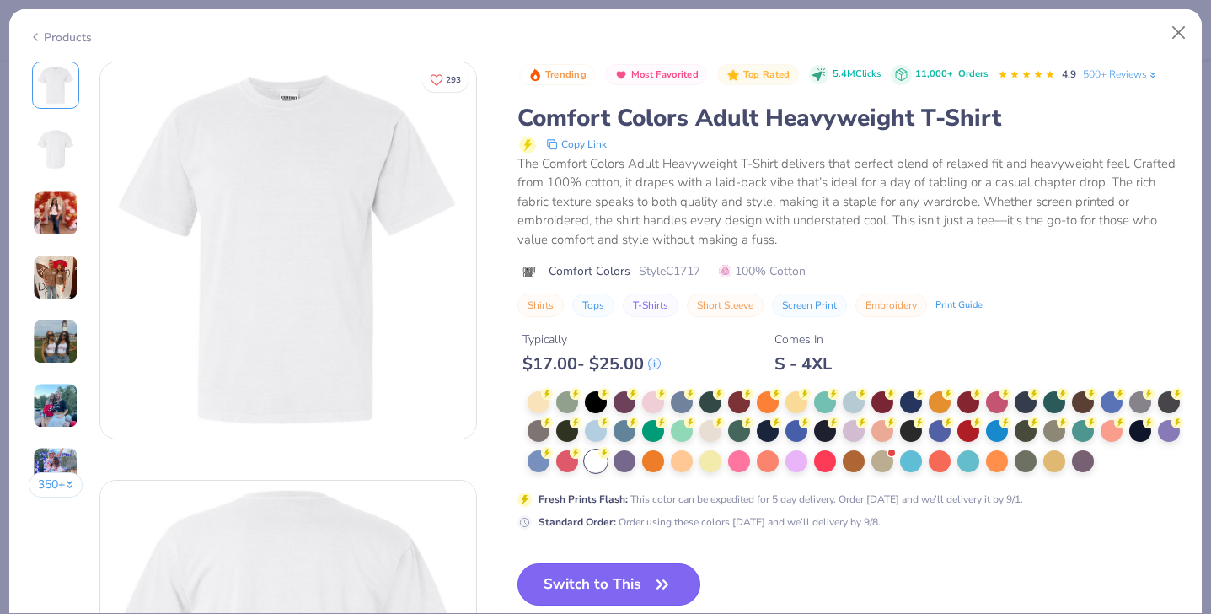
click at [619, 592] on button "Switch to This" at bounding box center [609, 584] width 183 height 42
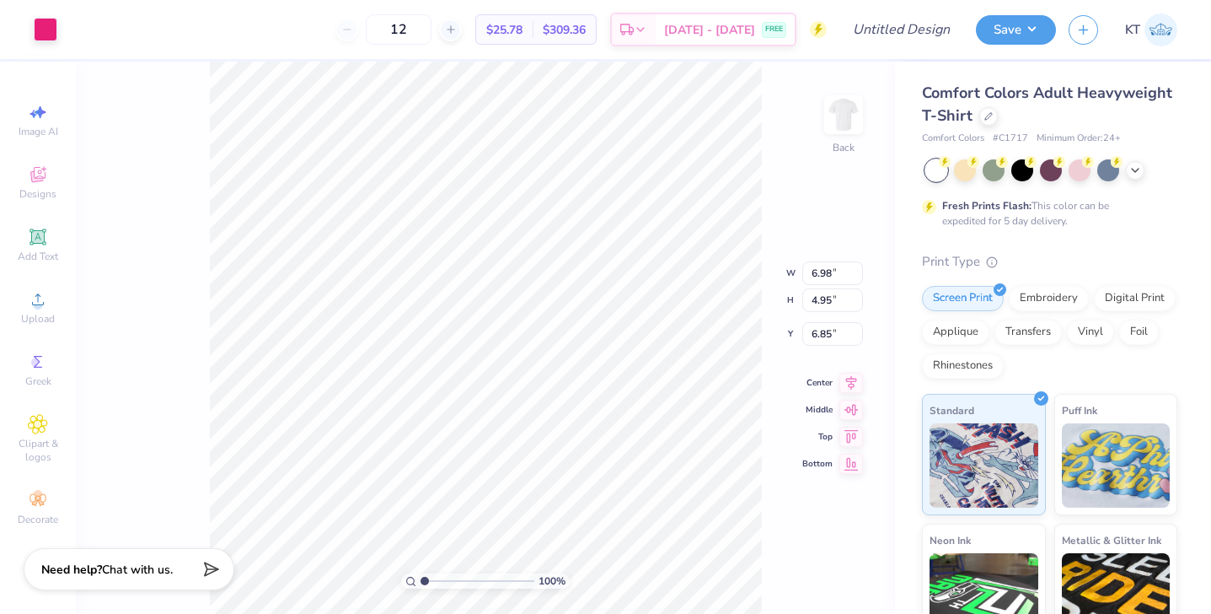
type input "10.47"
type input "7.43"
type input "4.37"
type input "12.59"
type input "8.93"
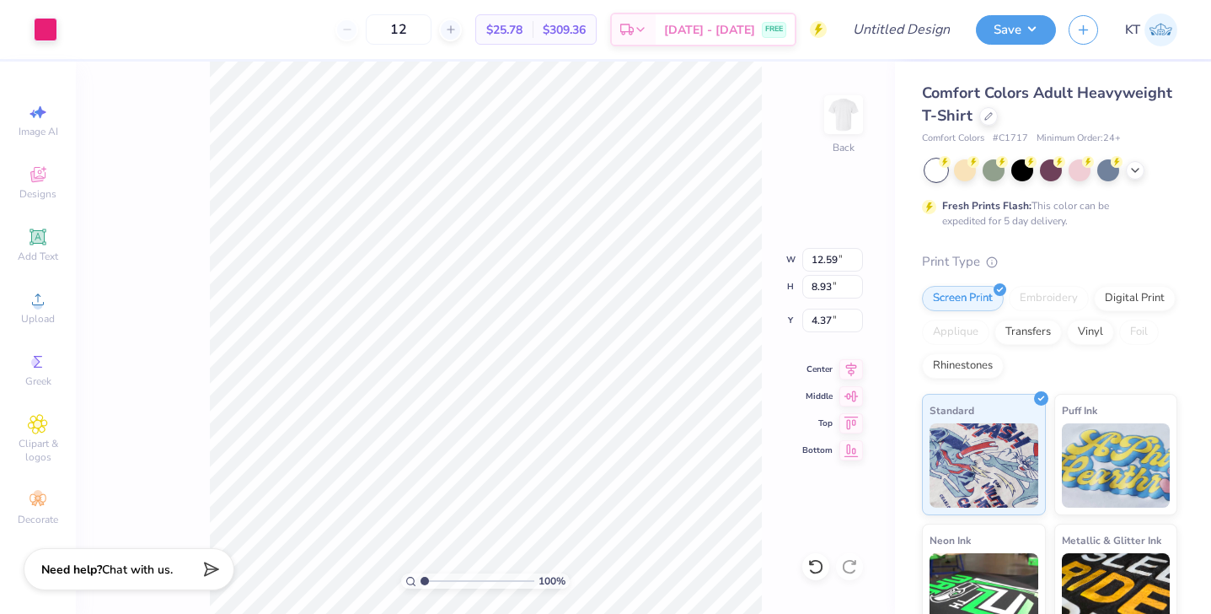
type input "0.50"
type input "13.08"
type input "9.27"
type input "13.55"
type input "9.61"
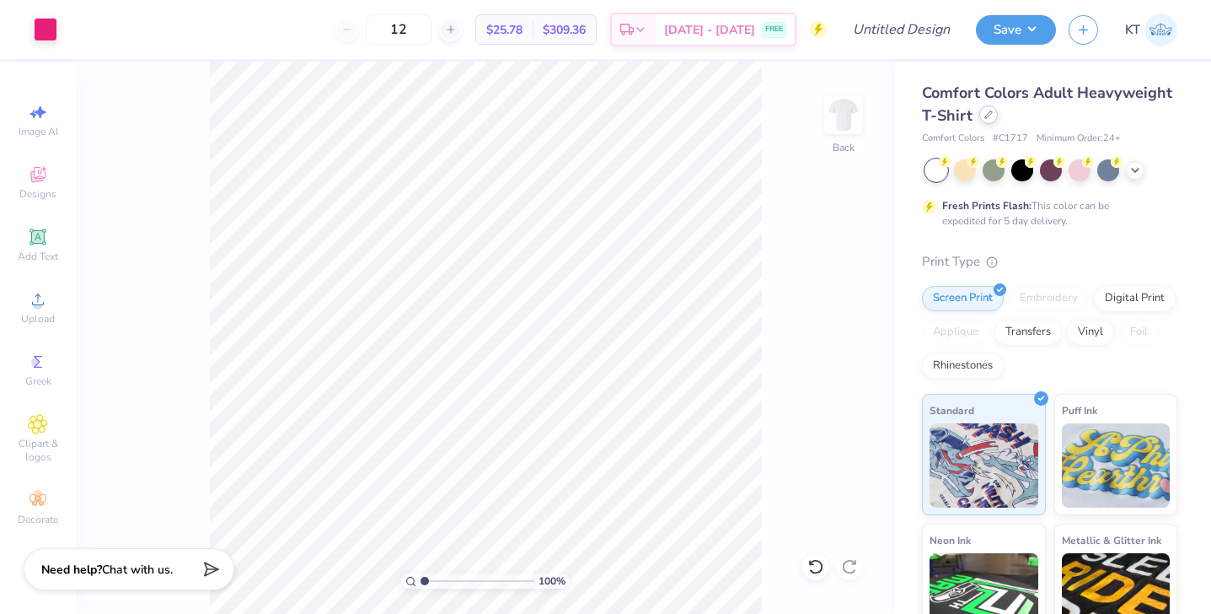
click at [987, 118] on icon at bounding box center [989, 114] width 8 height 8
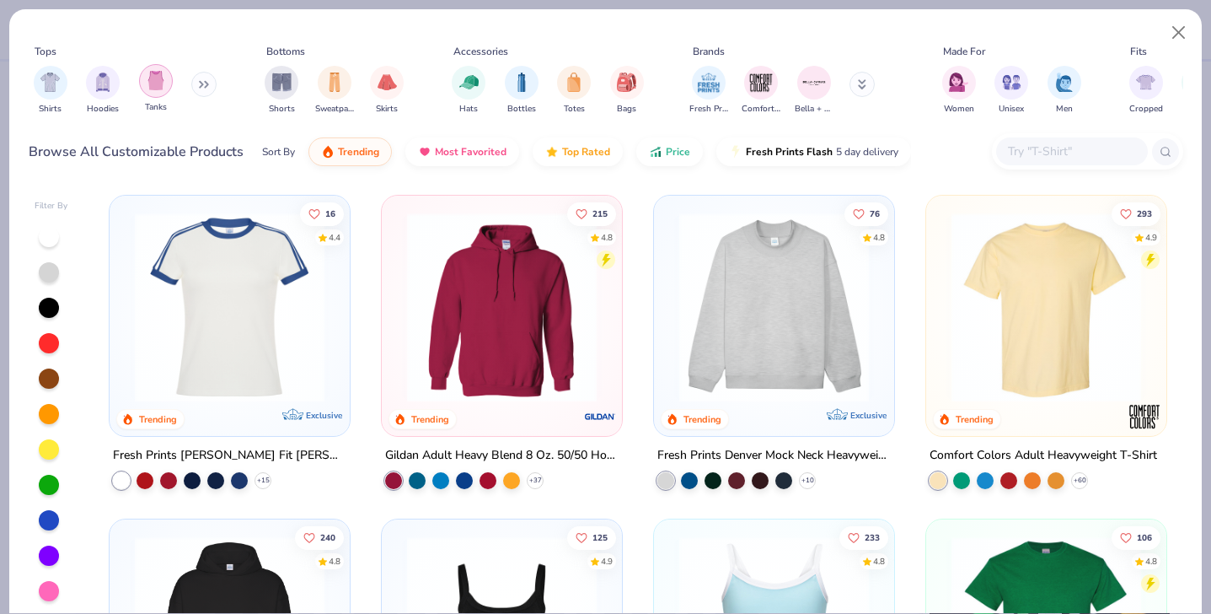
click at [149, 89] on img "filter for Tanks" at bounding box center [156, 80] width 19 height 19
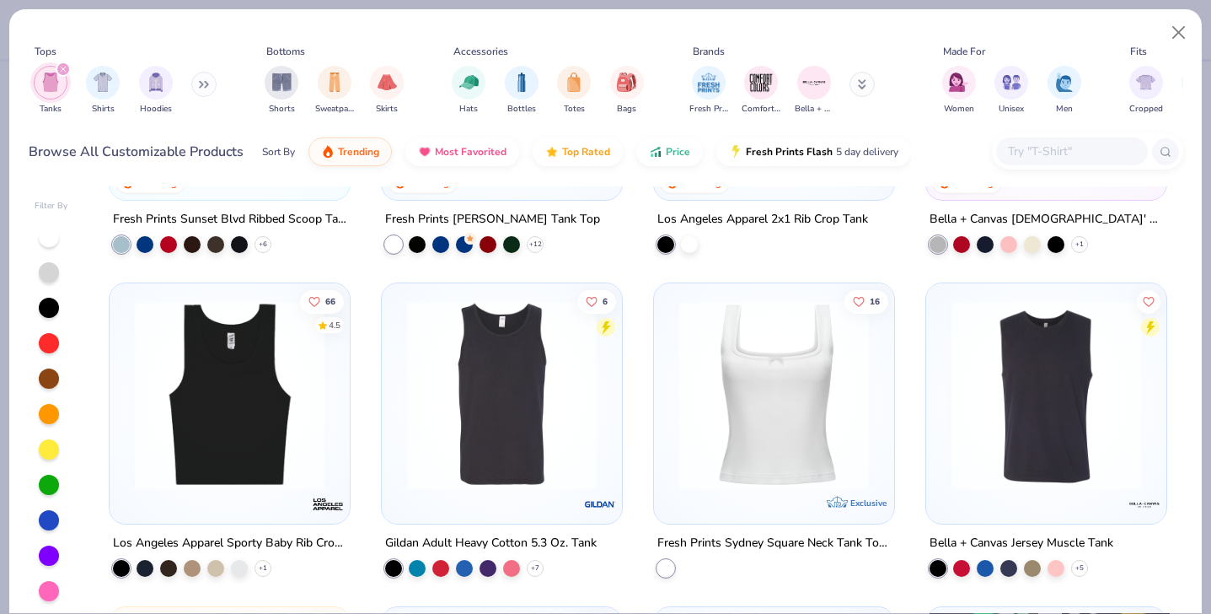
scroll to position [631, 0]
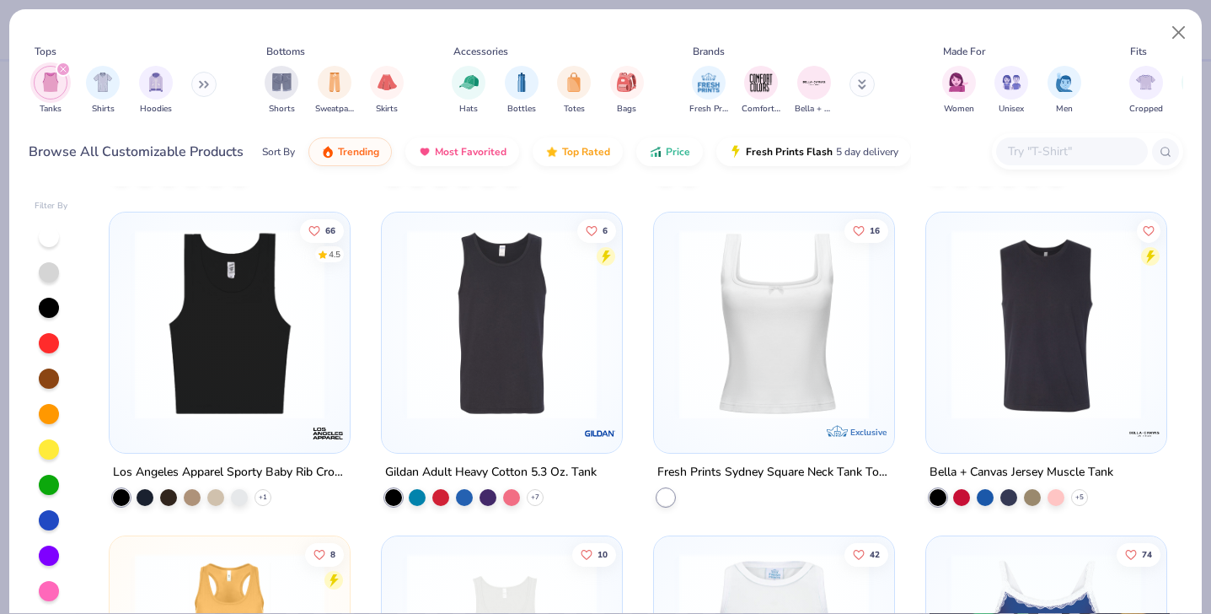
click at [454, 311] on img at bounding box center [502, 324] width 207 height 190
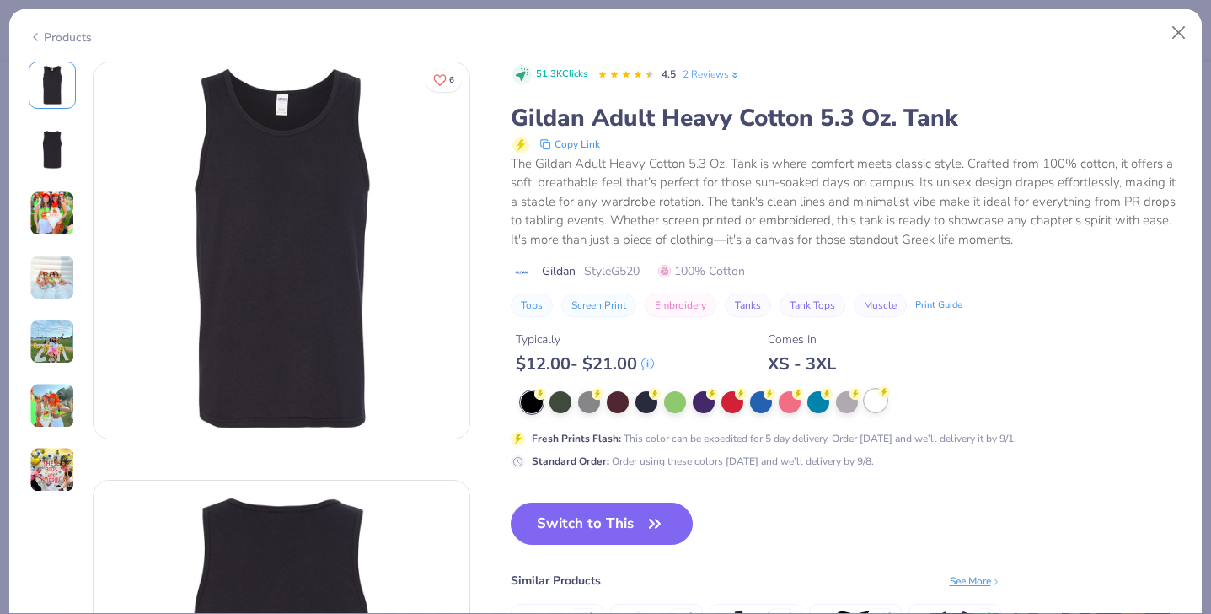
click at [883, 400] on div at bounding box center [876, 400] width 22 height 22
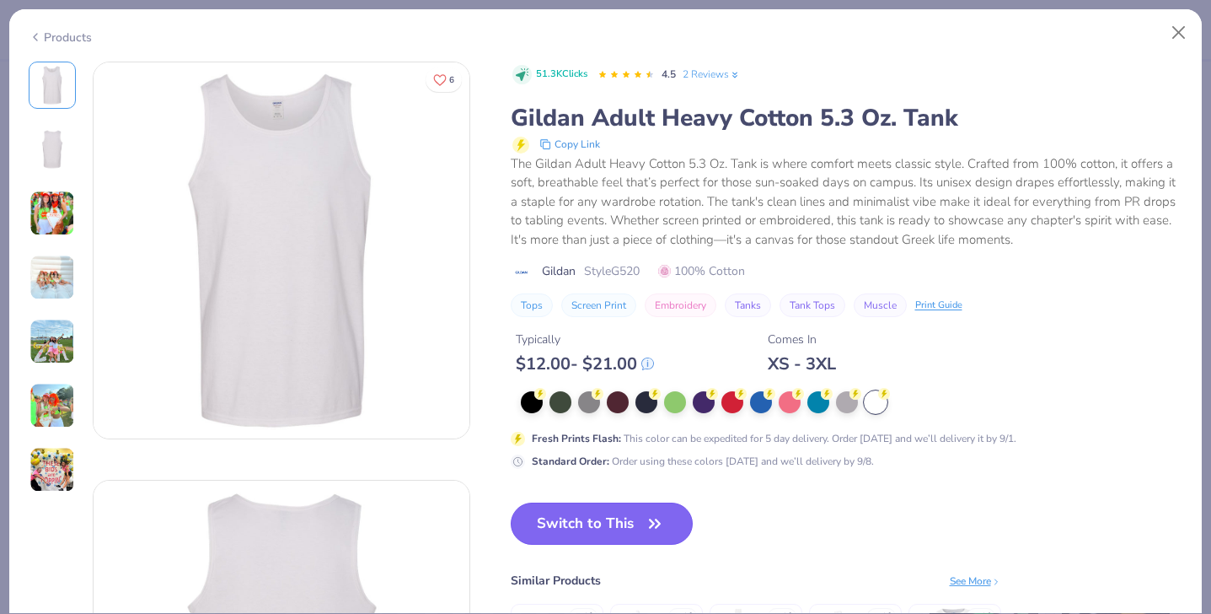
click at [583, 529] on button "Switch to This" at bounding box center [602, 523] width 183 height 42
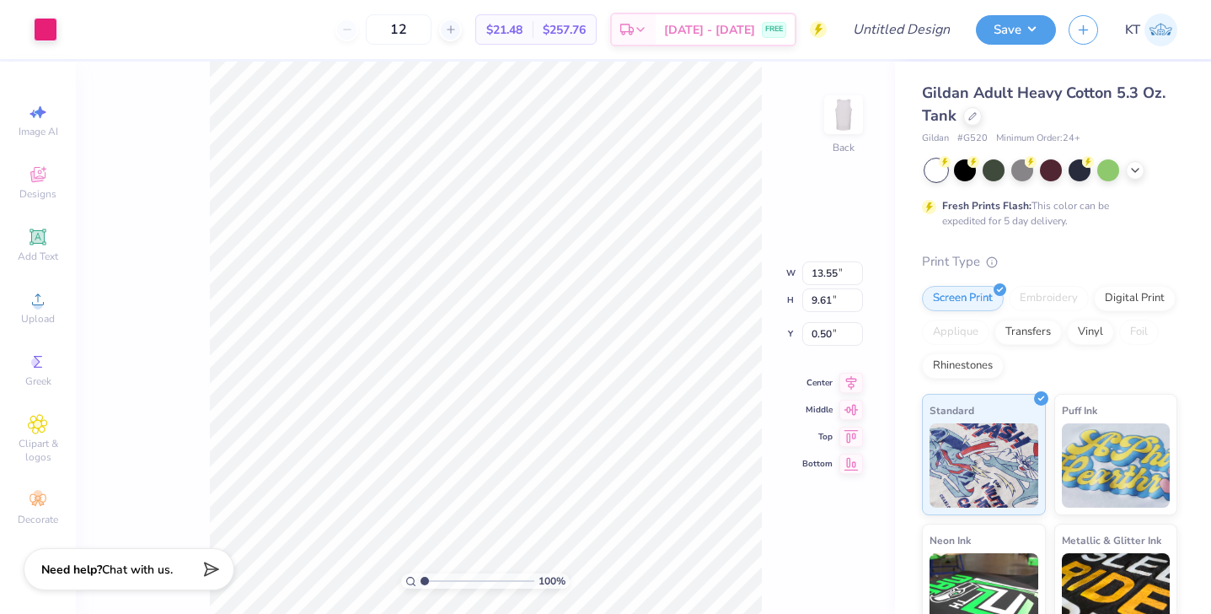
type input "12.00"
type input "8.51"
click at [970, 118] on icon at bounding box center [973, 114] width 7 height 7
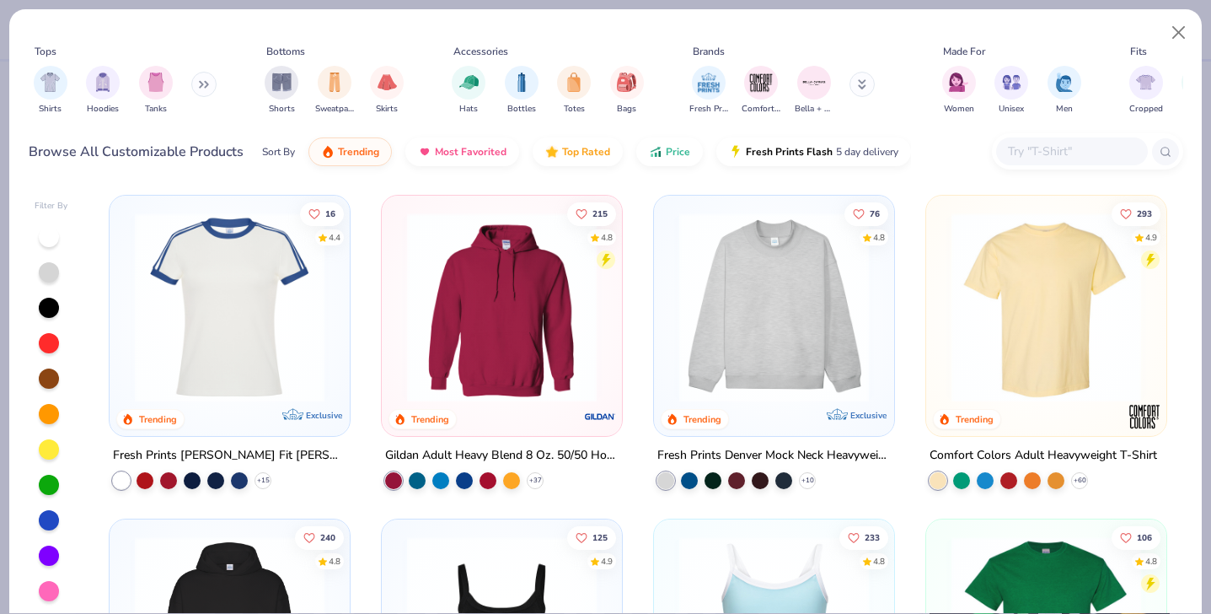
click at [962, 284] on img at bounding box center [1046, 307] width 207 height 190
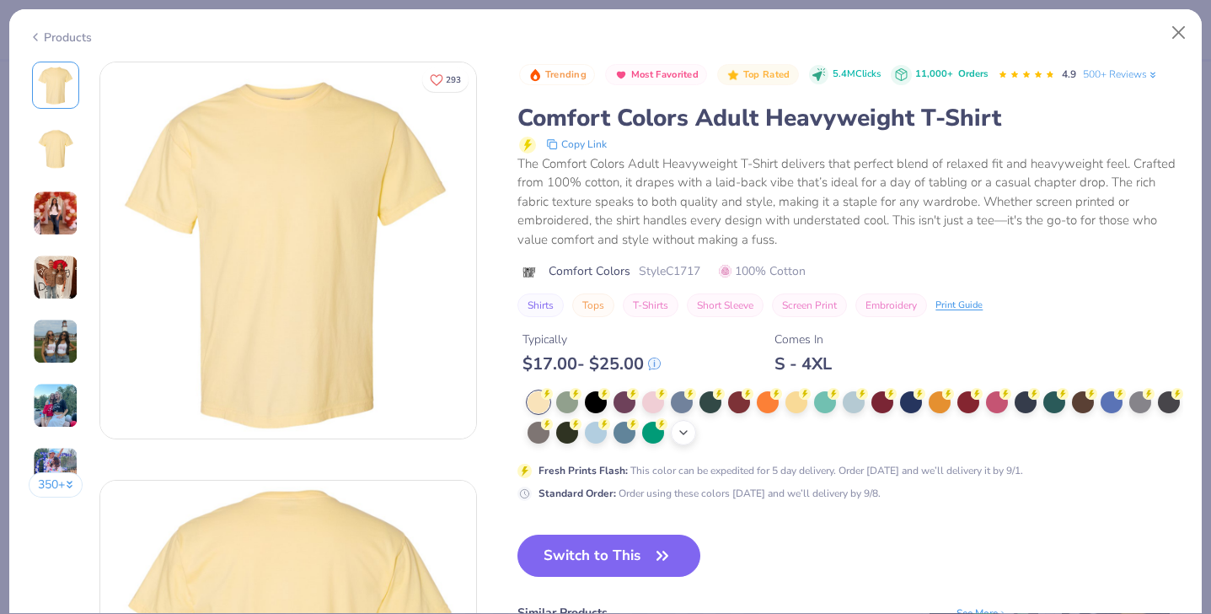
click at [685, 432] on icon at bounding box center [683, 432] width 13 height 13
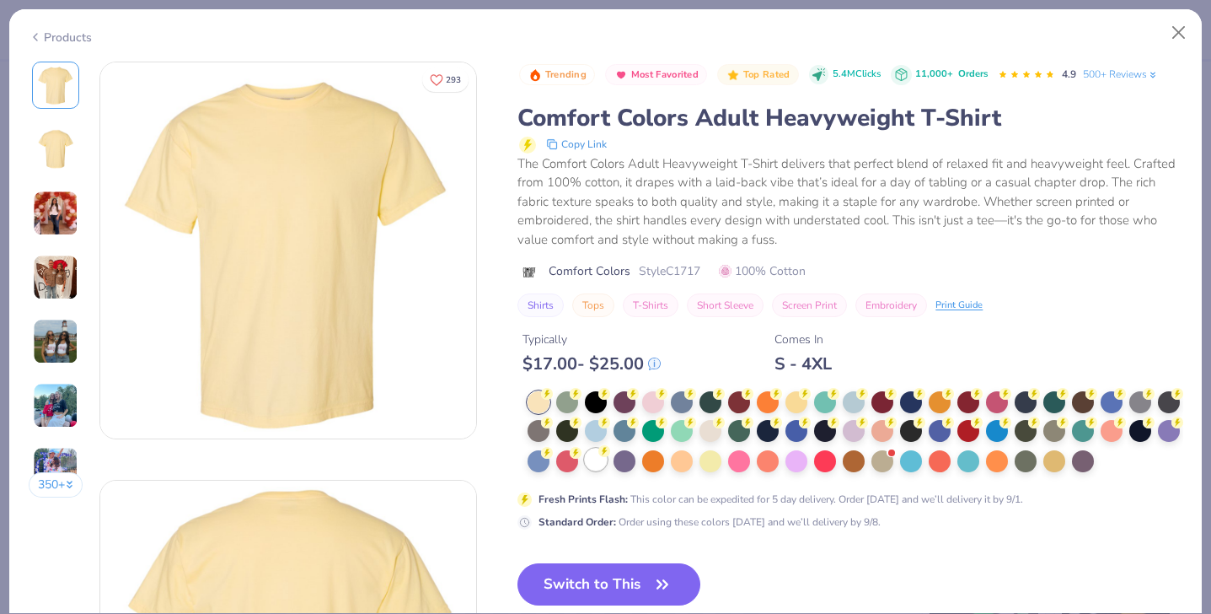
click at [599, 463] on div at bounding box center [596, 460] width 22 height 22
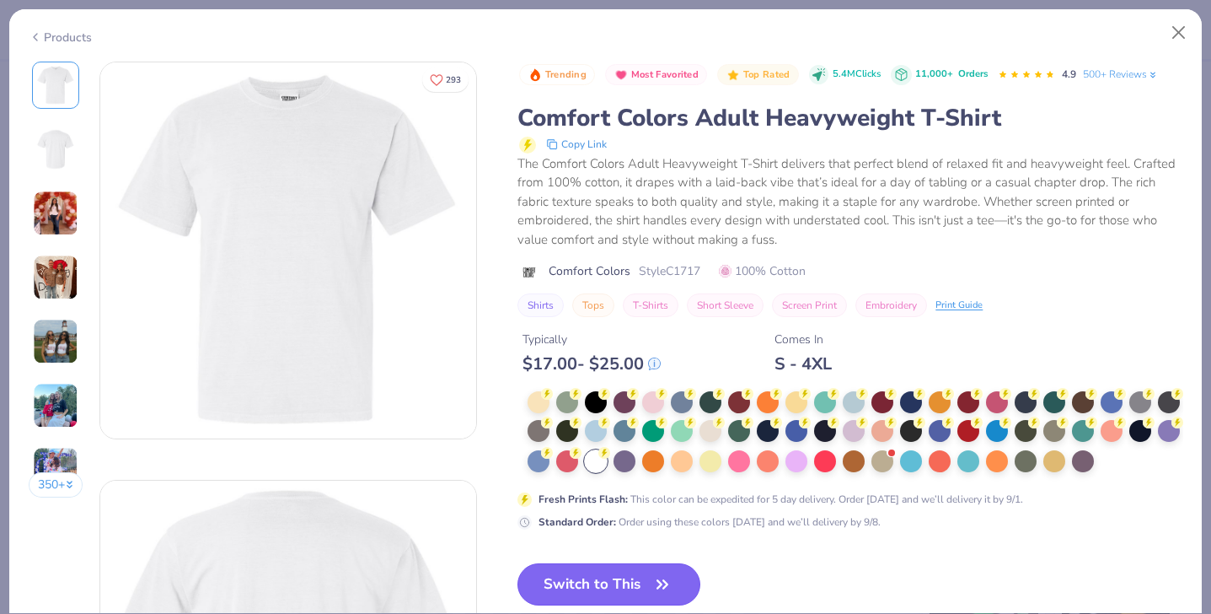
click at [594, 578] on button "Switch to This" at bounding box center [609, 584] width 183 height 42
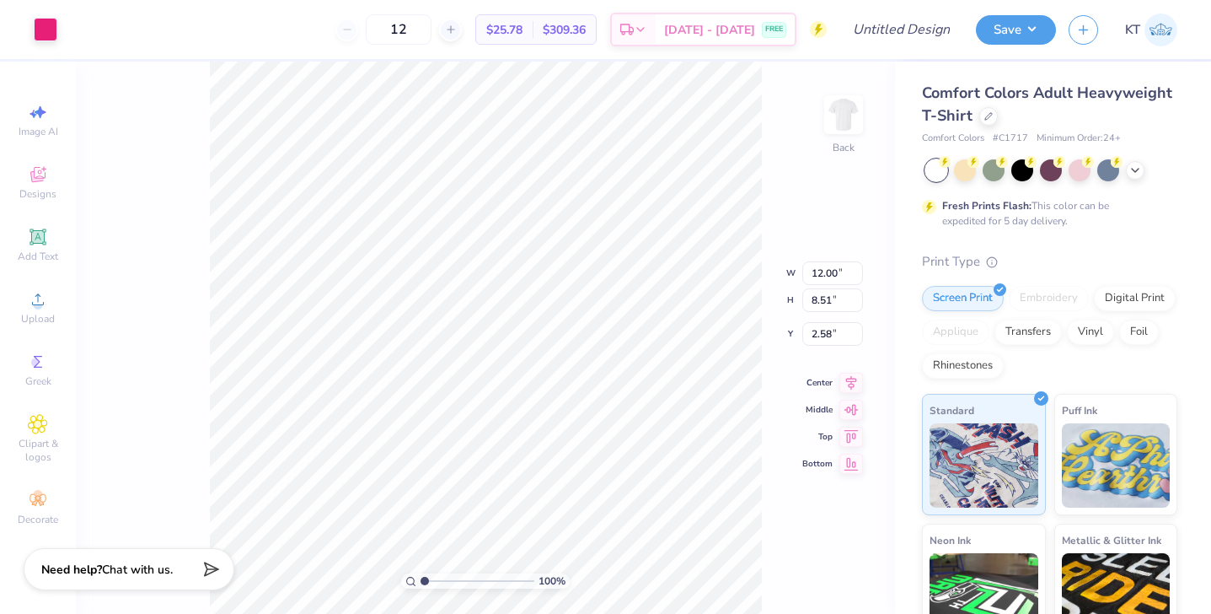
type input "13.16"
type input "9.34"
type input "13.74"
type input "9.74"
type input "0.80"
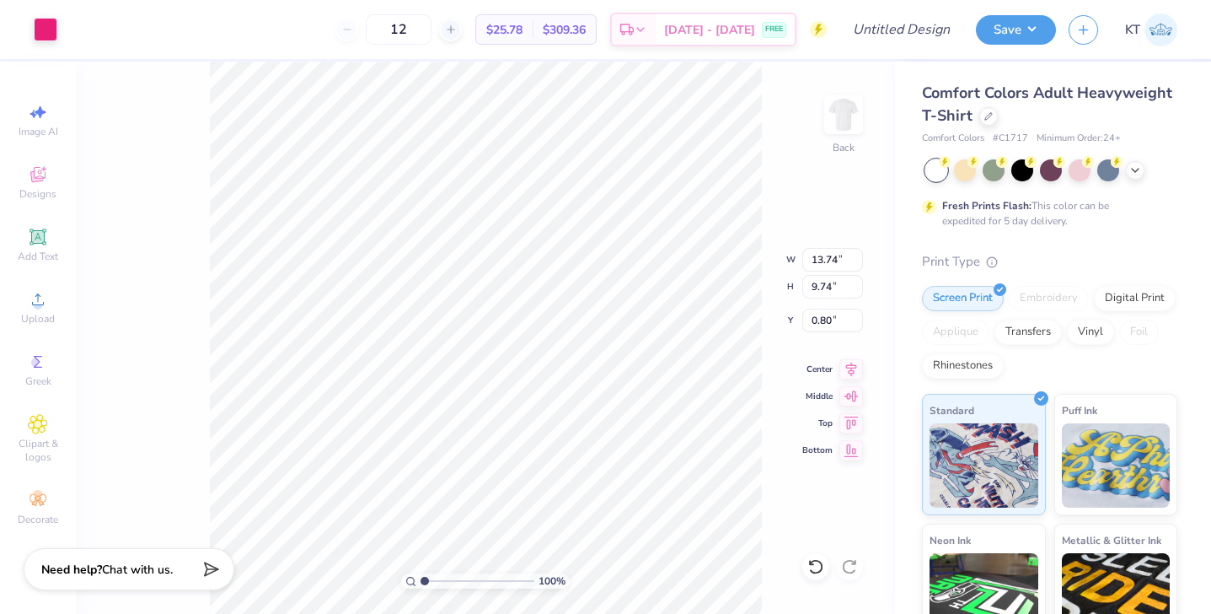
type input "1.30"
